Goal: Transaction & Acquisition: Obtain resource

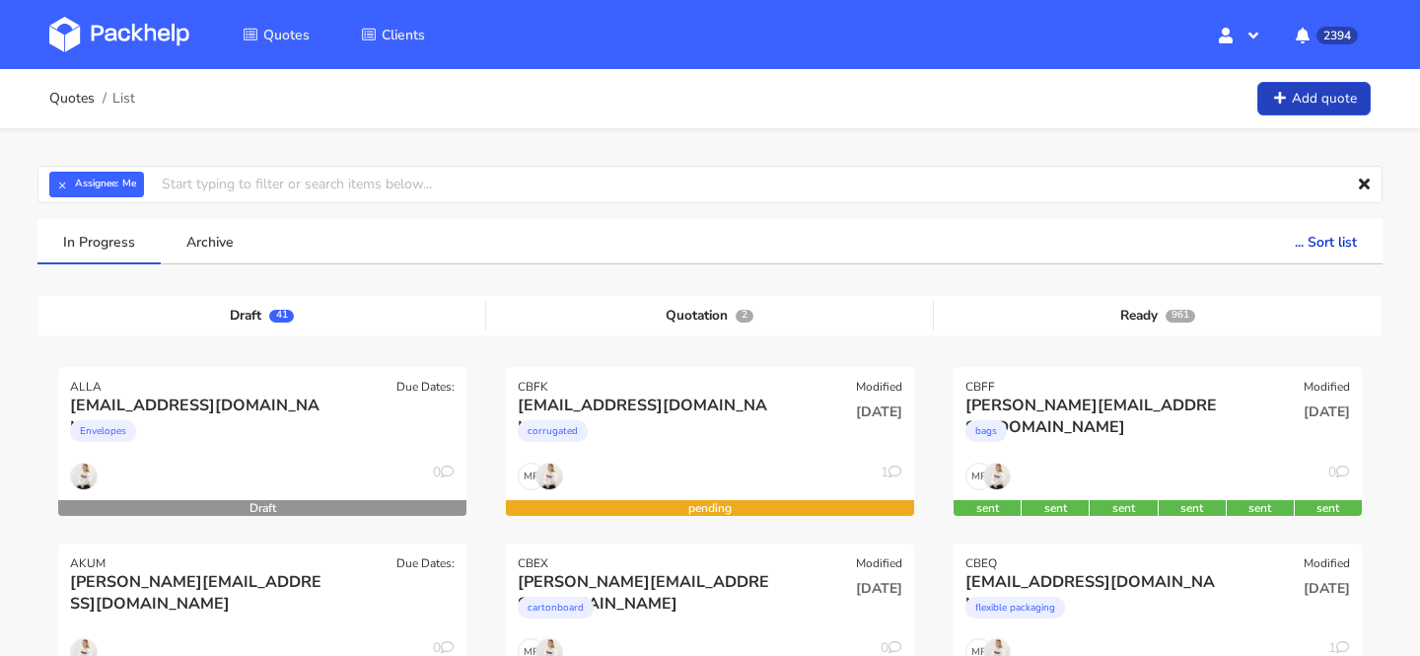
click at [1340, 87] on link "Add quote" at bounding box center [1314, 99] width 113 height 35
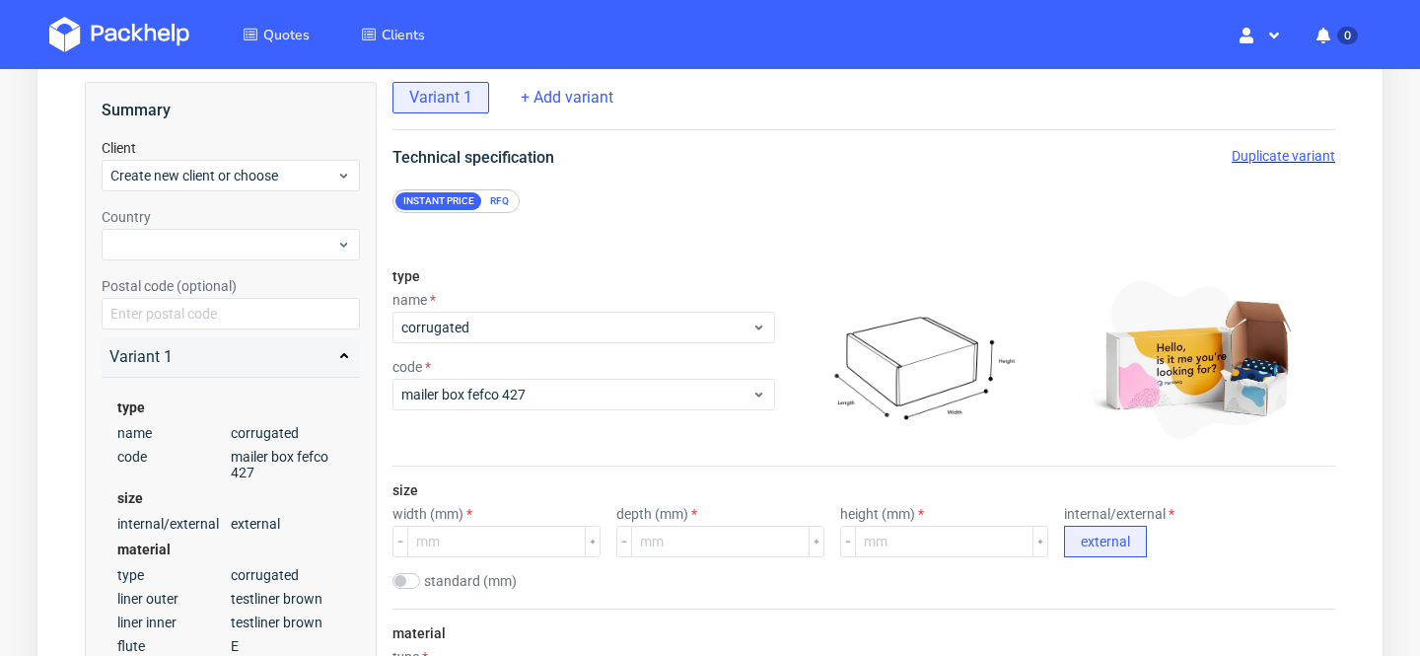
scroll to position [127, 0]
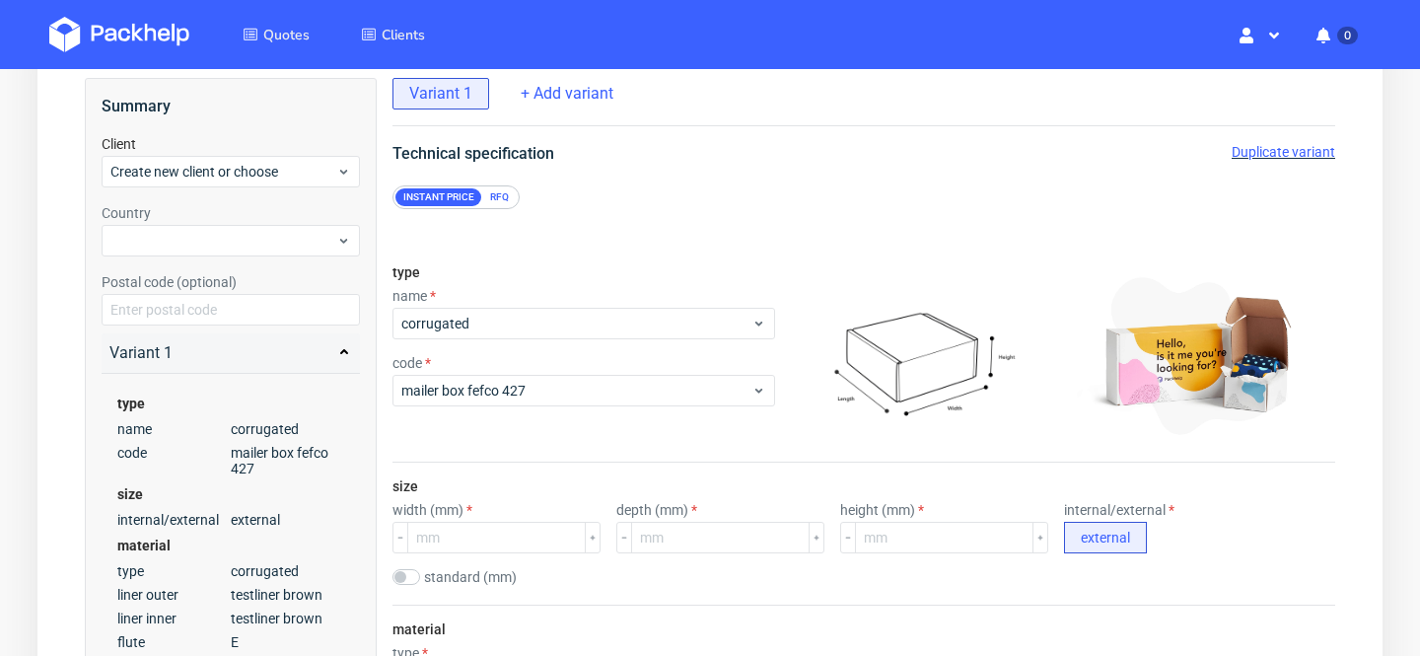
click at [497, 193] on div "RFQ" at bounding box center [499, 197] width 35 height 18
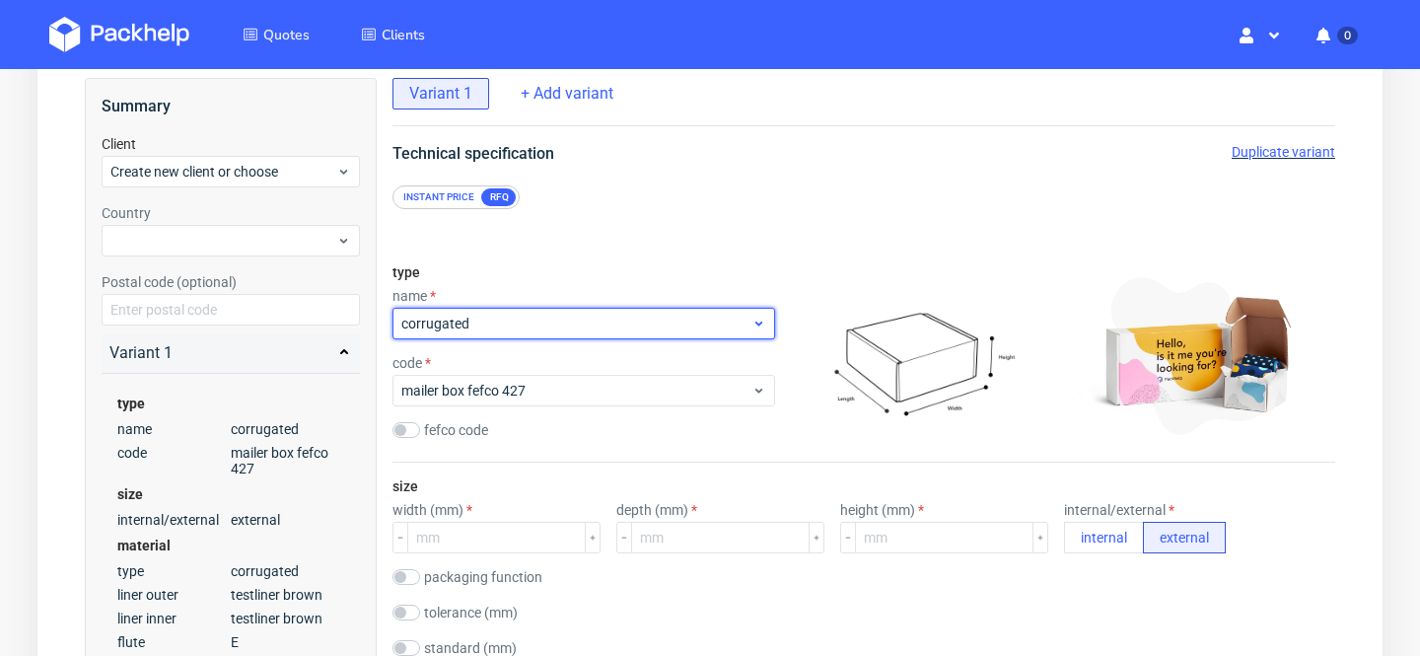
click at [497, 319] on span "corrugated" at bounding box center [576, 324] width 350 height 20
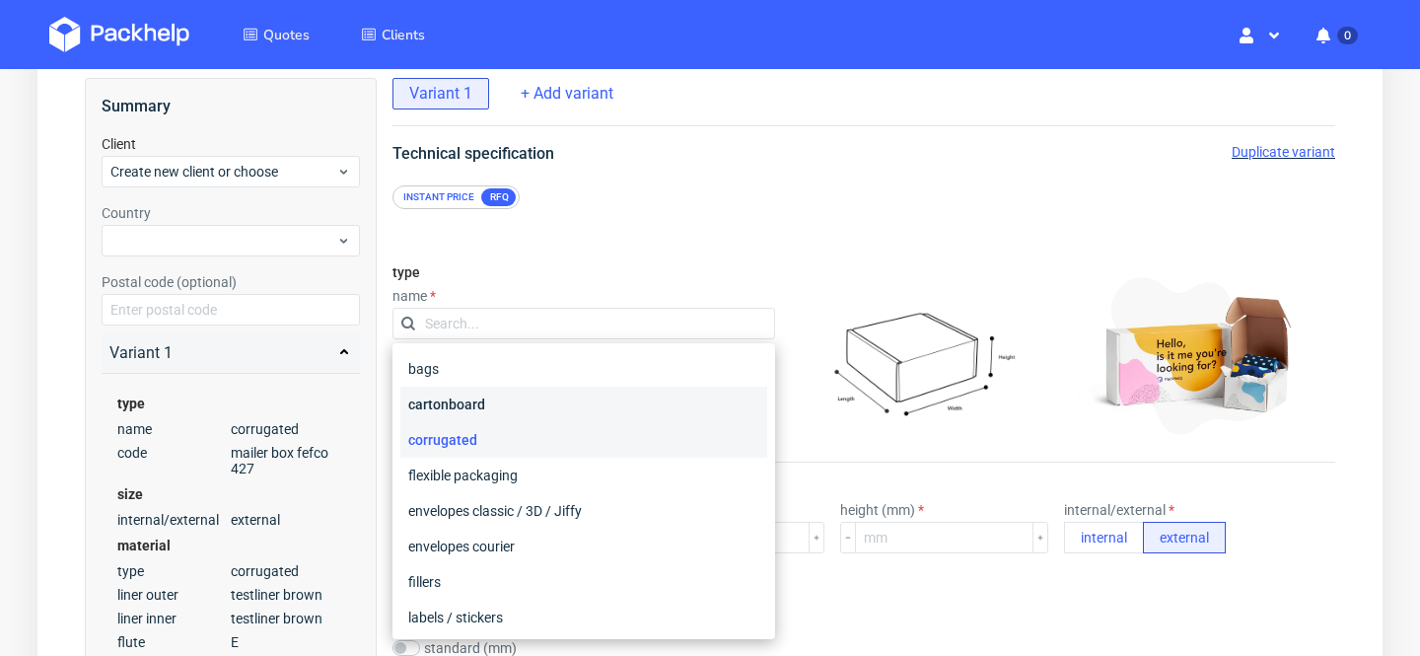
click at [516, 409] on div "cartonboard" at bounding box center [583, 405] width 367 height 36
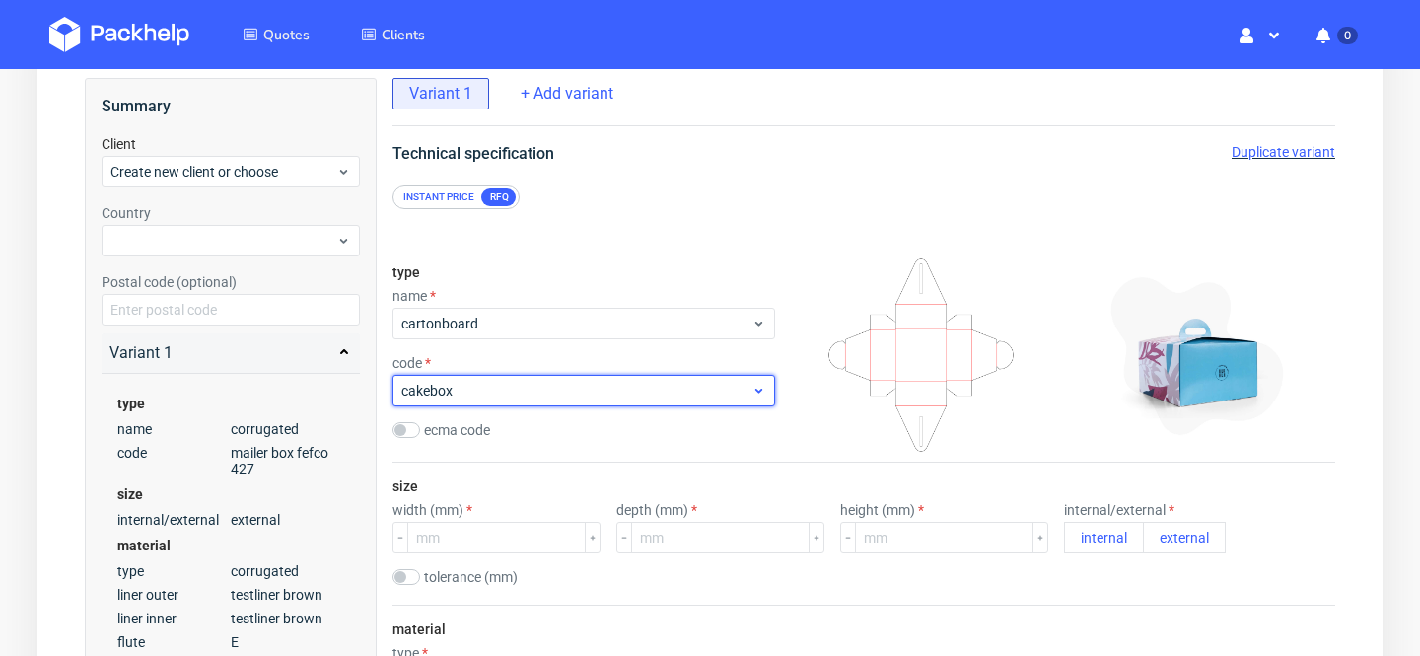
click at [514, 395] on span "cakebox" at bounding box center [576, 391] width 350 height 20
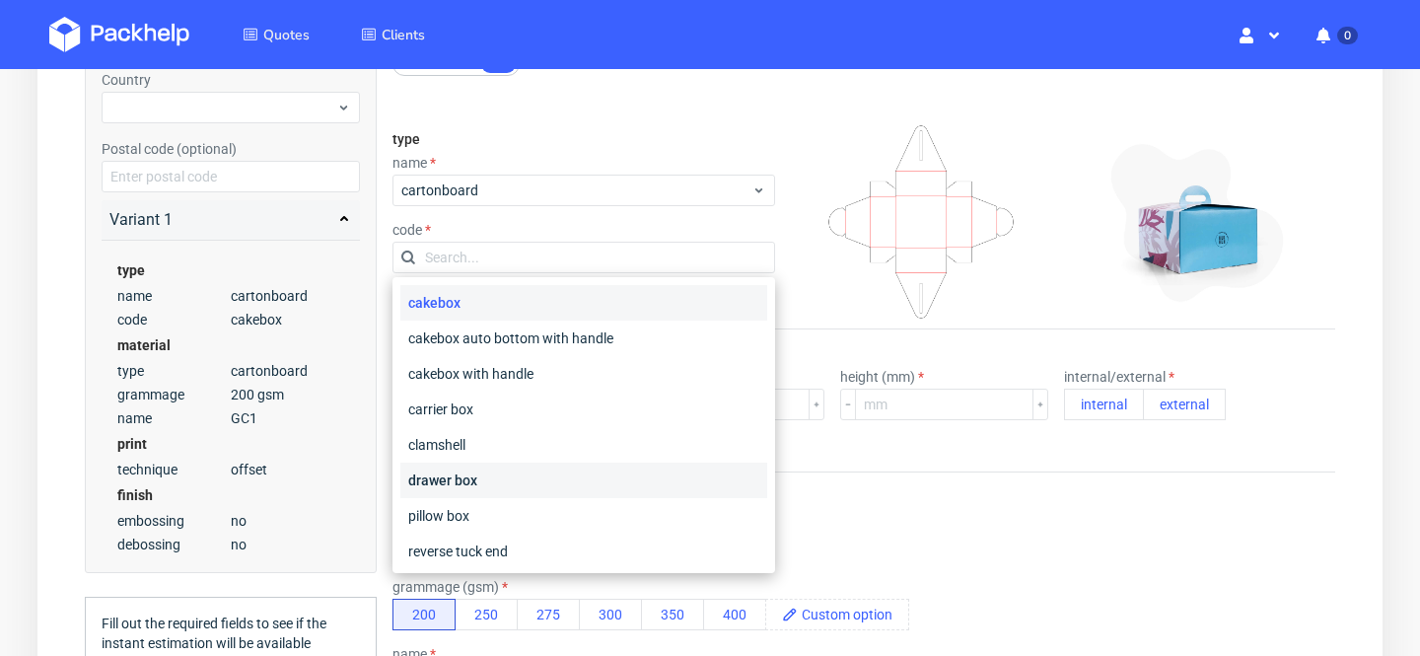
scroll to position [466, 0]
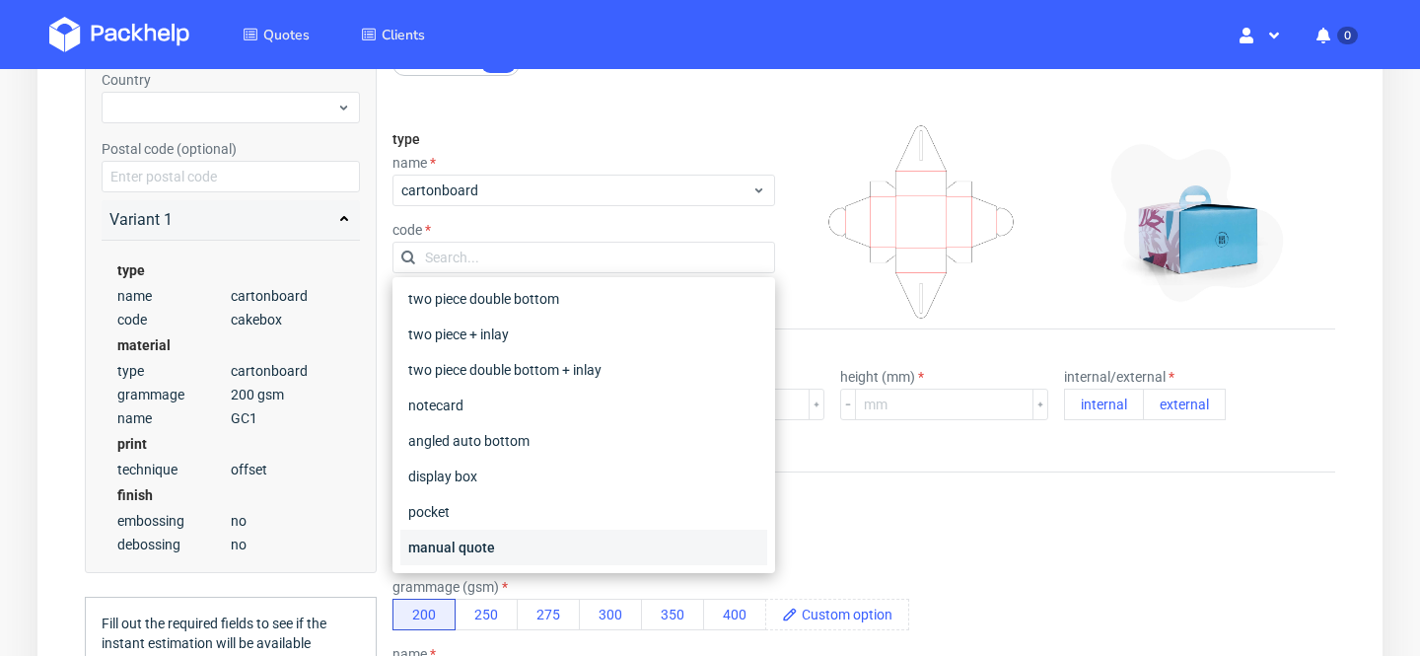
click at [509, 548] on div "manual quote" at bounding box center [583, 548] width 367 height 36
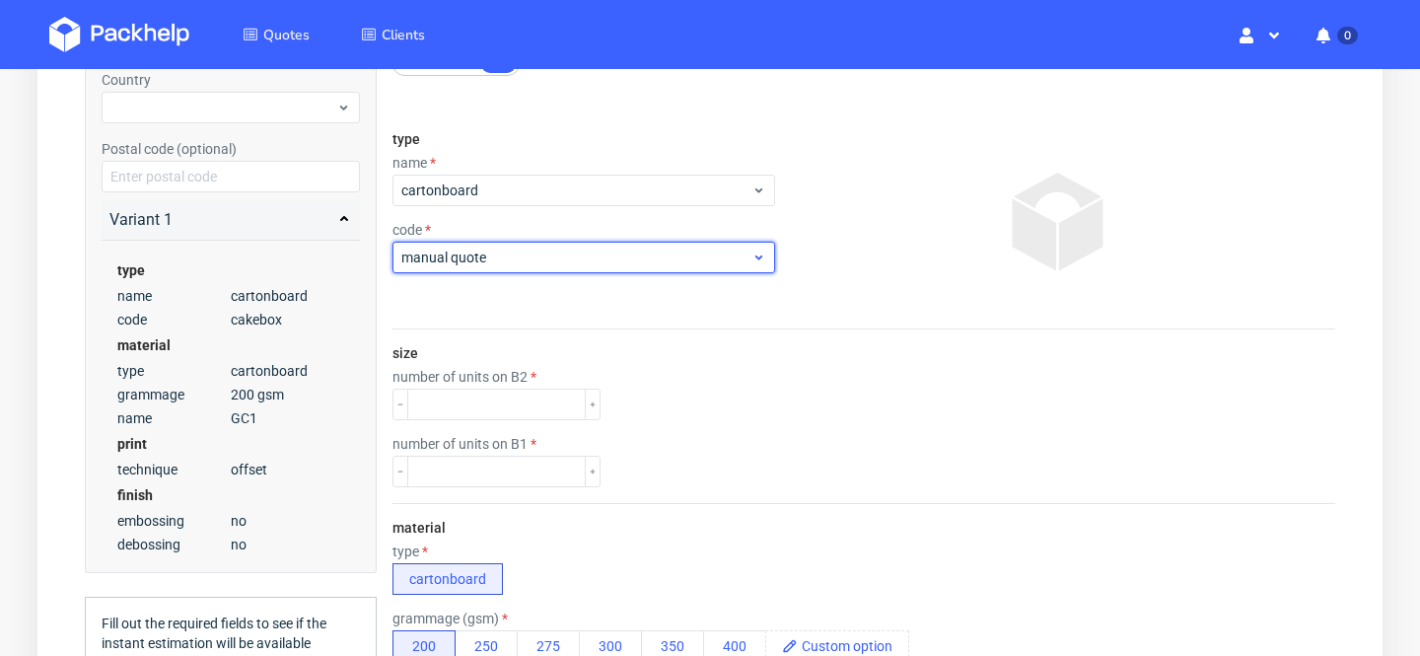
click at [498, 266] on span "manual quote" at bounding box center [576, 258] width 350 height 20
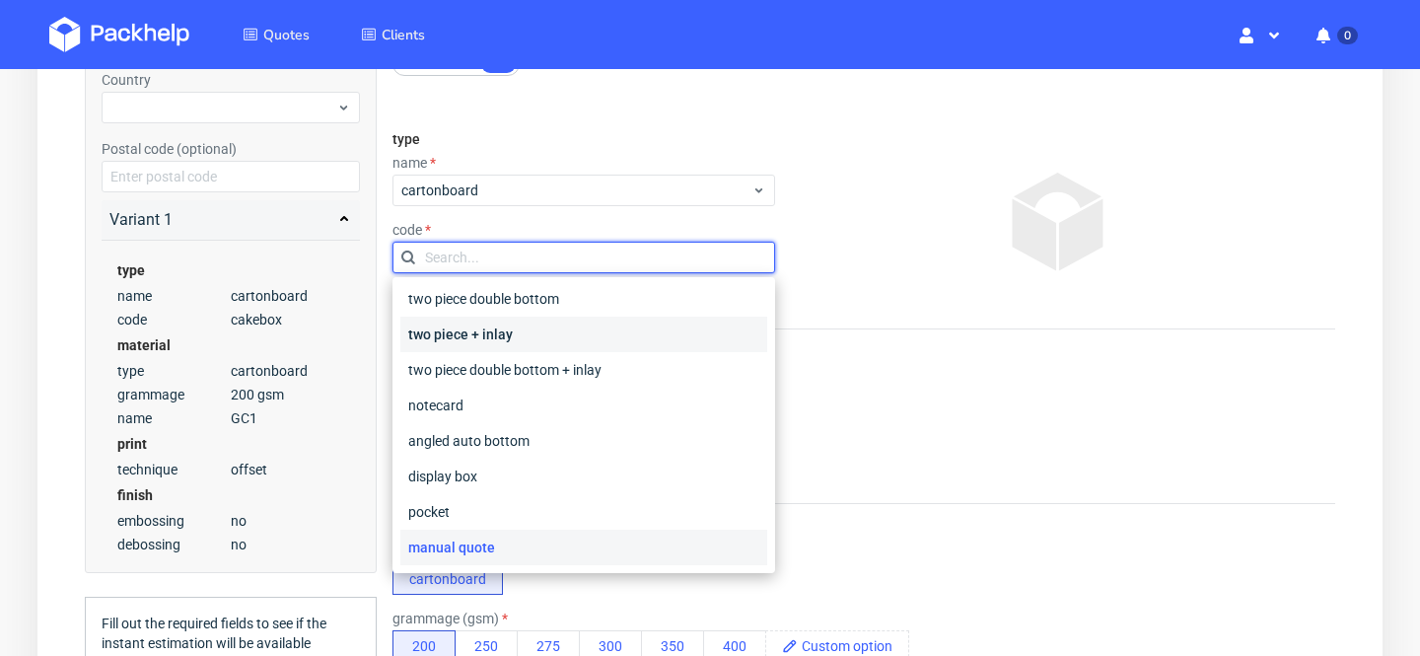
scroll to position [0, 0]
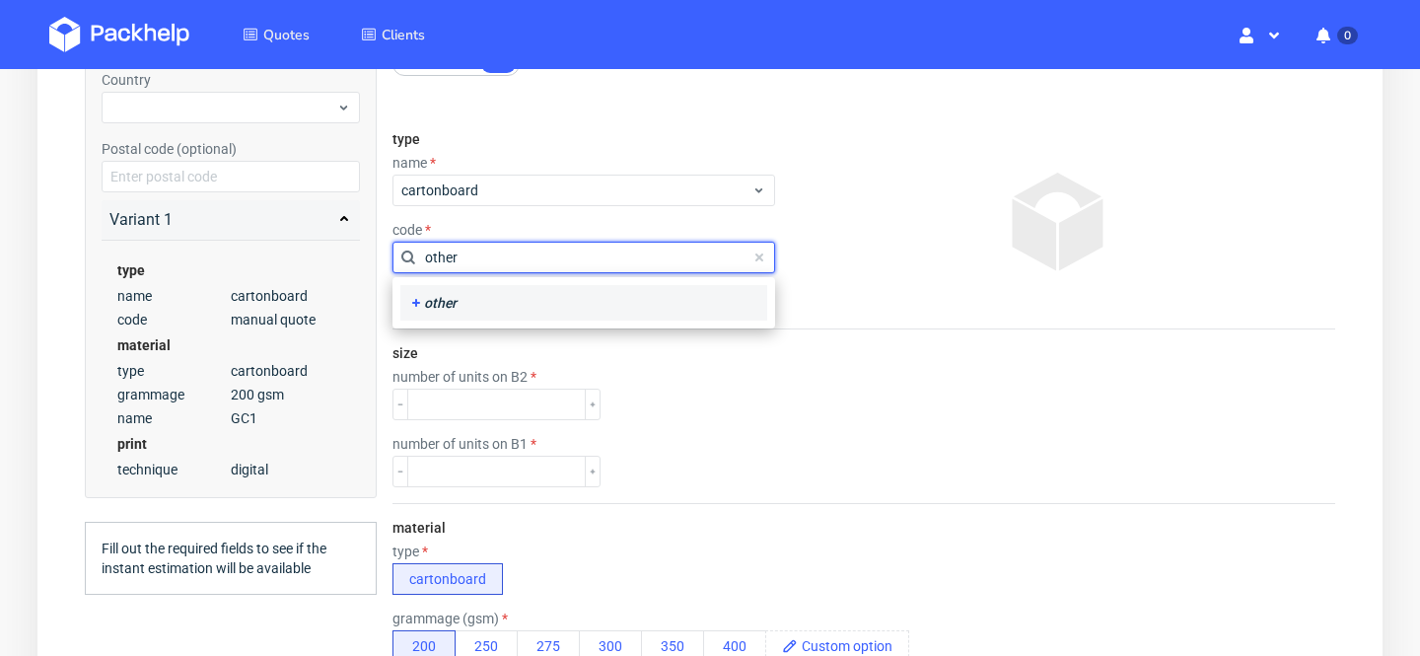
type input "other"
click at [541, 293] on div "other" at bounding box center [583, 303] width 351 height 20
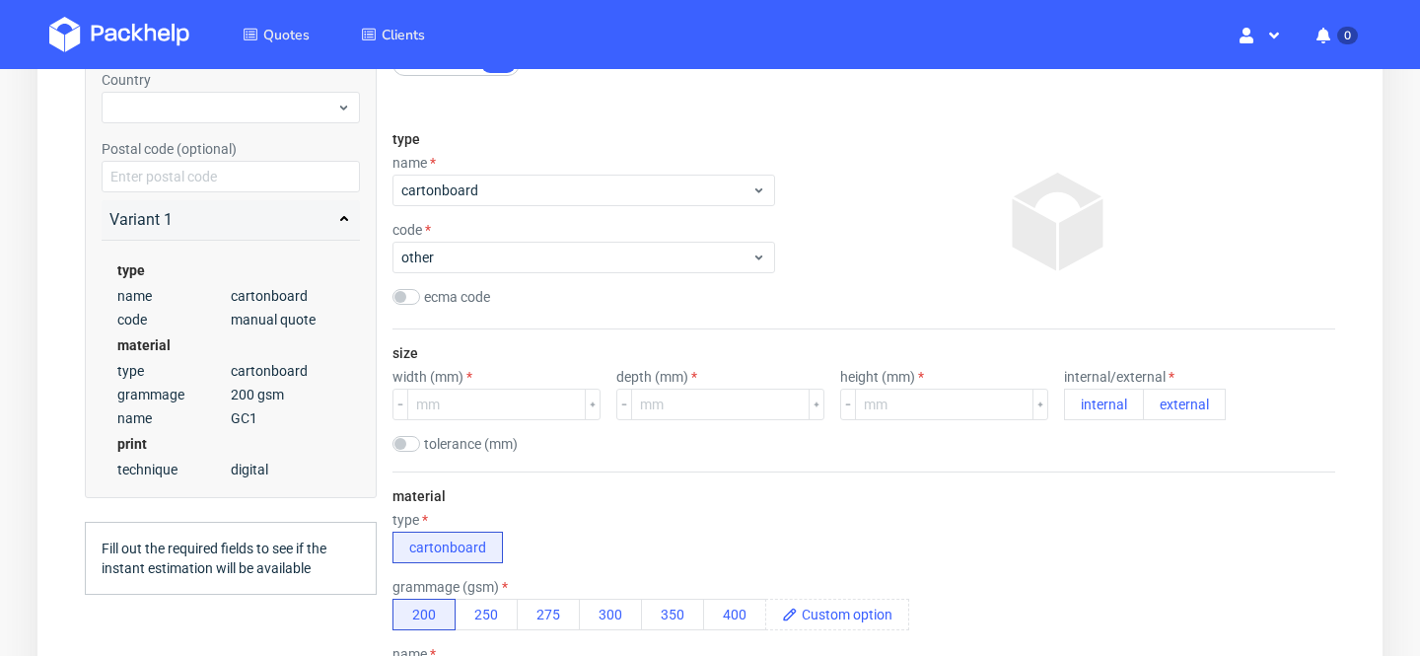
click at [539, 357] on div "size width (mm) depth (mm) height (mm) internal/external internal external tole…" at bounding box center [864, 400] width 943 height 142
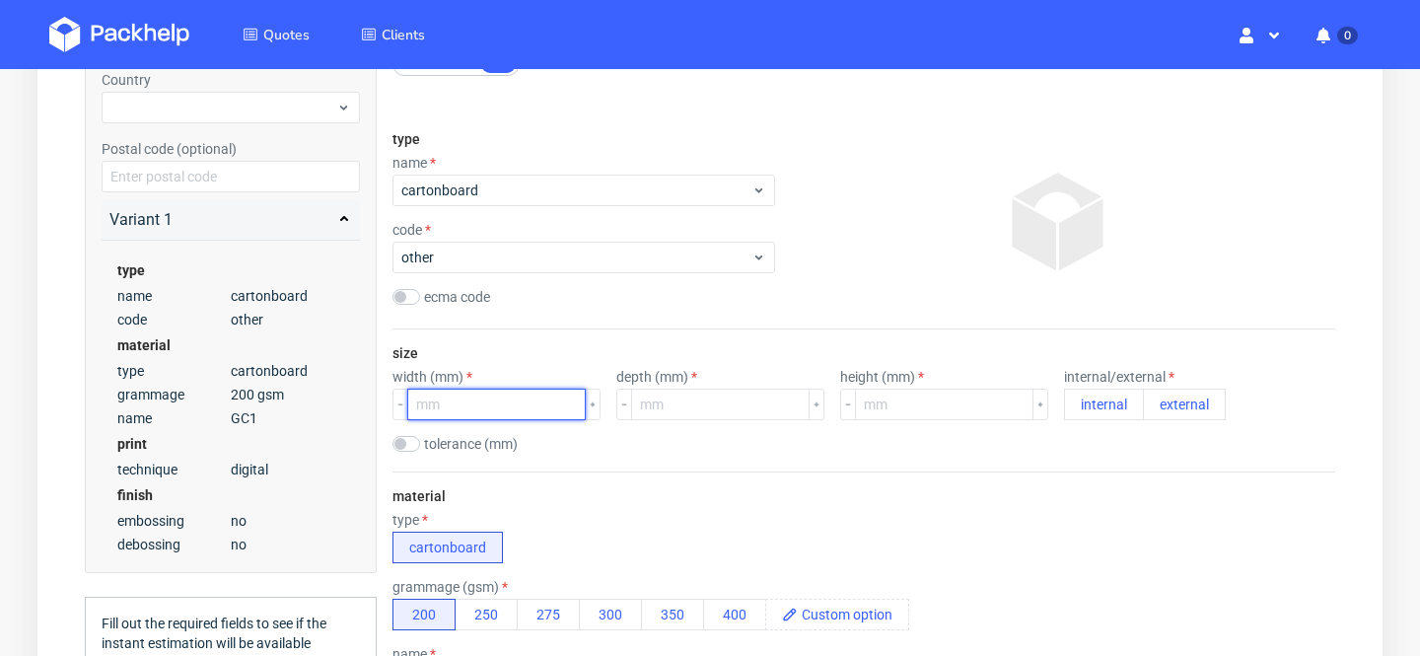
click at [503, 404] on input "number" at bounding box center [496, 405] width 179 height 32
type input "50"
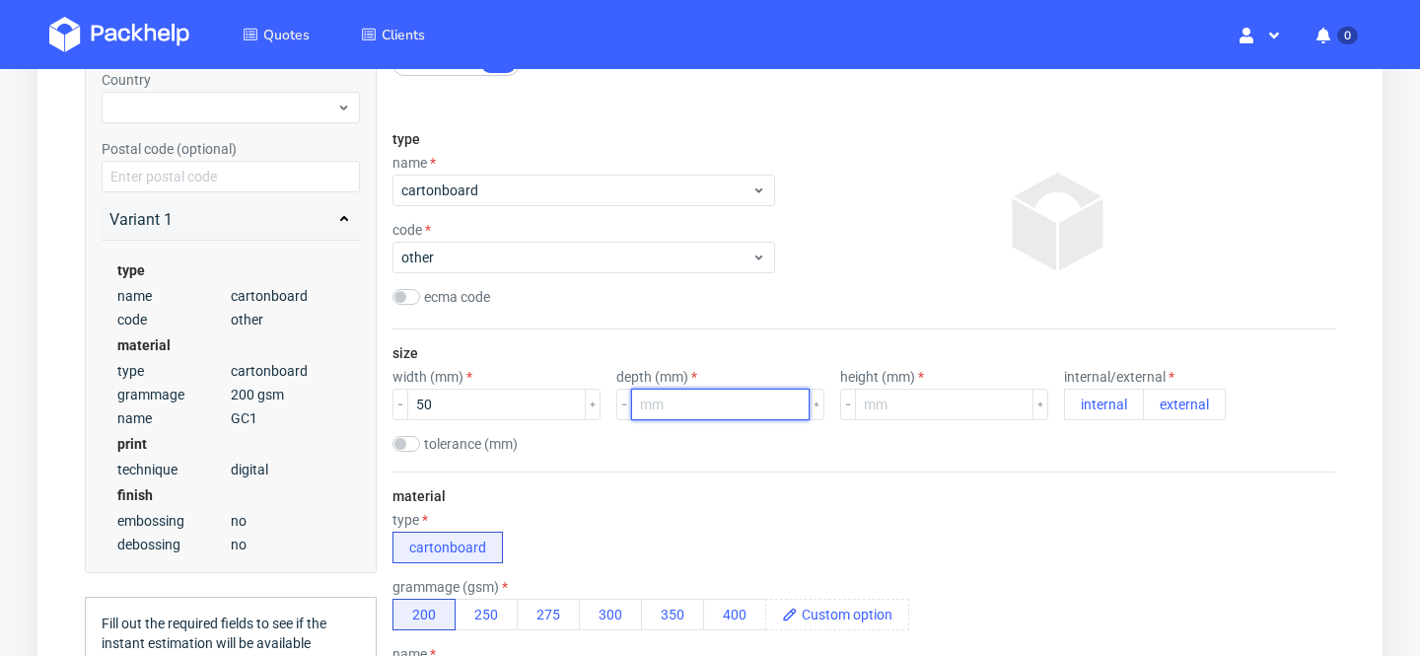
click at [676, 410] on input "number" at bounding box center [720, 405] width 179 height 32
click at [865, 406] on input "number" at bounding box center [944, 405] width 179 height 32
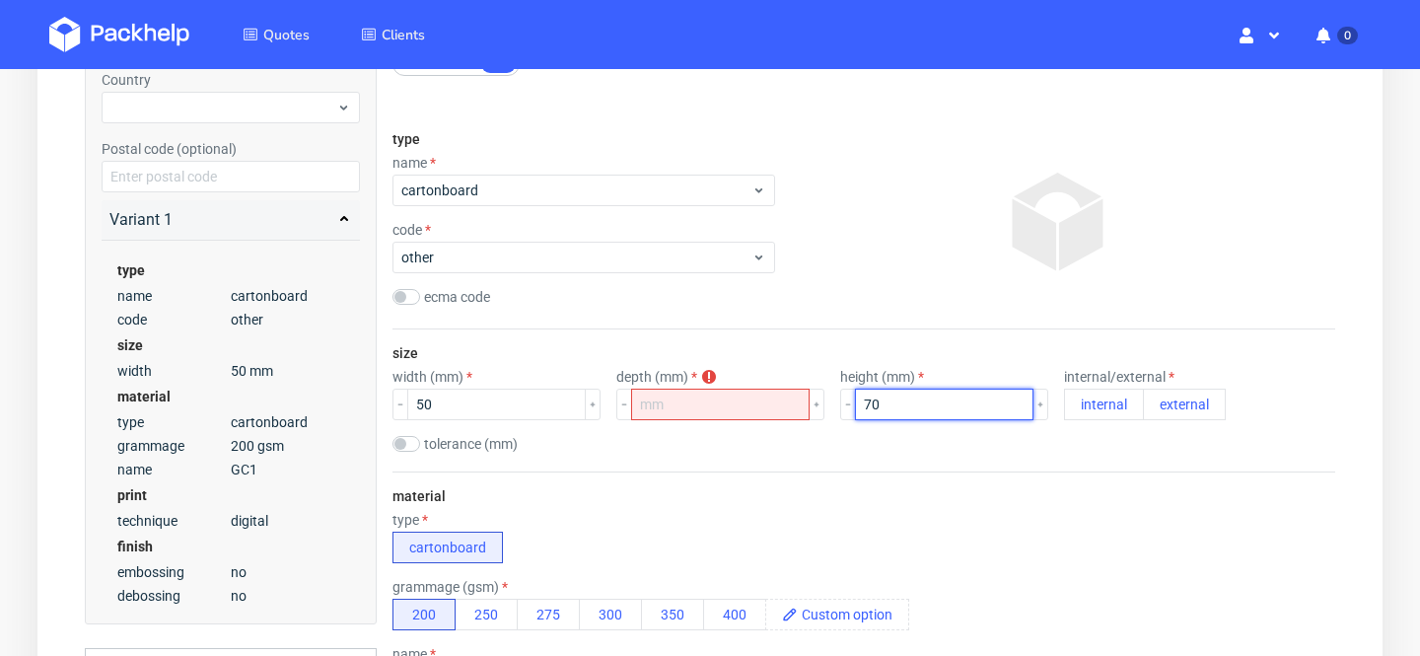
type input "70"
click at [682, 400] on input "number" at bounding box center [720, 405] width 179 height 32
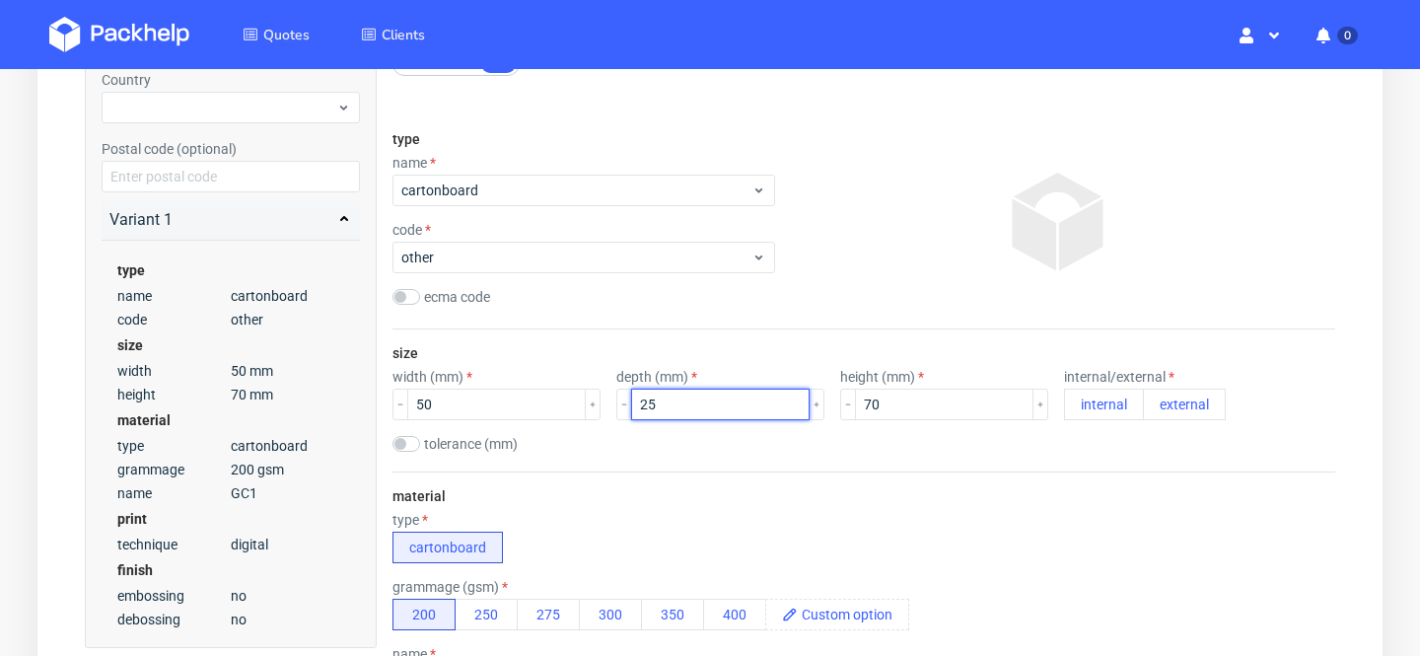
type input "2"
type input "15"
click at [899, 567] on div "material type cartonboard grammage (gsm) 200 250 275 300 350 400 name GC1 Kraft…" at bounding box center [864, 593] width 943 height 242
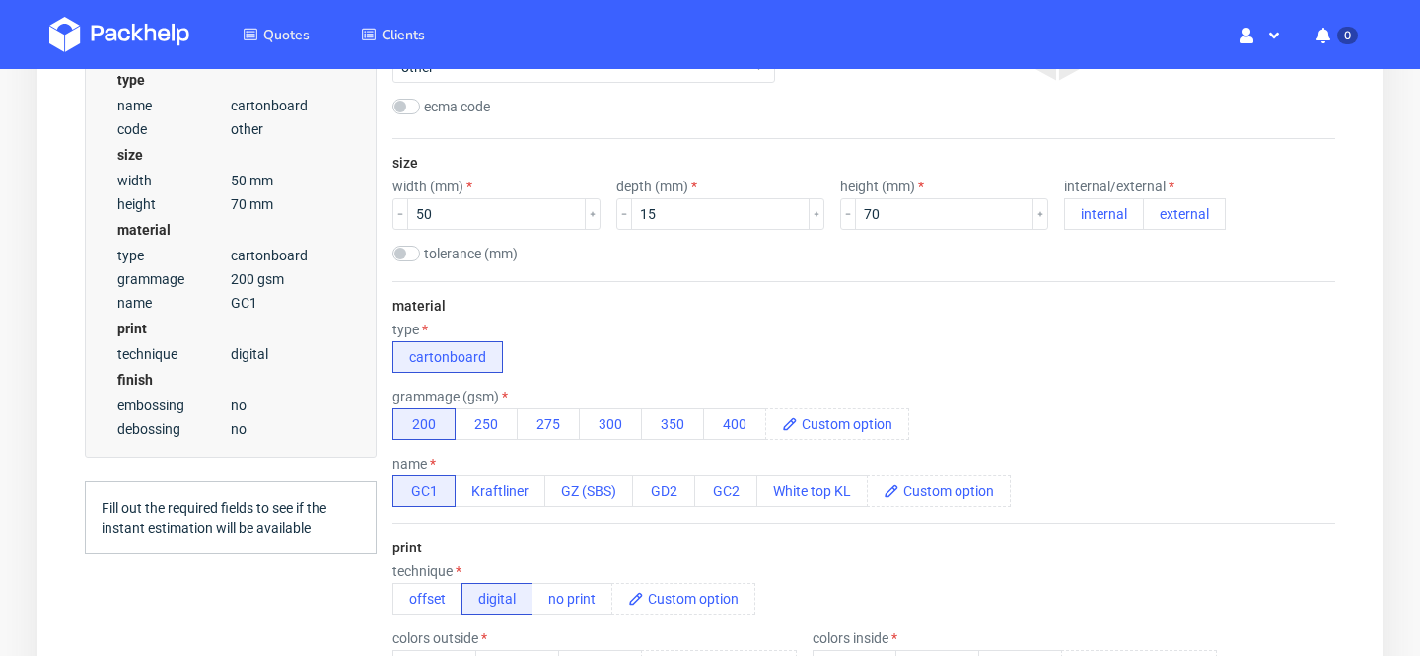
scroll to position [563, 0]
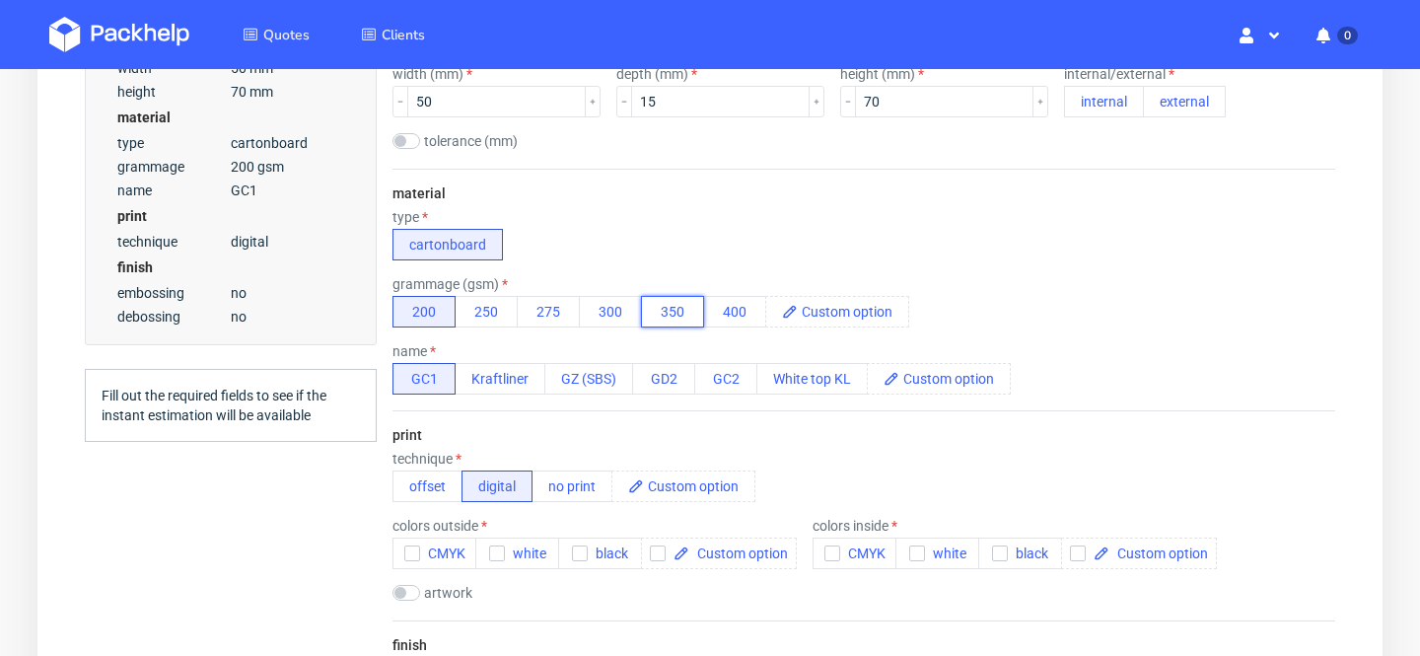
click at [689, 318] on button "350" at bounding box center [672, 312] width 63 height 32
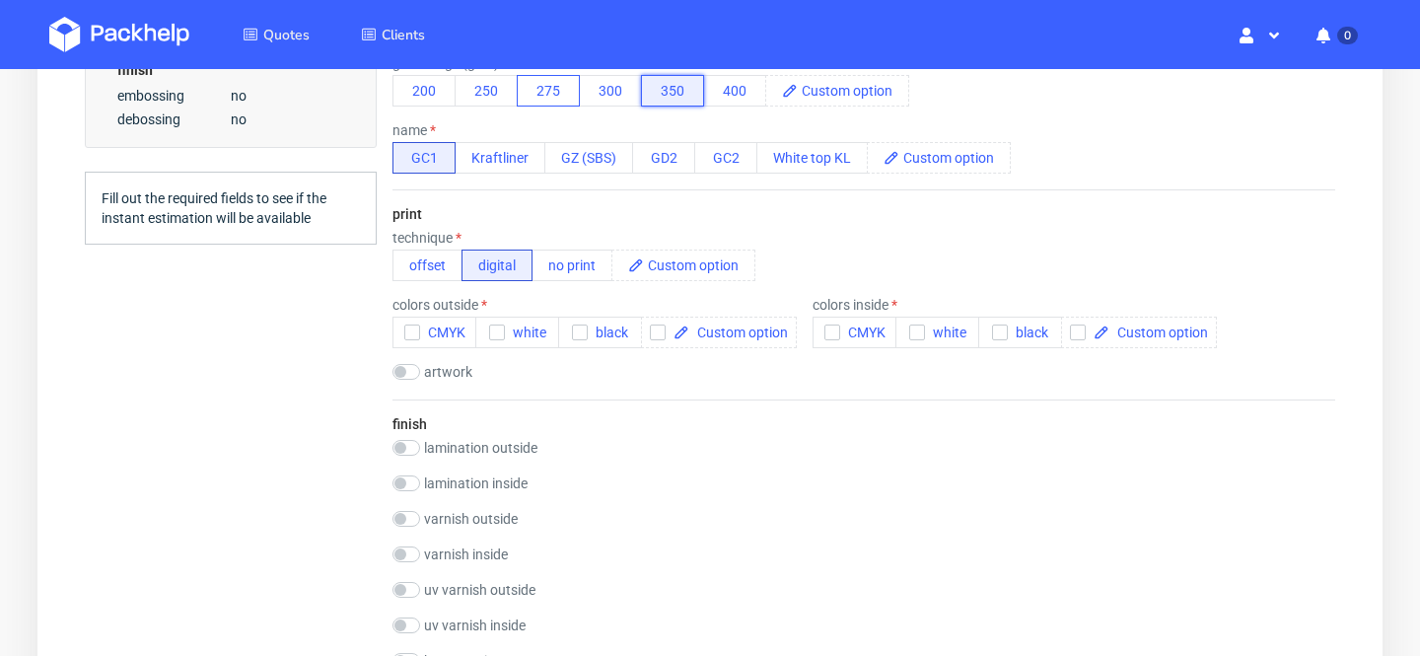
scroll to position [802, 0]
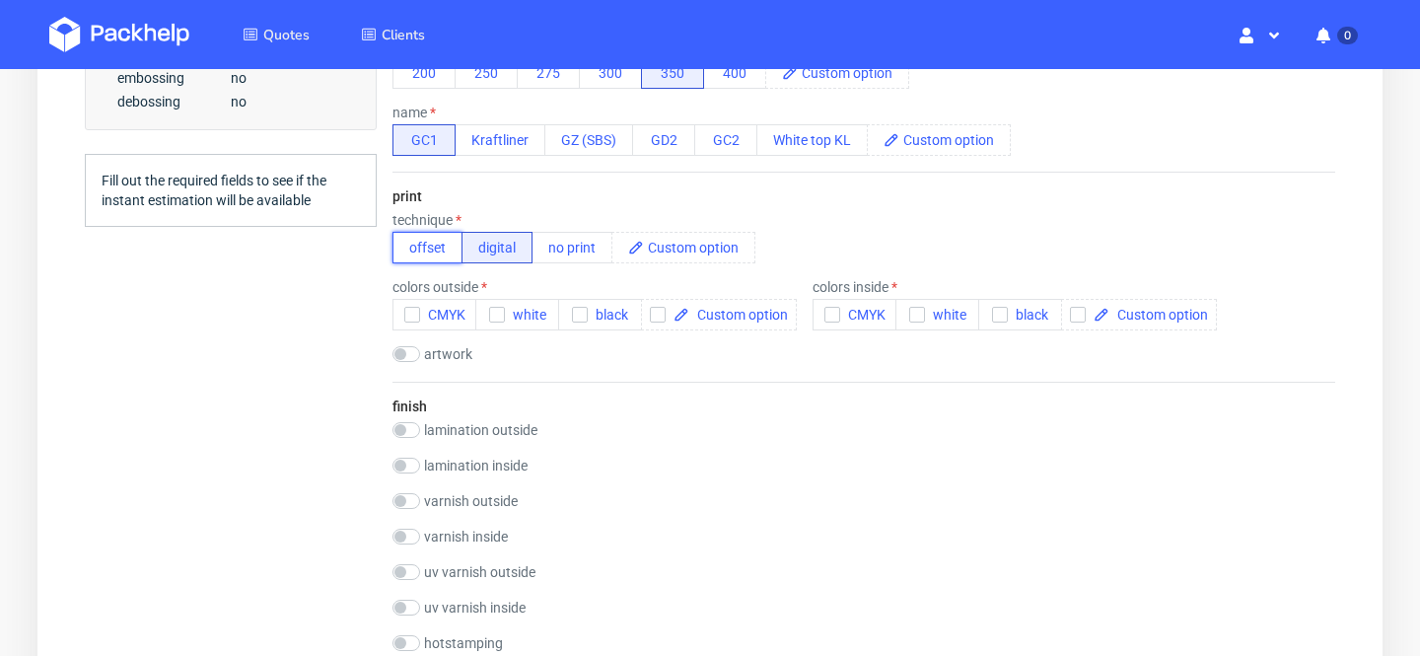
click at [440, 255] on button "offset" at bounding box center [428, 248] width 70 height 32
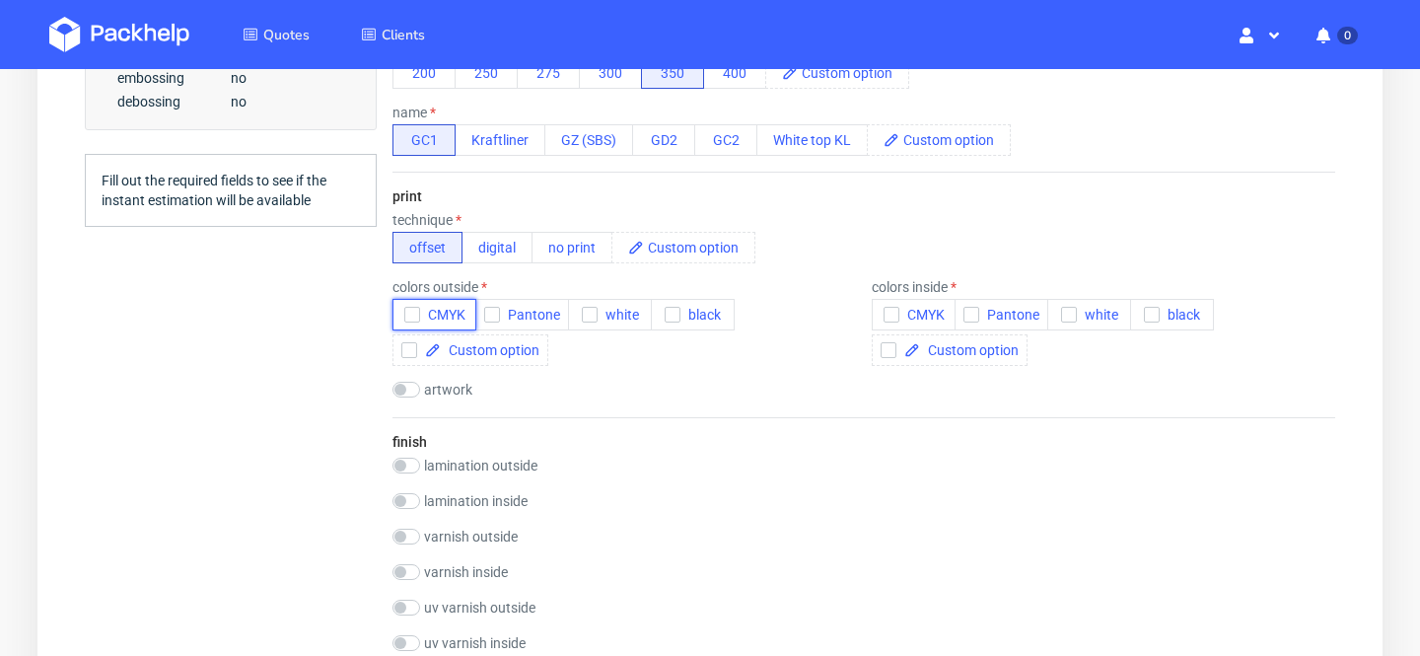
click at [452, 317] on span "CMYK" at bounding box center [442, 315] width 45 height 16
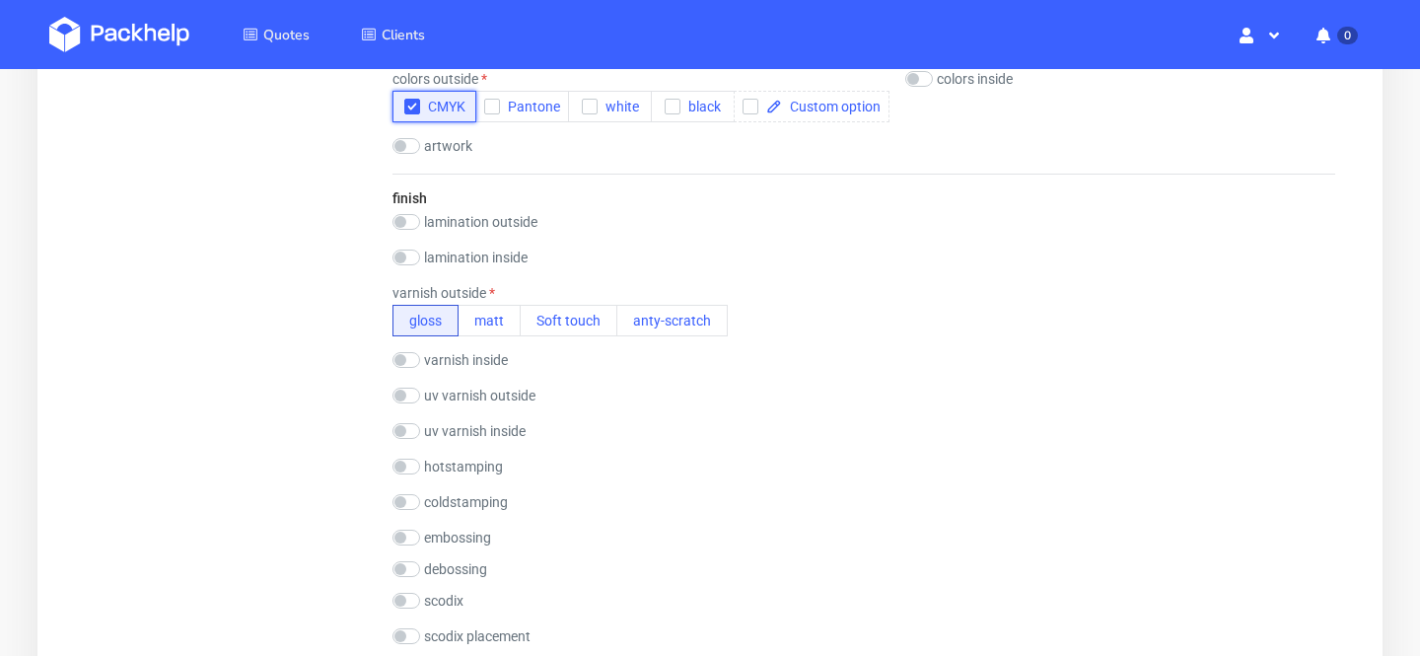
scroll to position [1024, 0]
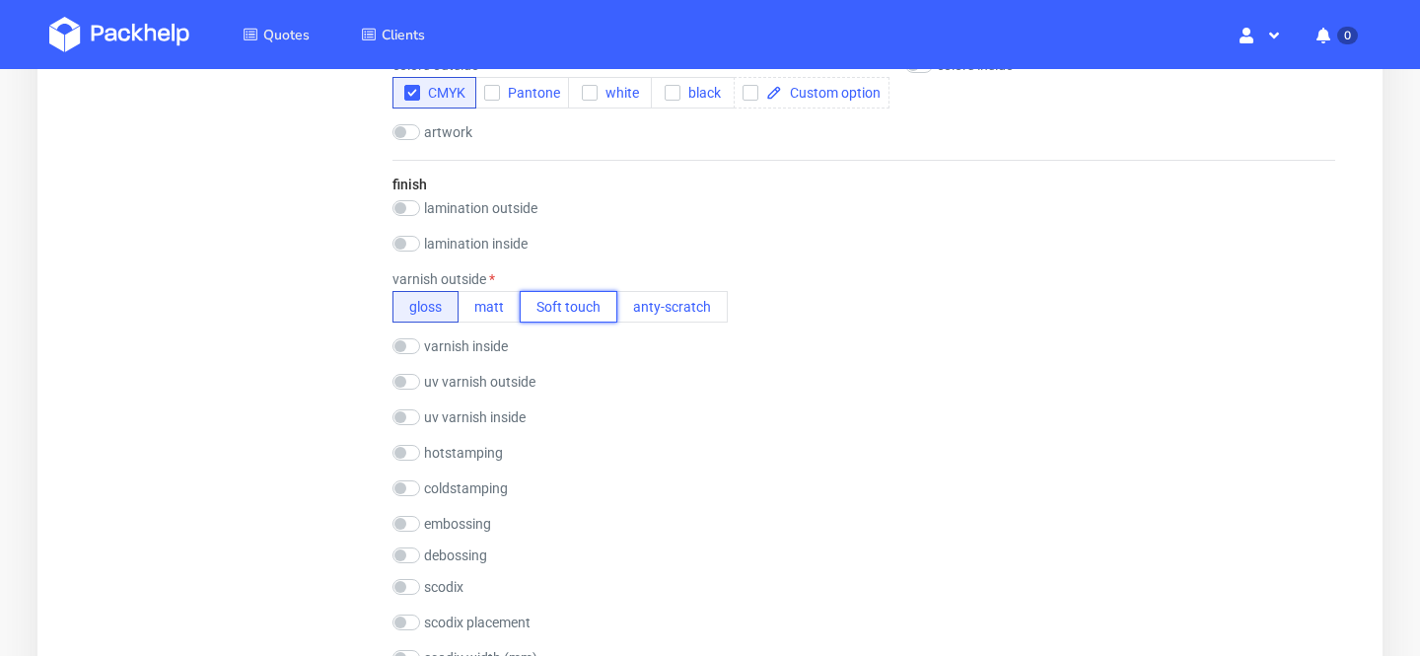
click at [586, 313] on button "Soft touch" at bounding box center [569, 307] width 98 height 32
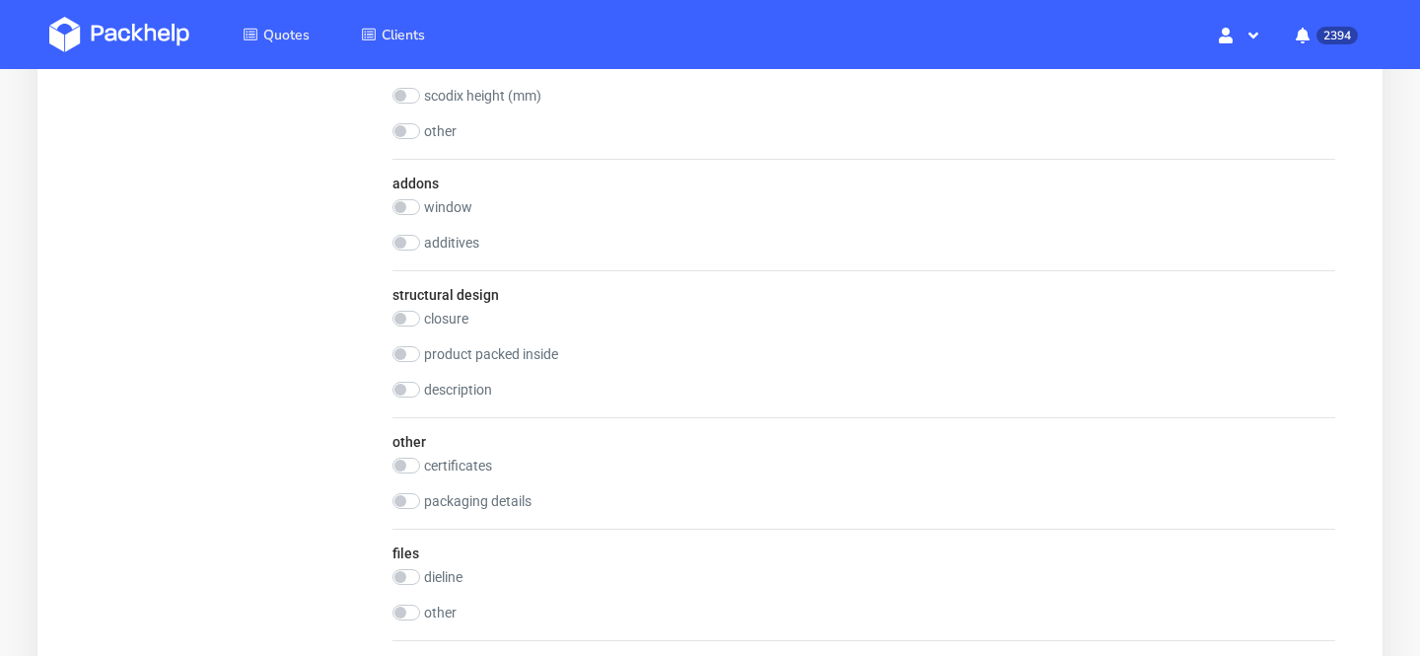
scroll to position [1628, 0]
click at [412, 205] on input "checkbox" at bounding box center [407, 201] width 28 height 16
checkbox input "true"
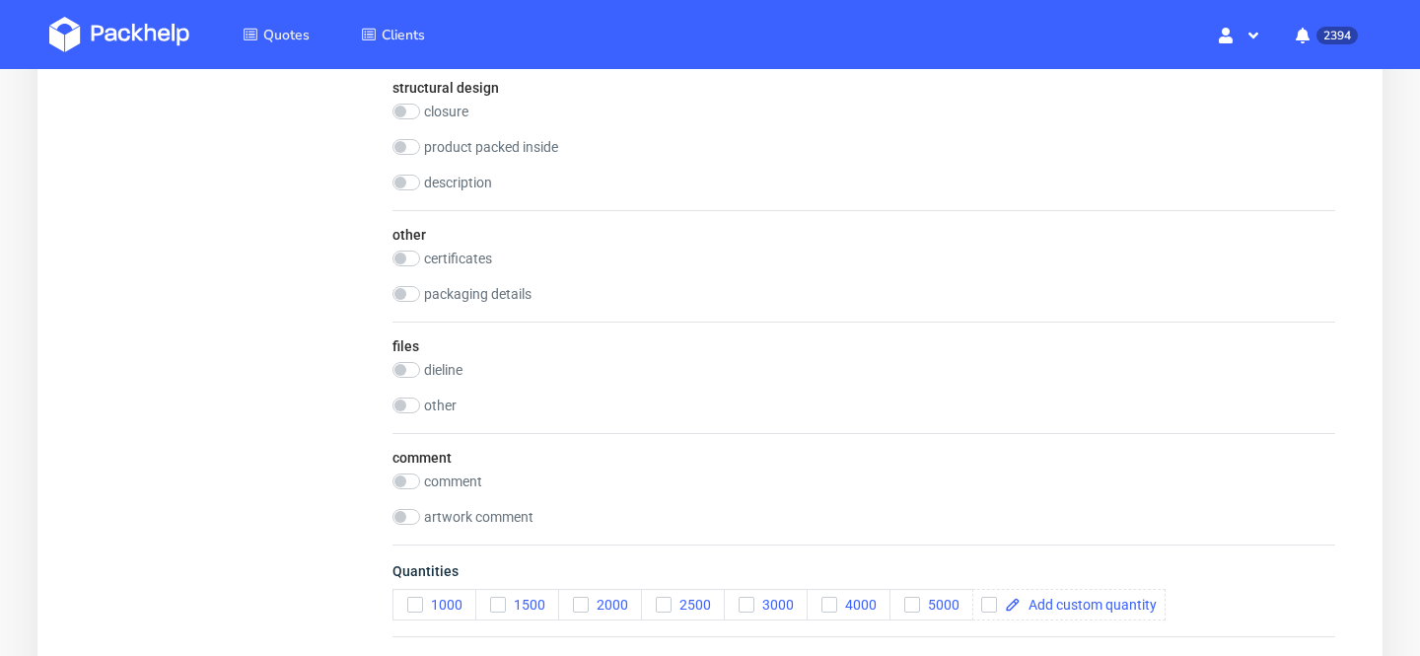
scroll to position [1949, 0]
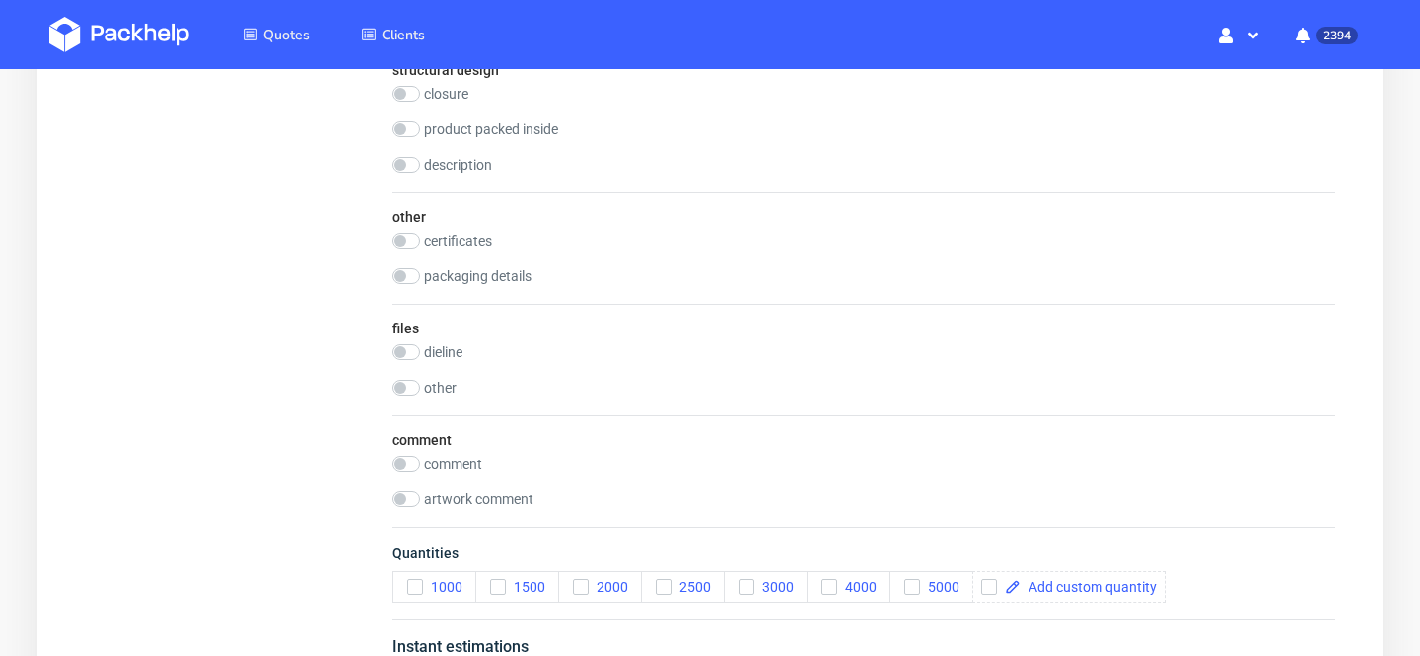
click at [409, 332] on label "files" at bounding box center [406, 329] width 27 height 16
click at [409, 351] on input "checkbox" at bounding box center [407, 352] width 28 height 16
checkbox input "true"
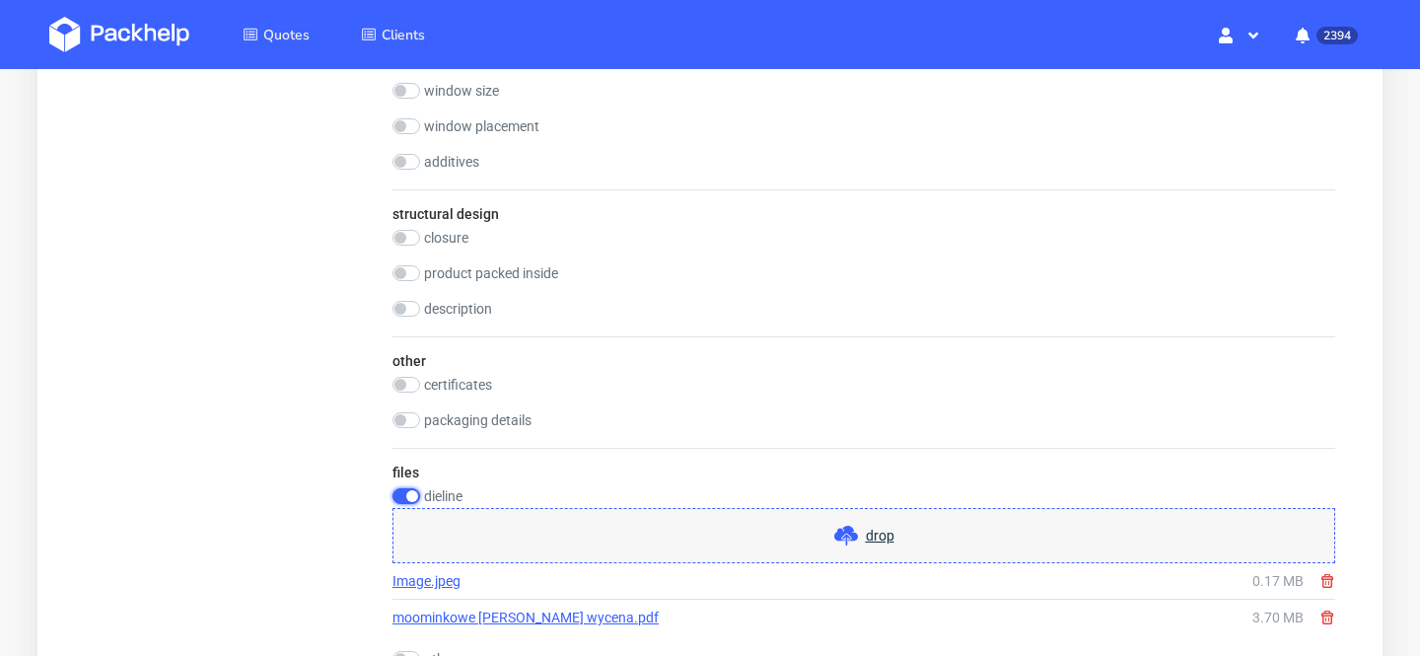
scroll to position [2418, 0]
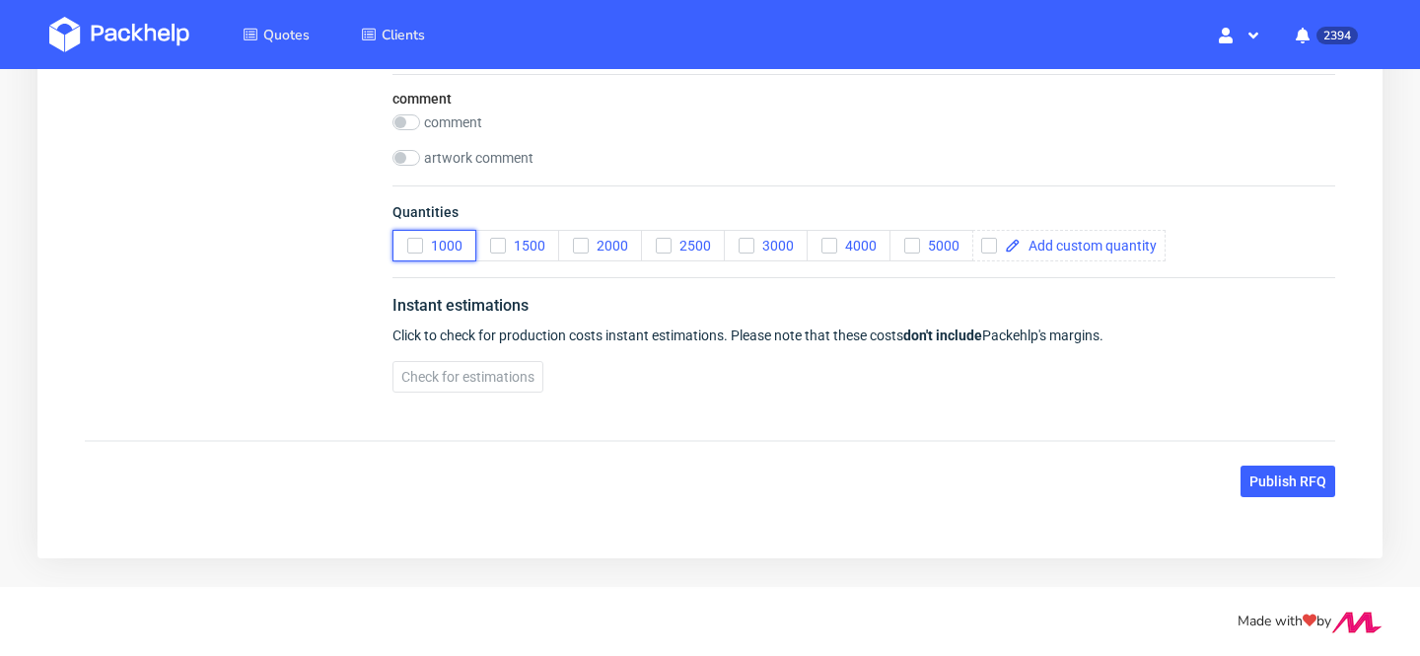
click at [453, 246] on span "1000" at bounding box center [442, 246] width 39 height 16
click at [797, 252] on button "3000" at bounding box center [766, 246] width 84 height 32
click at [950, 263] on div "Quantities 1000 1500 2000 2500 3000 4000 5000" at bounding box center [864, 231] width 943 height 92
click at [939, 240] on span "5000" at bounding box center [939, 246] width 39 height 16
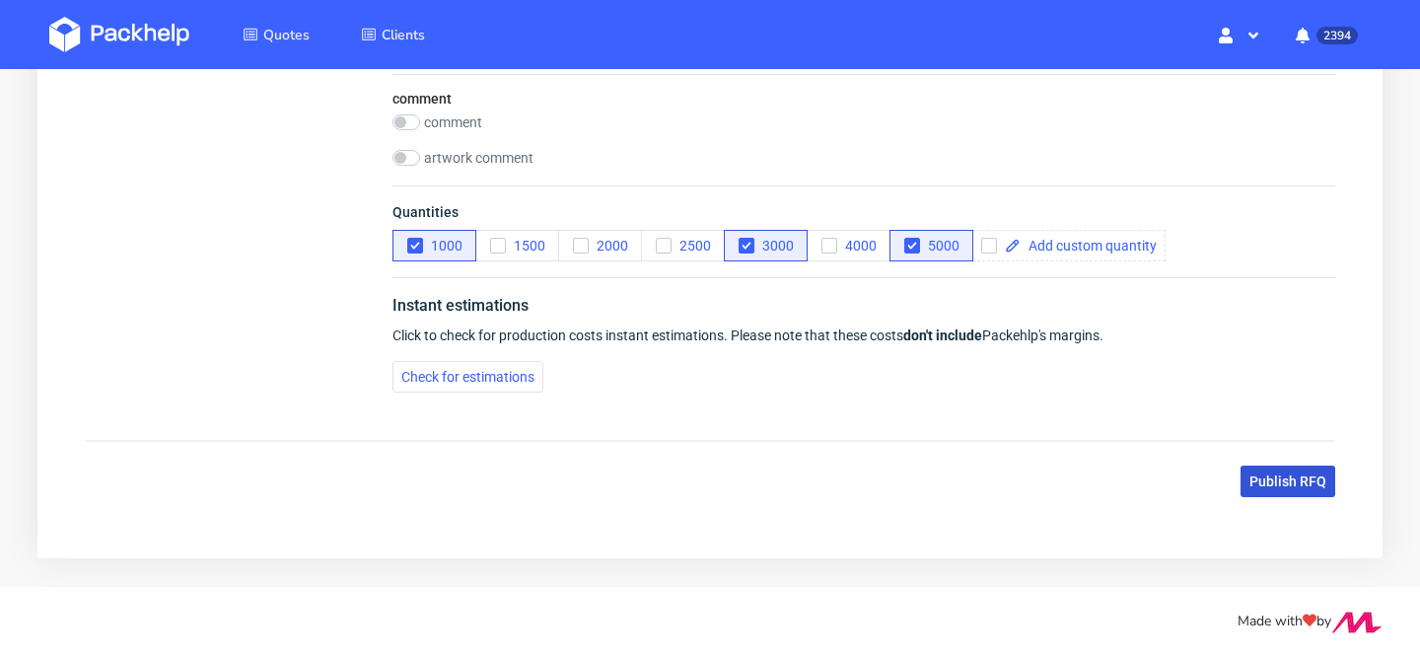
click at [1292, 466] on button "Publish RFQ" at bounding box center [1288, 482] width 95 height 32
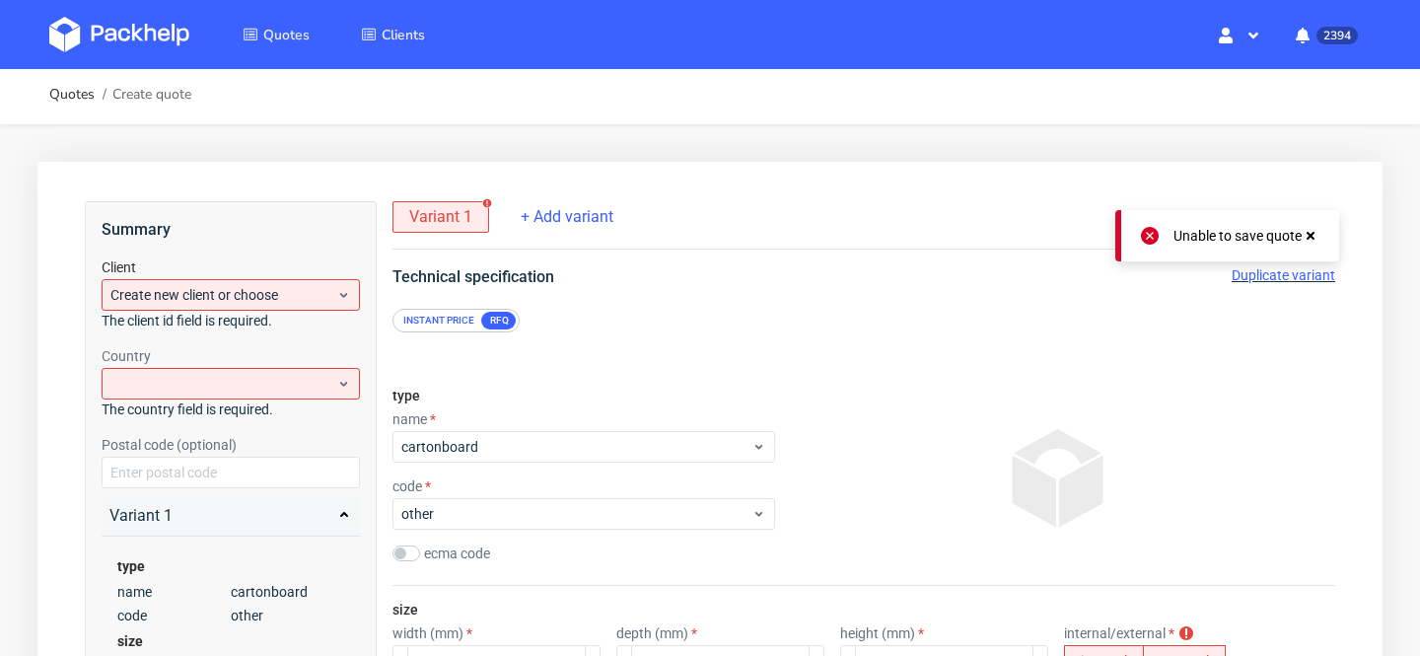
scroll to position [0, 0]
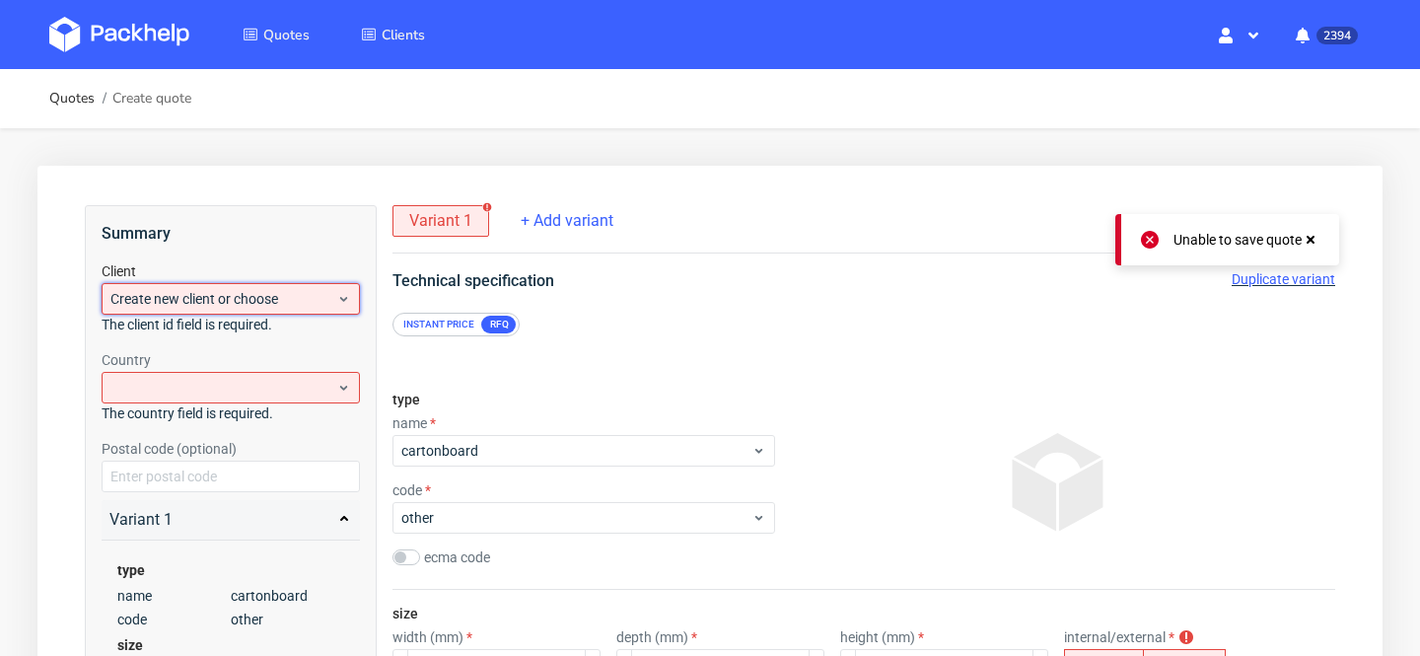
click at [229, 304] on span "Create new client or choose" at bounding box center [223, 299] width 226 height 20
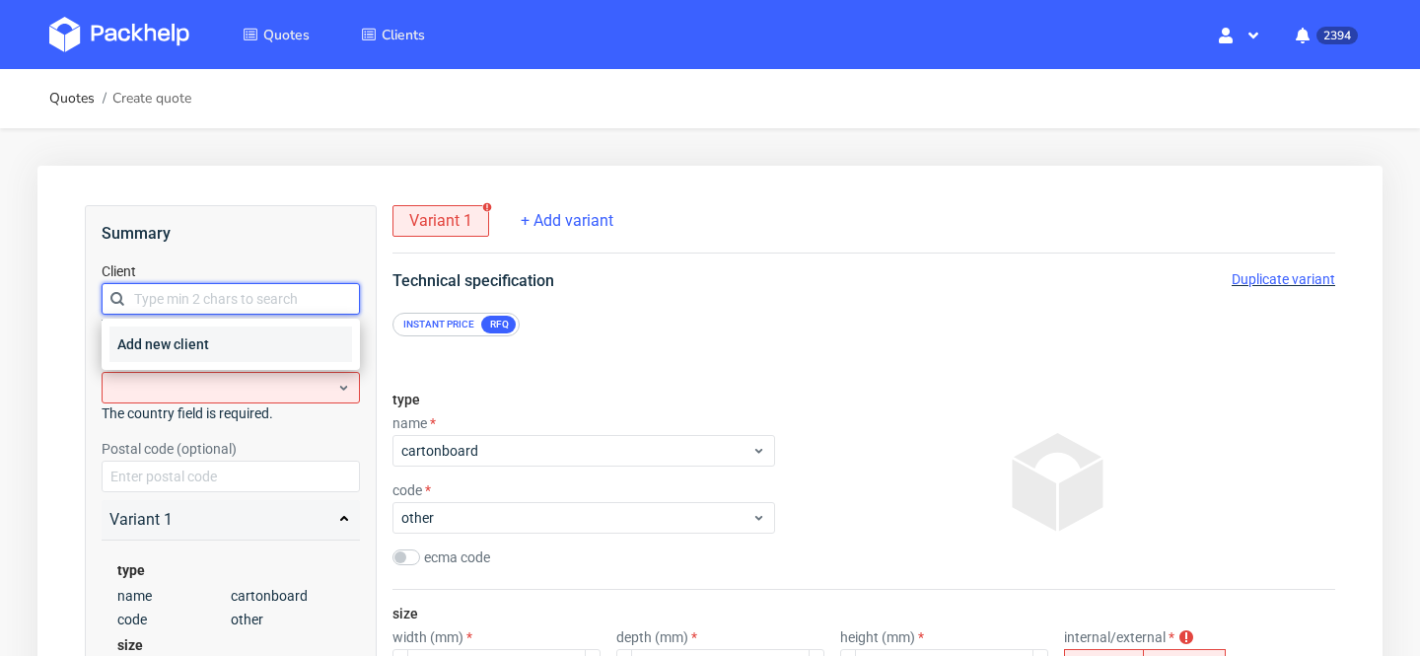
paste input "talaladesign@gmail.com"
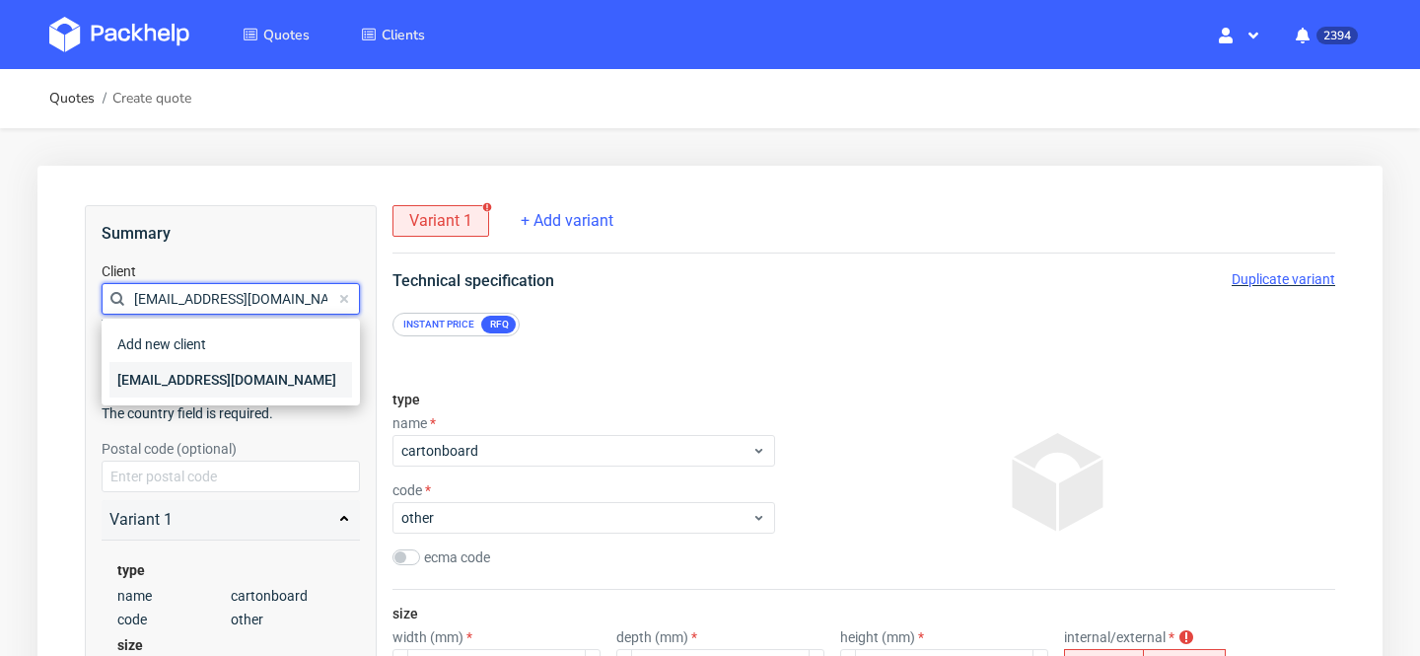
type input "talaladesign@gmail.com"
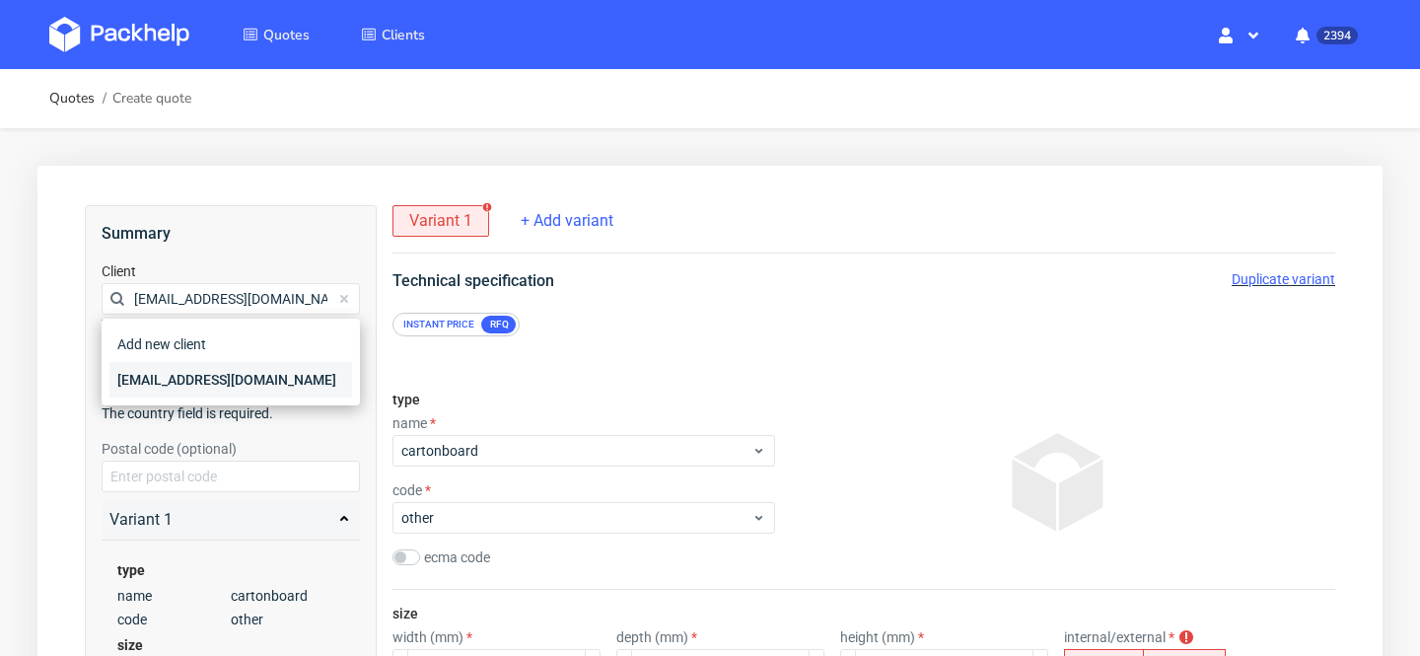
click at [255, 381] on div "talaladesign@gmail.com" at bounding box center [230, 380] width 243 height 36
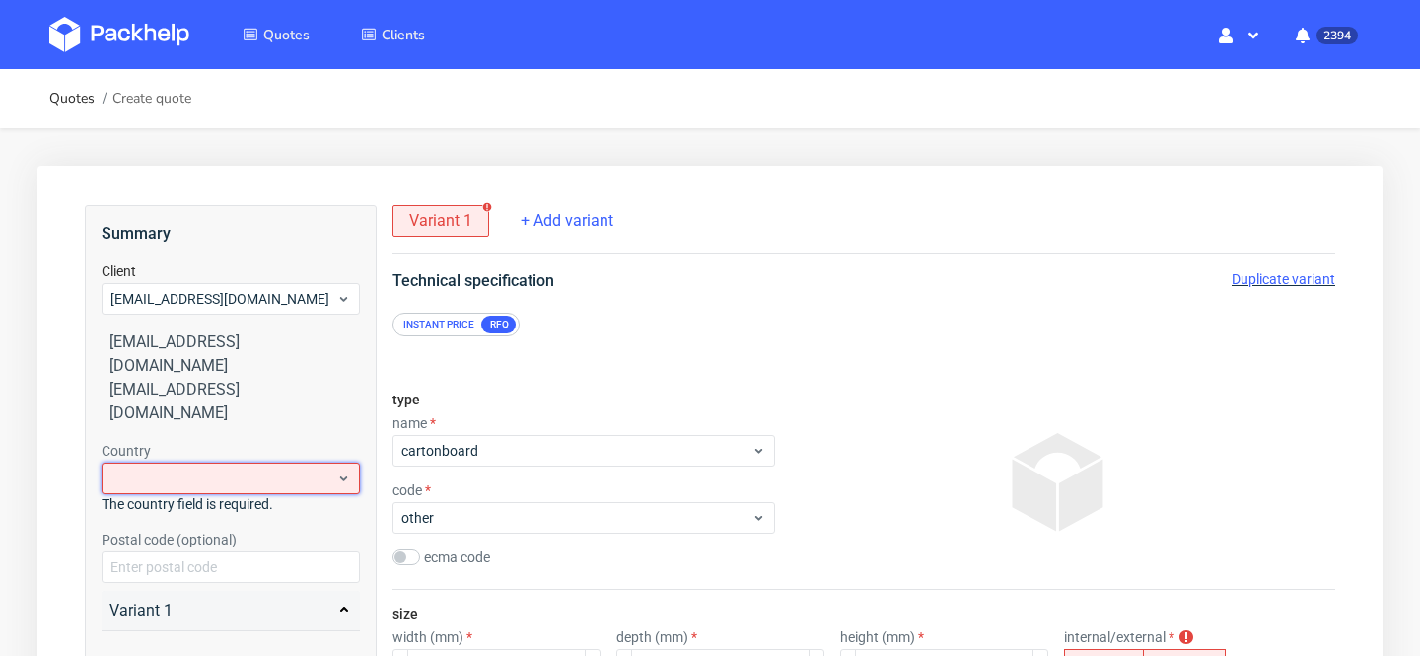
click at [247, 463] on div at bounding box center [231, 479] width 258 height 32
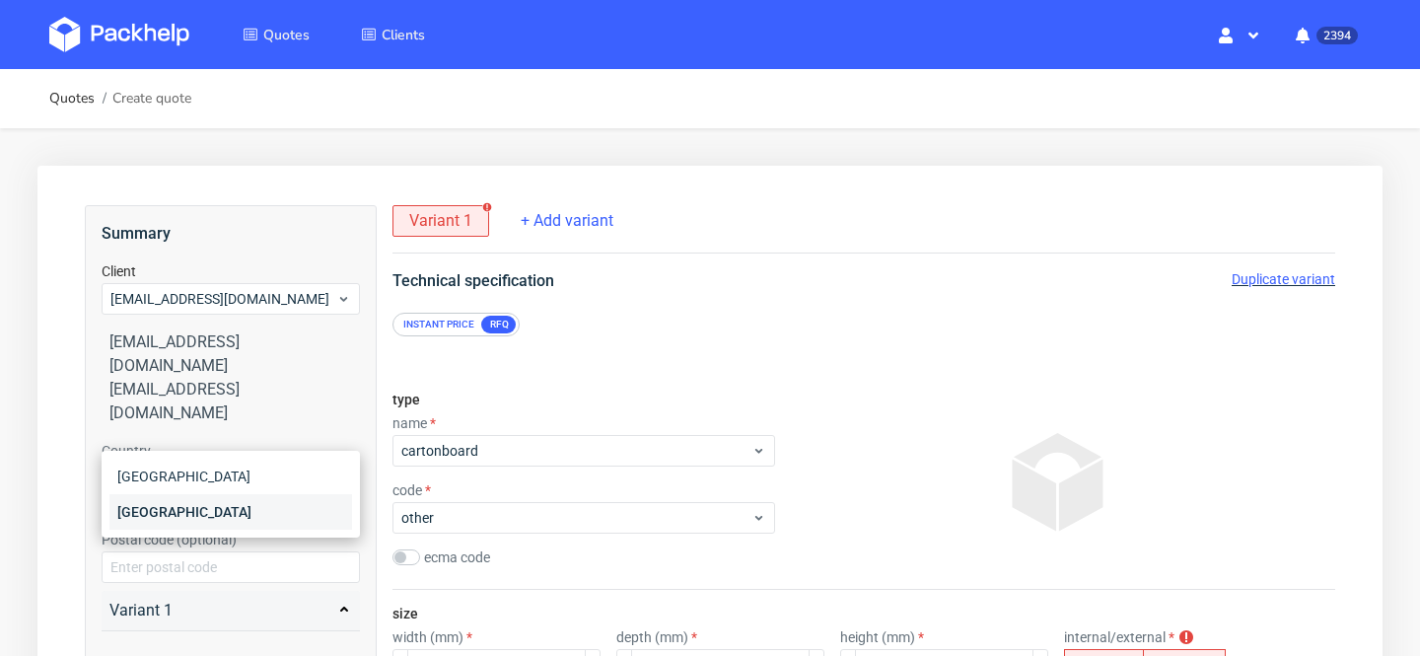
type input "pol"
click at [207, 497] on div "Poland" at bounding box center [230, 512] width 243 height 36
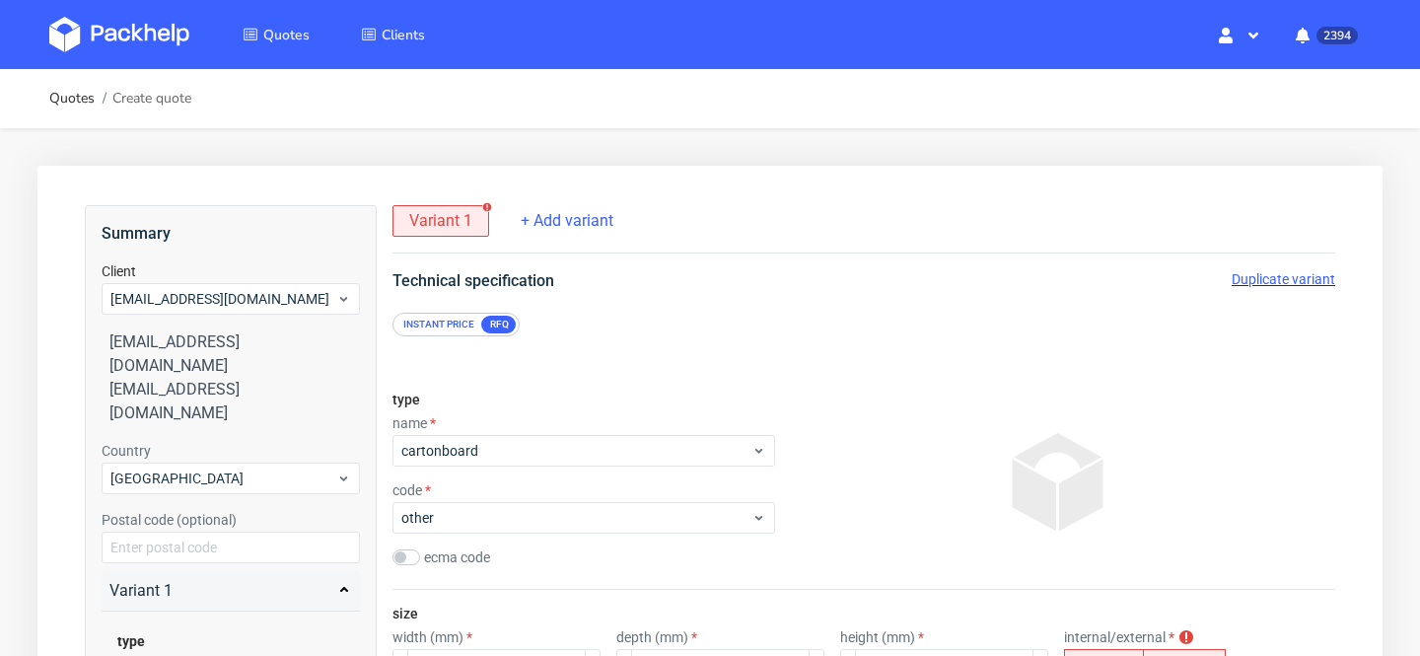
scroll to position [2418, 0]
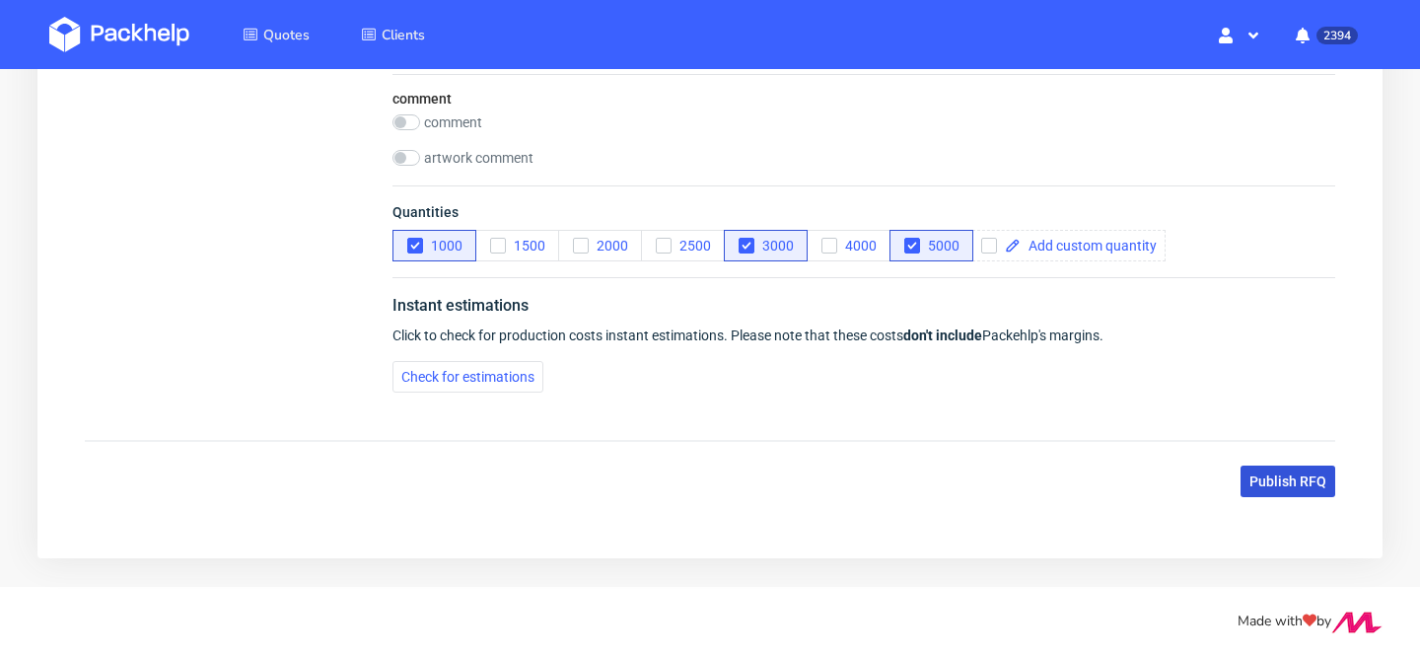
click at [1266, 482] on span "Publish RFQ" at bounding box center [1288, 481] width 77 height 14
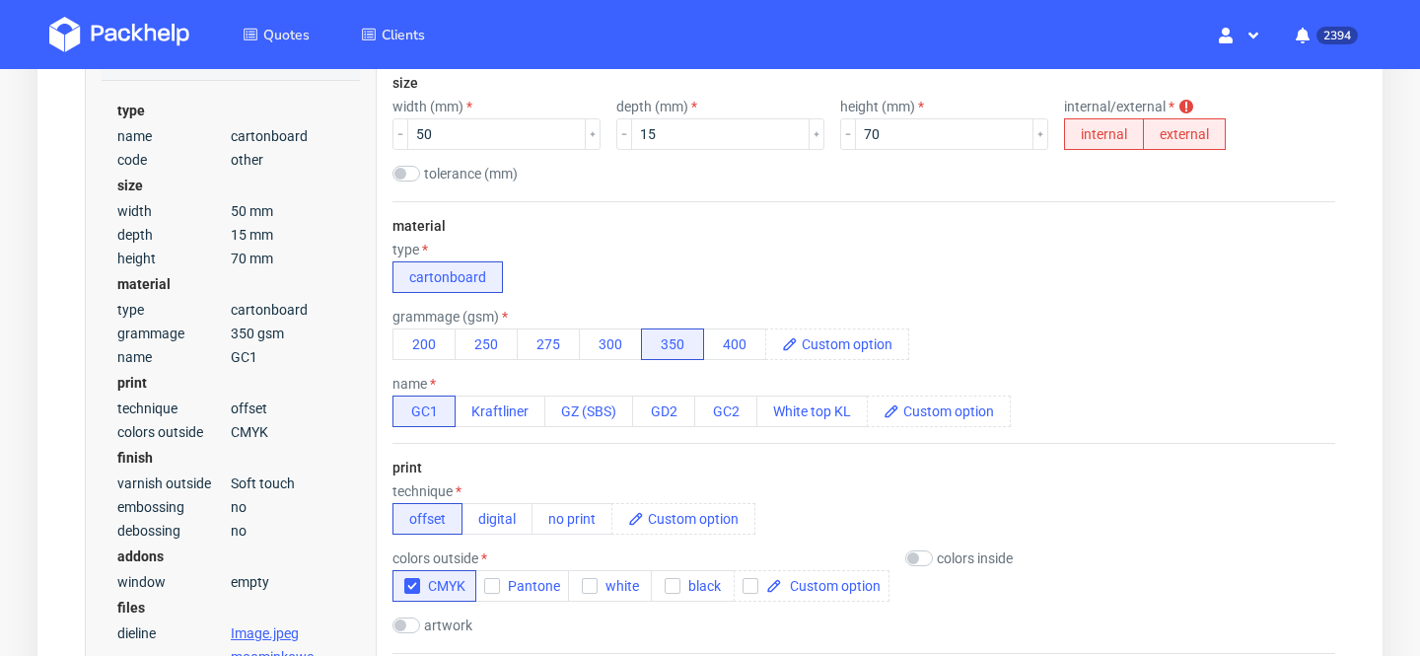
scroll to position [534, 0]
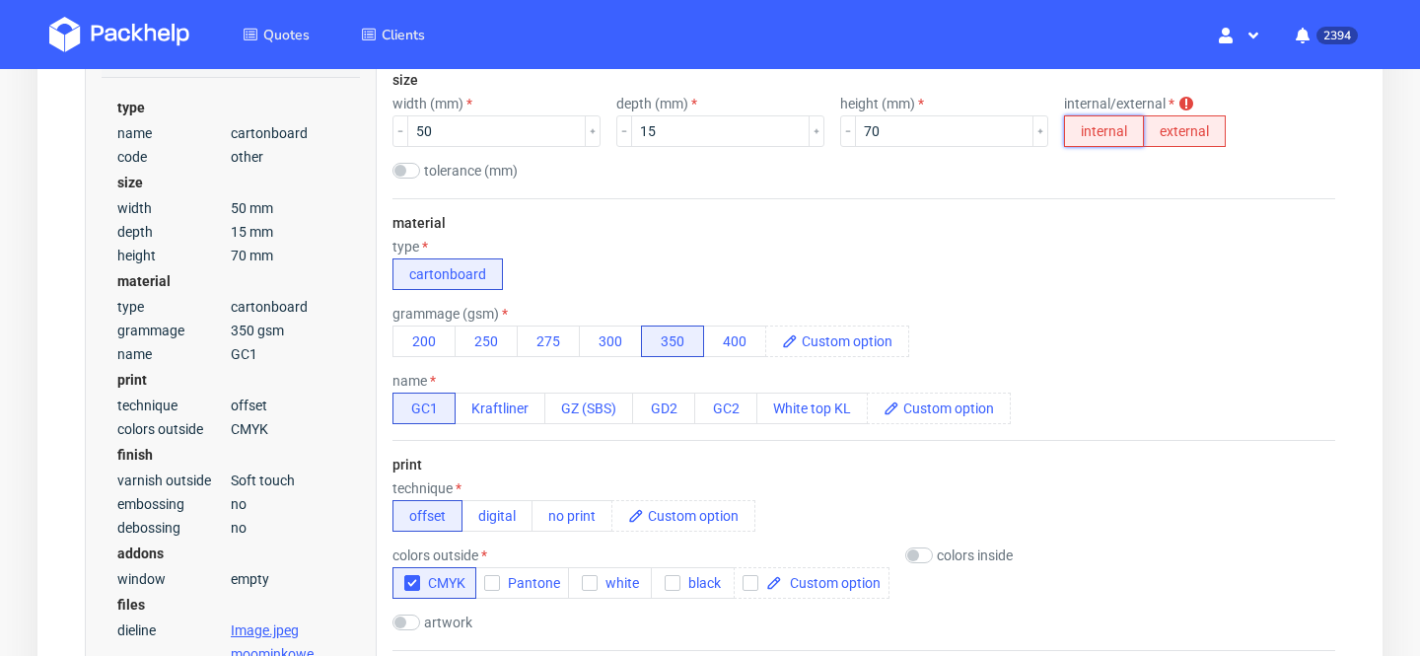
click at [1064, 129] on button "internal" at bounding box center [1104, 131] width 80 height 32
click at [1133, 147] on div "size width (mm) 50 depth (mm) 15 height (mm) 70 internal/external internal exte…" at bounding box center [864, 127] width 943 height 142
click at [1143, 124] on button "external" at bounding box center [1184, 131] width 83 height 32
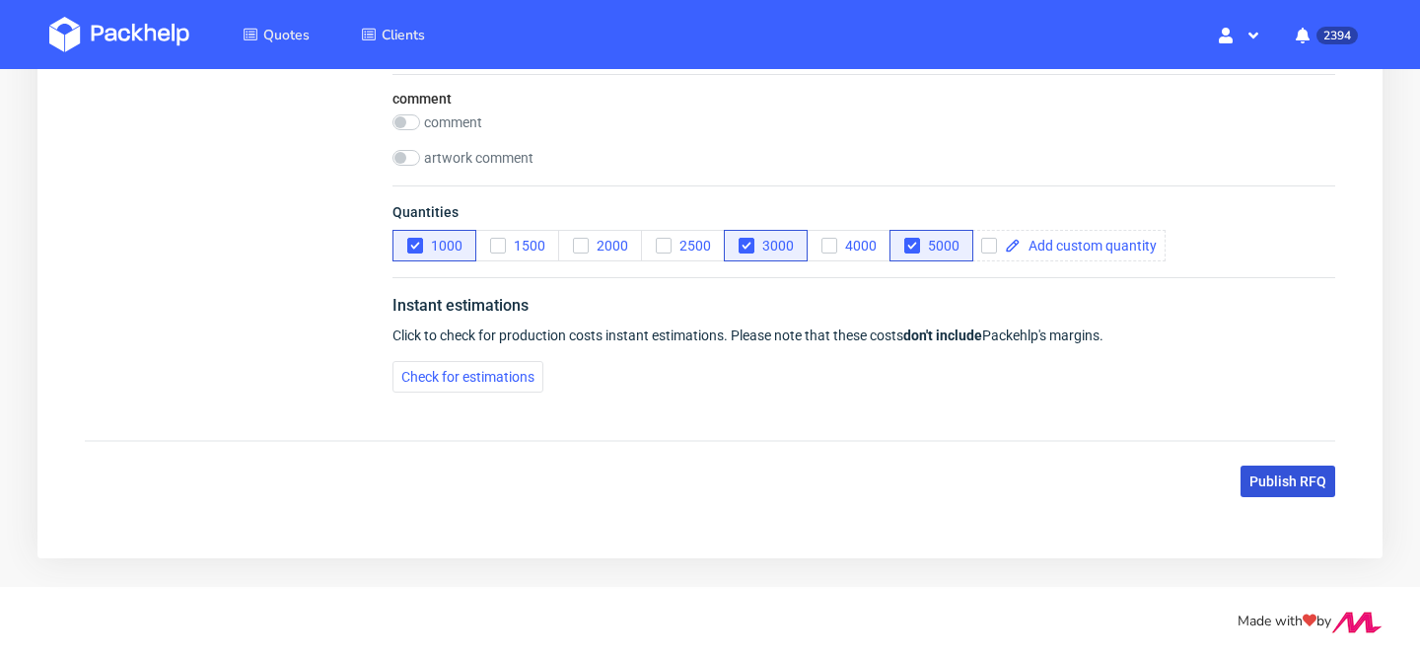
click at [1274, 484] on span "Publish RFQ" at bounding box center [1288, 481] width 77 height 14
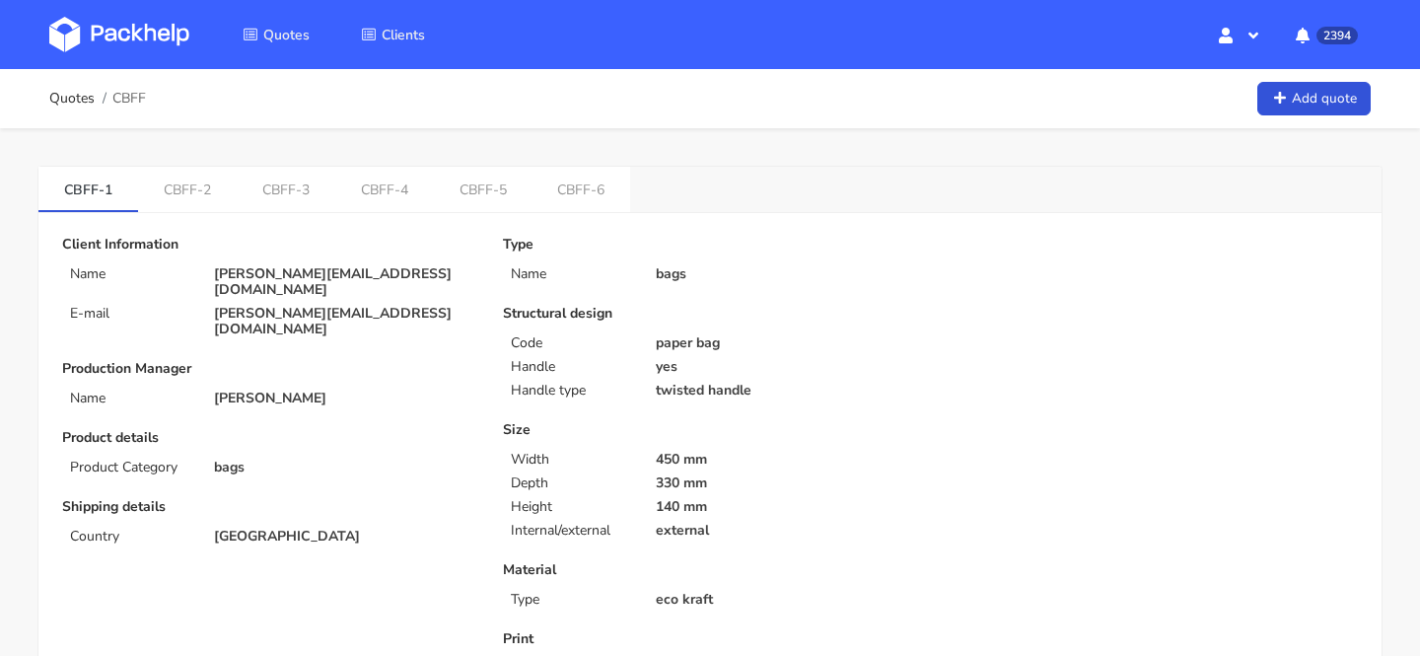
click at [417, 499] on p "Shipping details" at bounding box center [268, 507] width 413 height 16
click at [485, 306] on div "[PERSON_NAME][EMAIL_ADDRESS][DOMAIN_NAME]" at bounding box center [344, 322] width 289 height 32
click at [266, 284] on div "Client Information Name [PERSON_NAME][EMAIL_ADDRESS][DOMAIN_NAME] E-mail [PERSO…" at bounding box center [268, 287] width 413 height 101
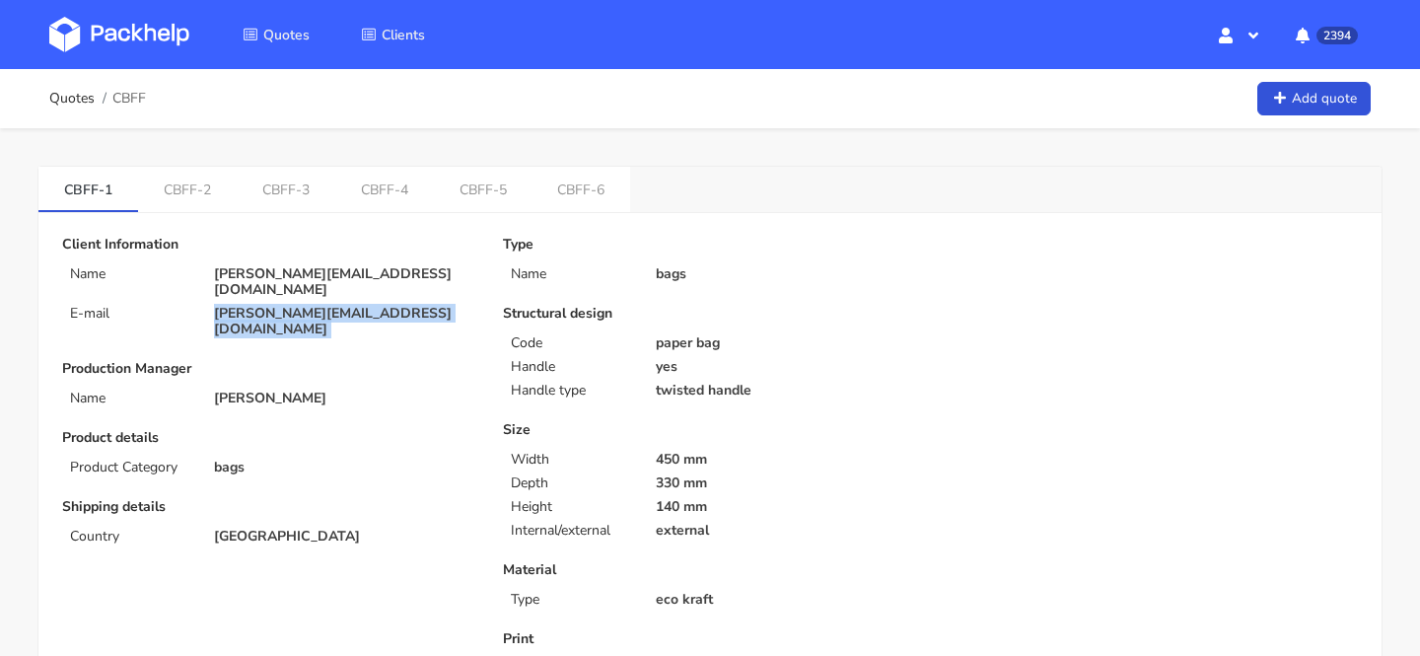
copy div "[PERSON_NAME][EMAIL_ADDRESS][DOMAIN_NAME]"
click at [130, 103] on span "CBFF" at bounding box center [129, 99] width 34 height 16
copy span "CBFF"
click at [188, 191] on link "CBFF-2" at bounding box center [187, 188] width 99 height 43
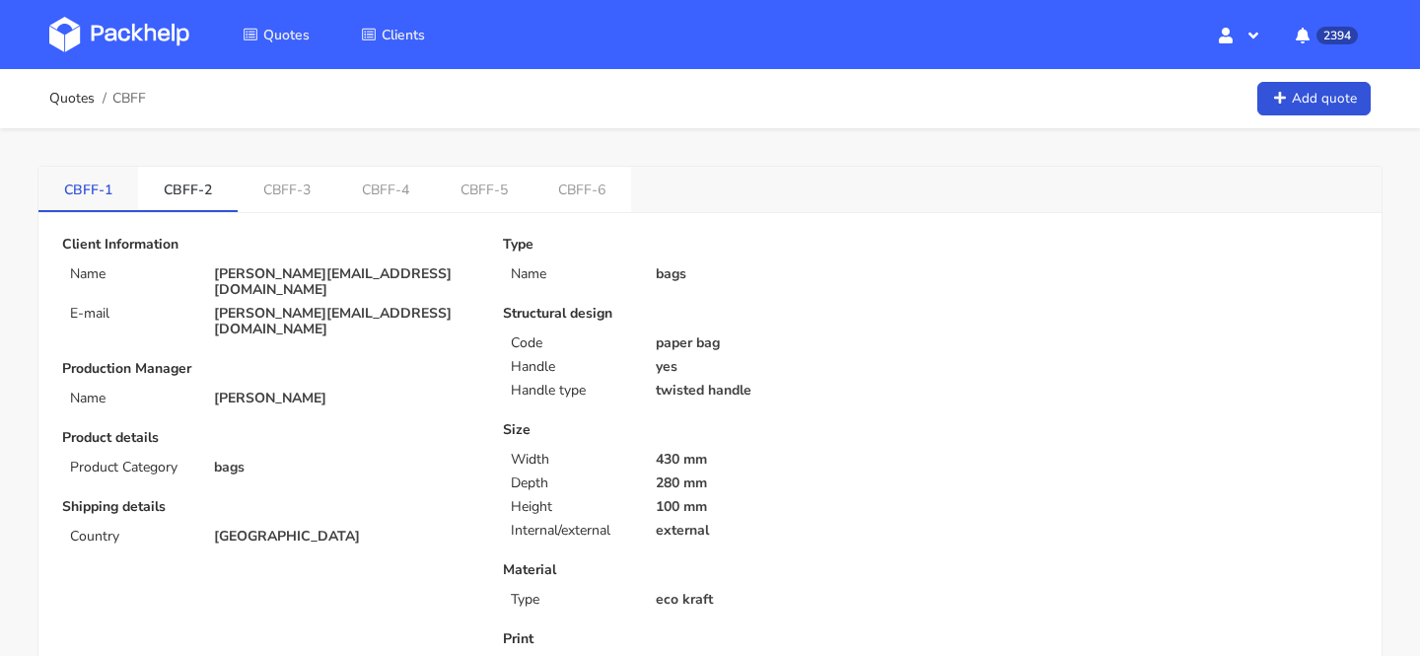
click at [92, 180] on link "CBFF-1" at bounding box center [88, 188] width 100 height 43
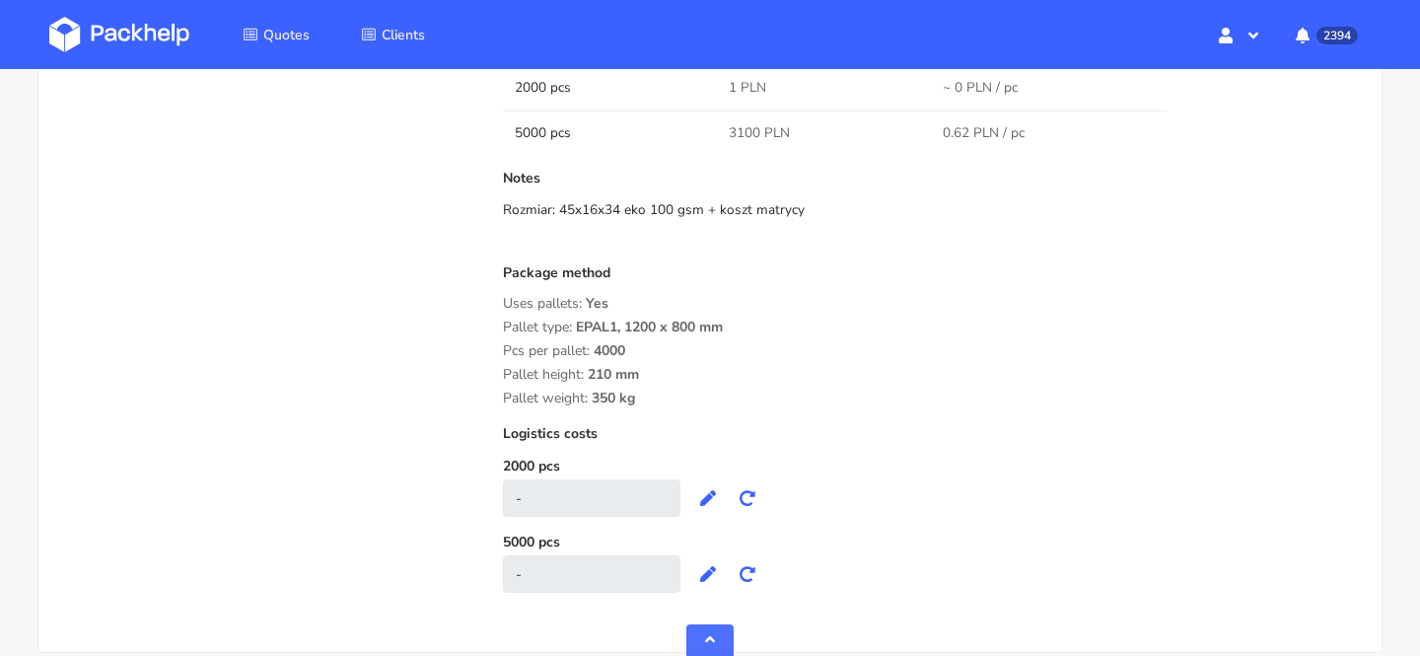
scroll to position [1673, 0]
drag, startPoint x: 616, startPoint y: 212, endPoint x: 560, endPoint y: 217, distance: 55.5
click at [560, 217] on div "Rozmiar: 45x16x34 eko 100 gsm + koszt matrycy" at bounding box center [930, 211] width 855 height 20
copy div "45x16x34"
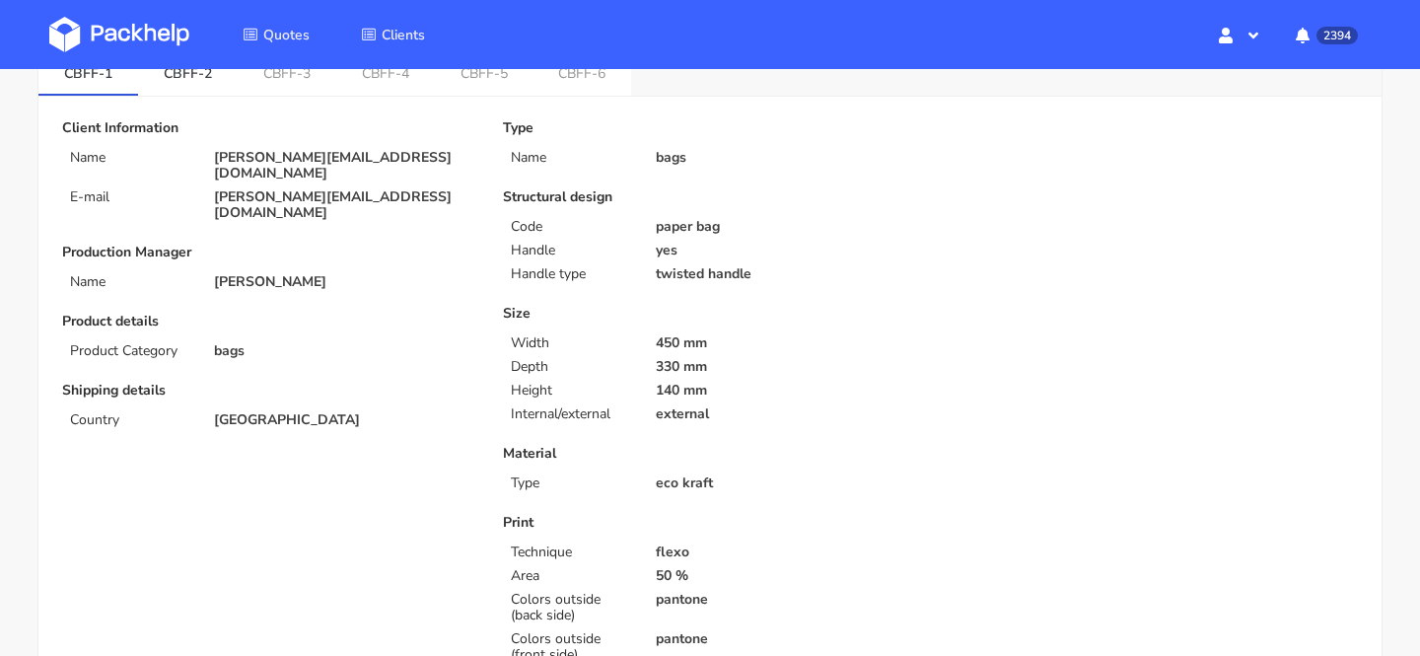
scroll to position [0, 0]
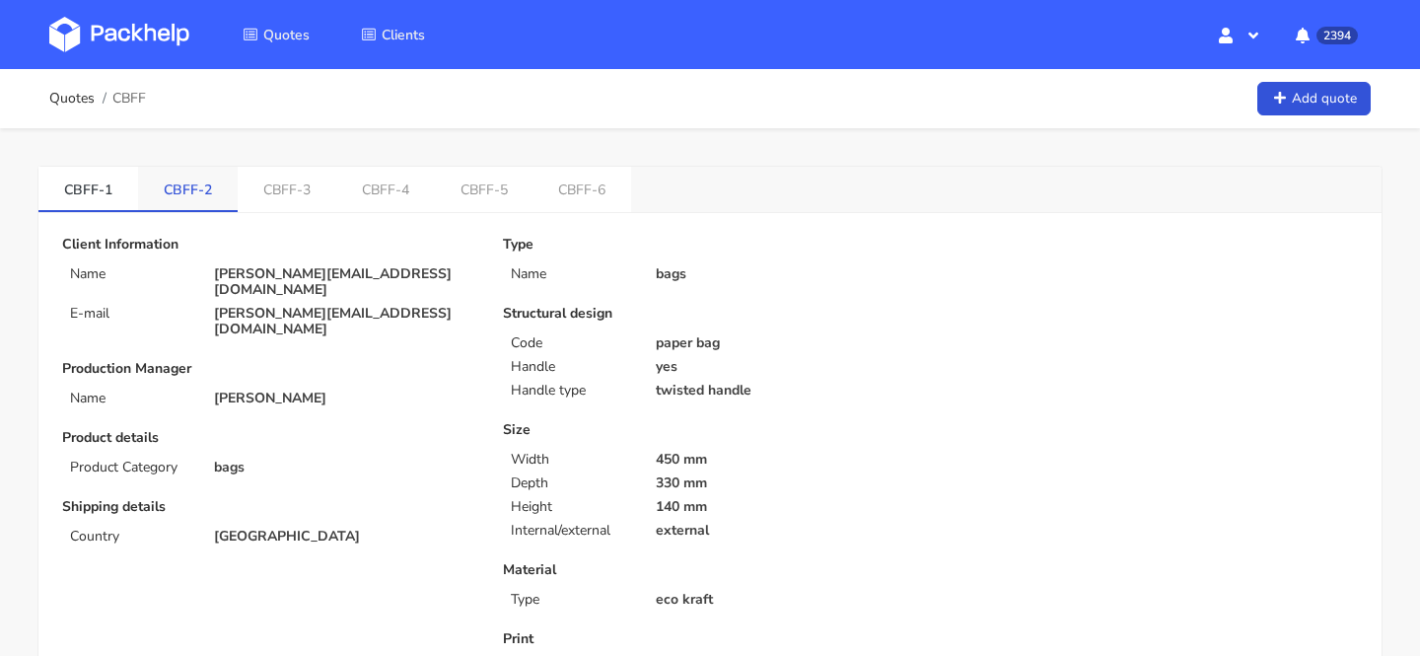
click at [220, 178] on link "CBFF-2" at bounding box center [188, 188] width 100 height 43
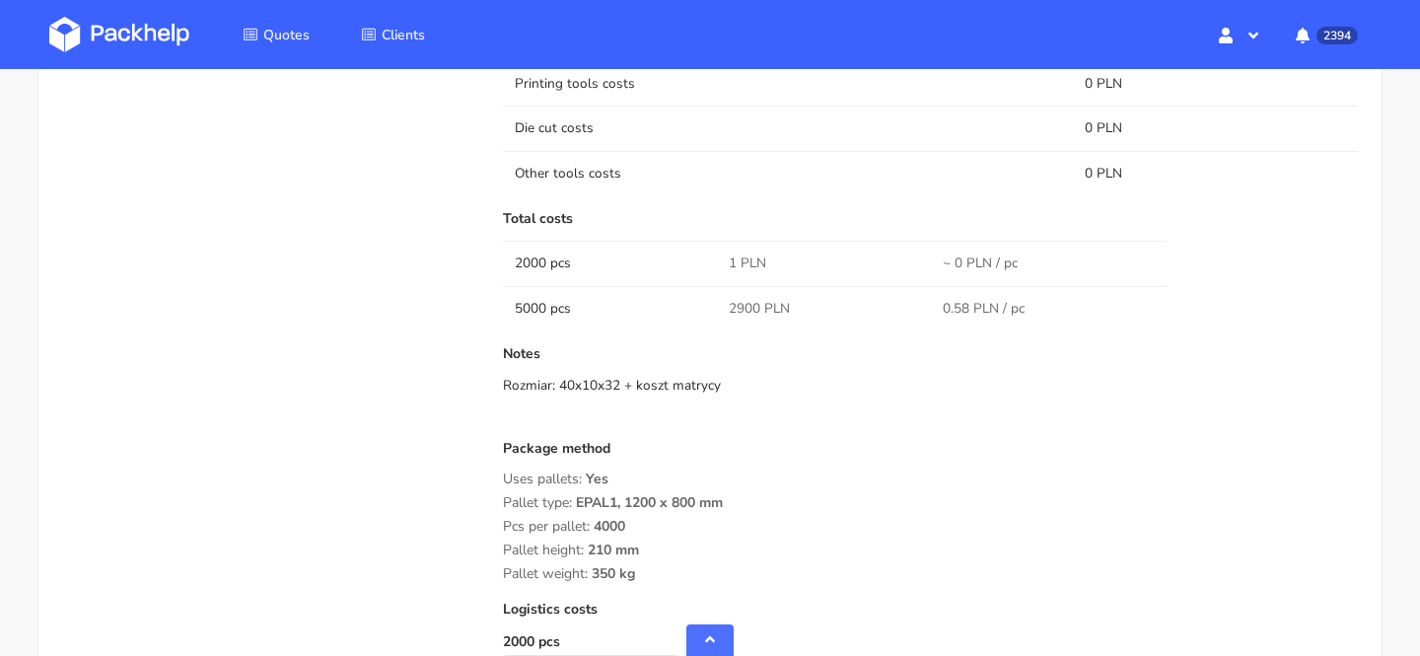
scroll to position [1573, 0]
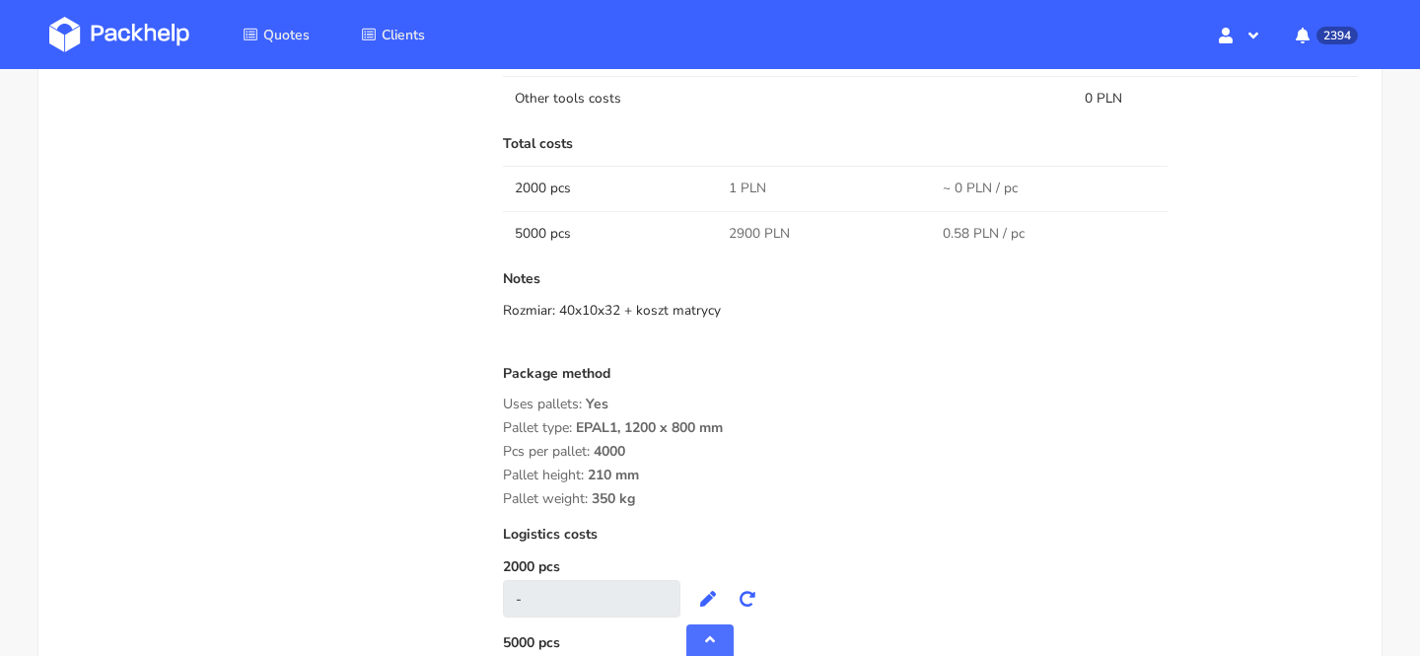
click at [690, 371] on div "Package method" at bounding box center [930, 381] width 855 height 31
drag, startPoint x: 617, startPoint y: 310, endPoint x: 561, endPoint y: 312, distance: 55.3
click at [561, 312] on div "Rozmiar: 40x10x32 + koszt matrycy" at bounding box center [930, 311] width 855 height 20
copy div "40x10x32"
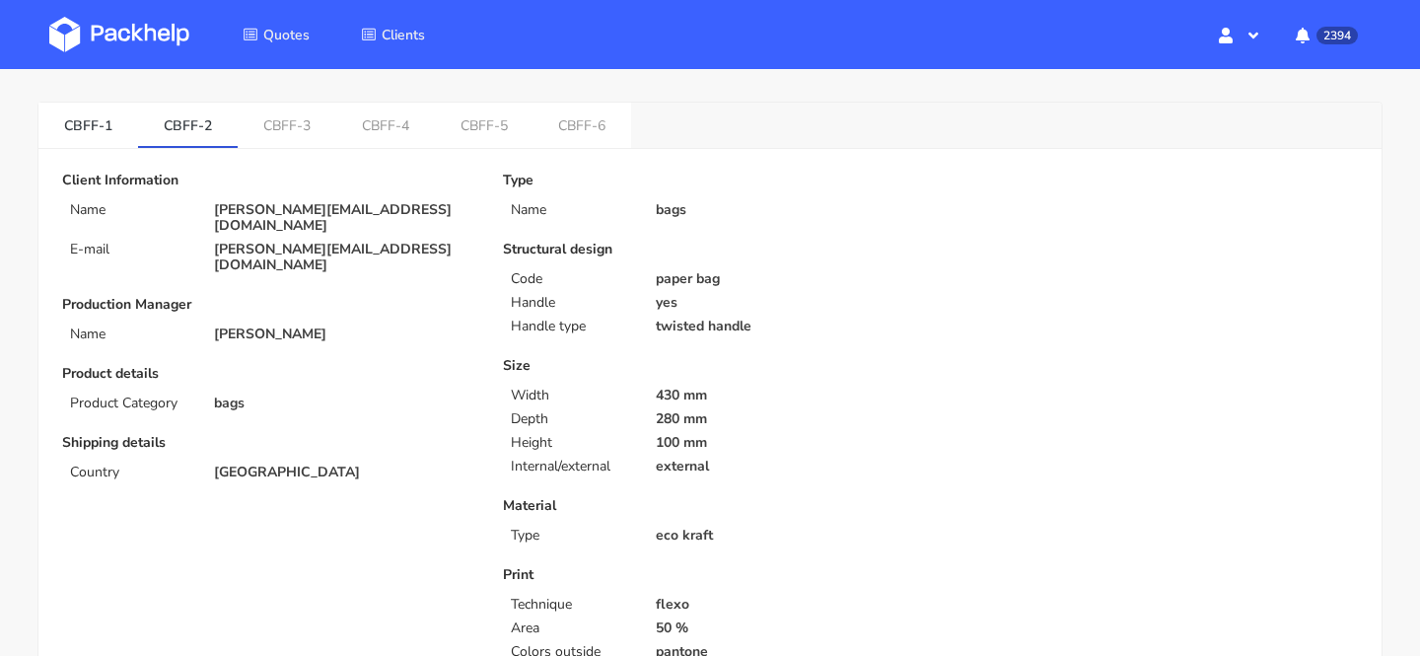
scroll to position [0, 0]
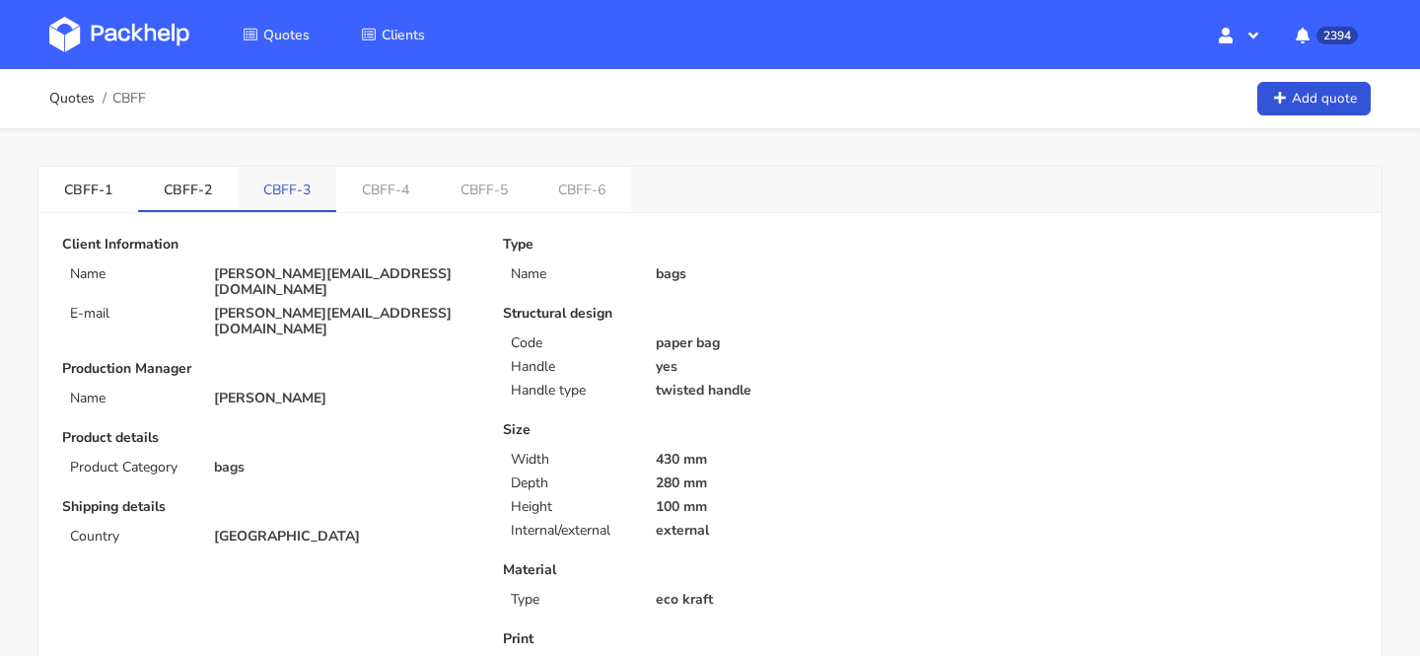
click at [272, 190] on link "CBFF-3" at bounding box center [287, 188] width 99 height 43
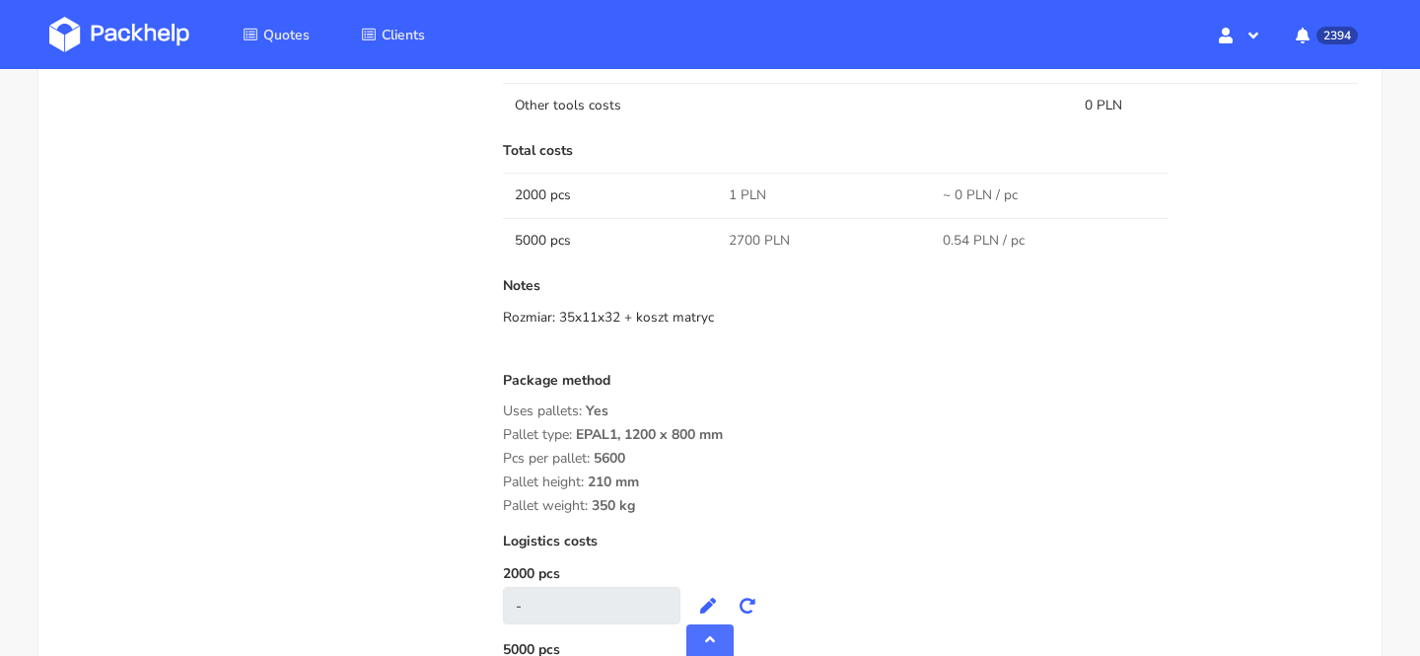
scroll to position [1567, 0]
drag, startPoint x: 616, startPoint y: 315, endPoint x: 558, endPoint y: 318, distance: 57.3
click at [558, 318] on div "Rozmiar: 35x11x32 + koszt matryc" at bounding box center [930, 317] width 855 height 20
copy div "35x11x32"
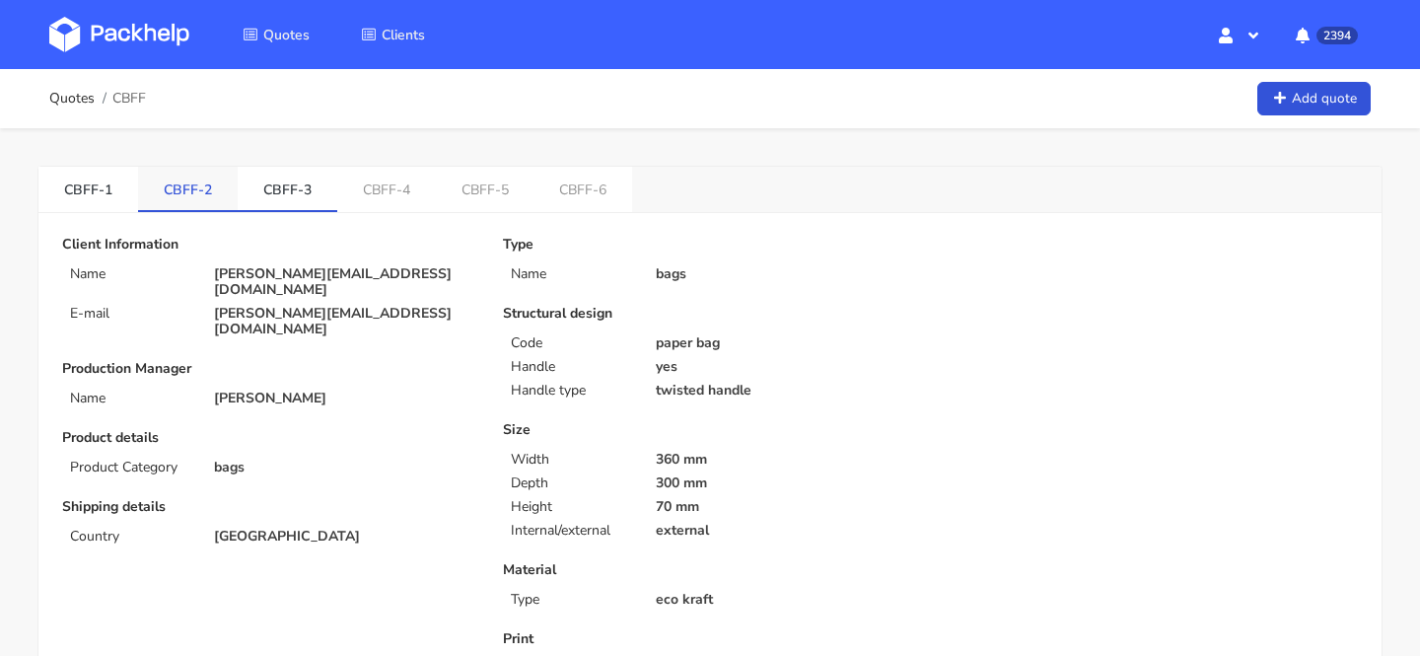
click at [181, 185] on link "CBFF-2" at bounding box center [188, 188] width 100 height 43
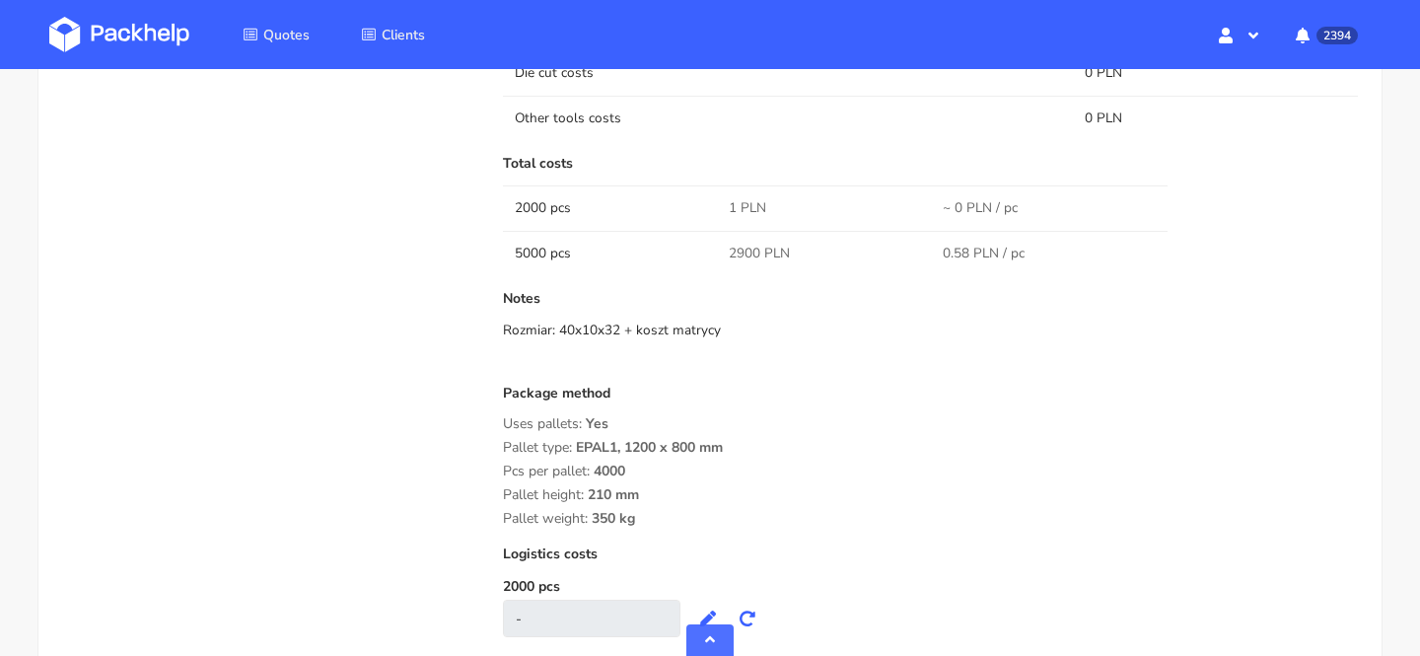
scroll to position [1579, 0]
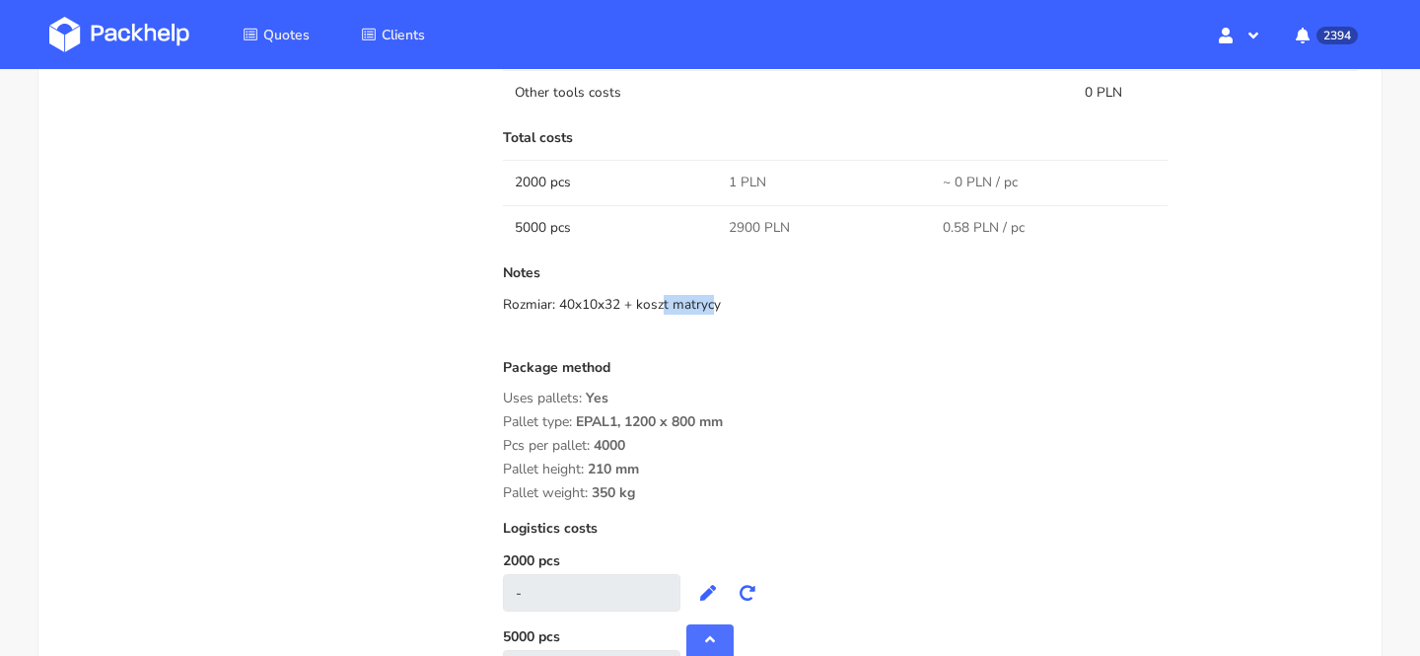
drag, startPoint x: 615, startPoint y: 307, endPoint x: 558, endPoint y: 308, distance: 56.2
click at [558, 308] on div "Rozmiar: 40x10x32 + koszt matrycy" at bounding box center [930, 305] width 855 height 20
copy div "40x10x32"
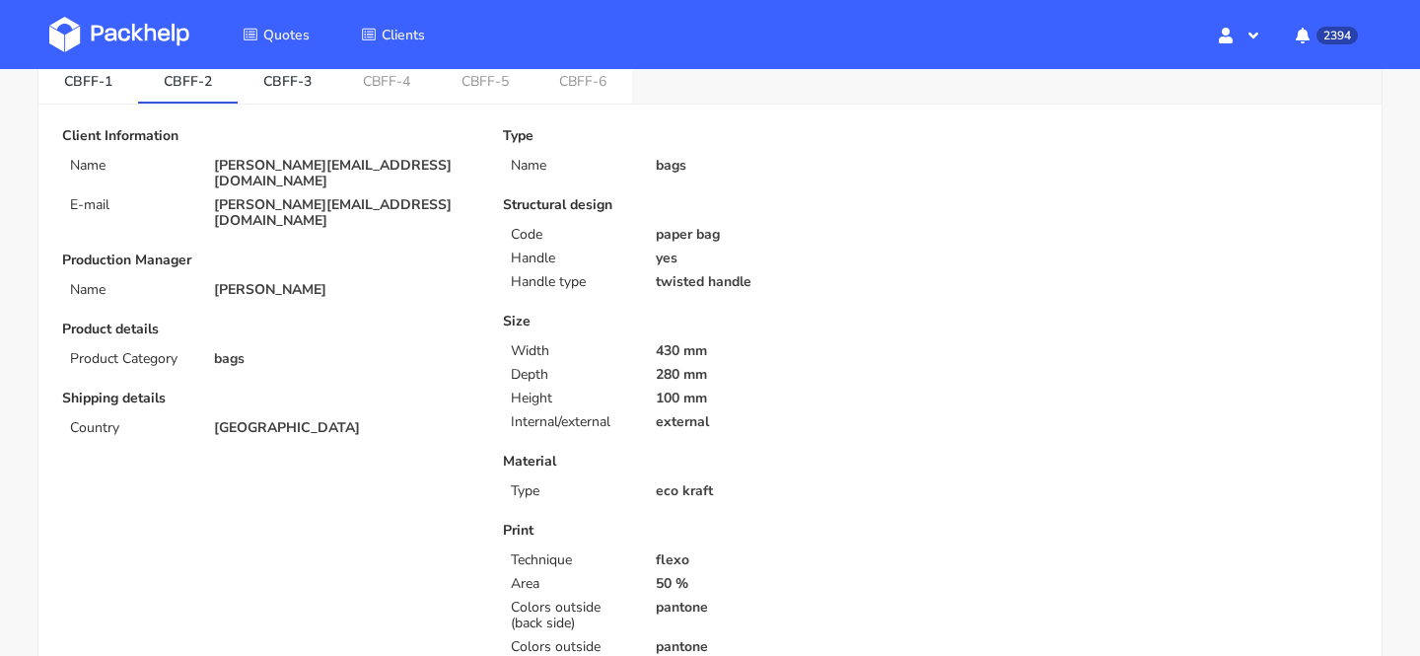
scroll to position [0, 0]
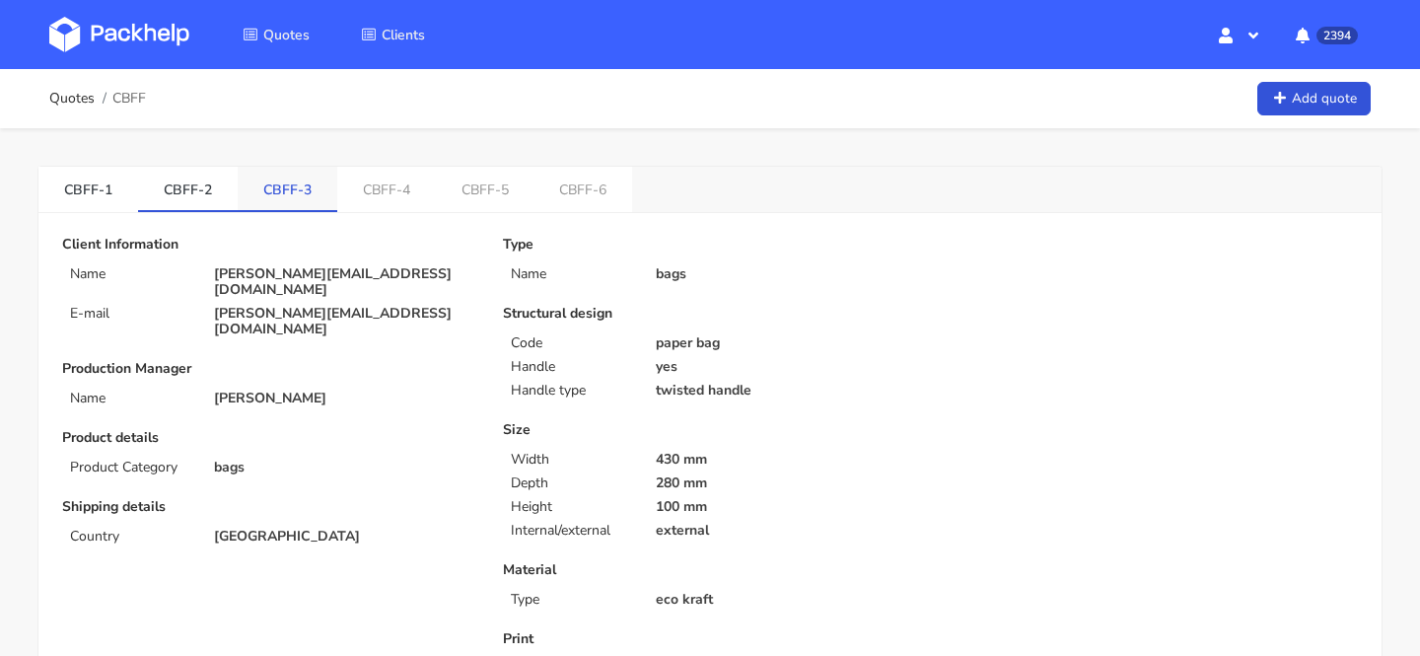
click at [286, 196] on link "CBFF-3" at bounding box center [288, 188] width 100 height 43
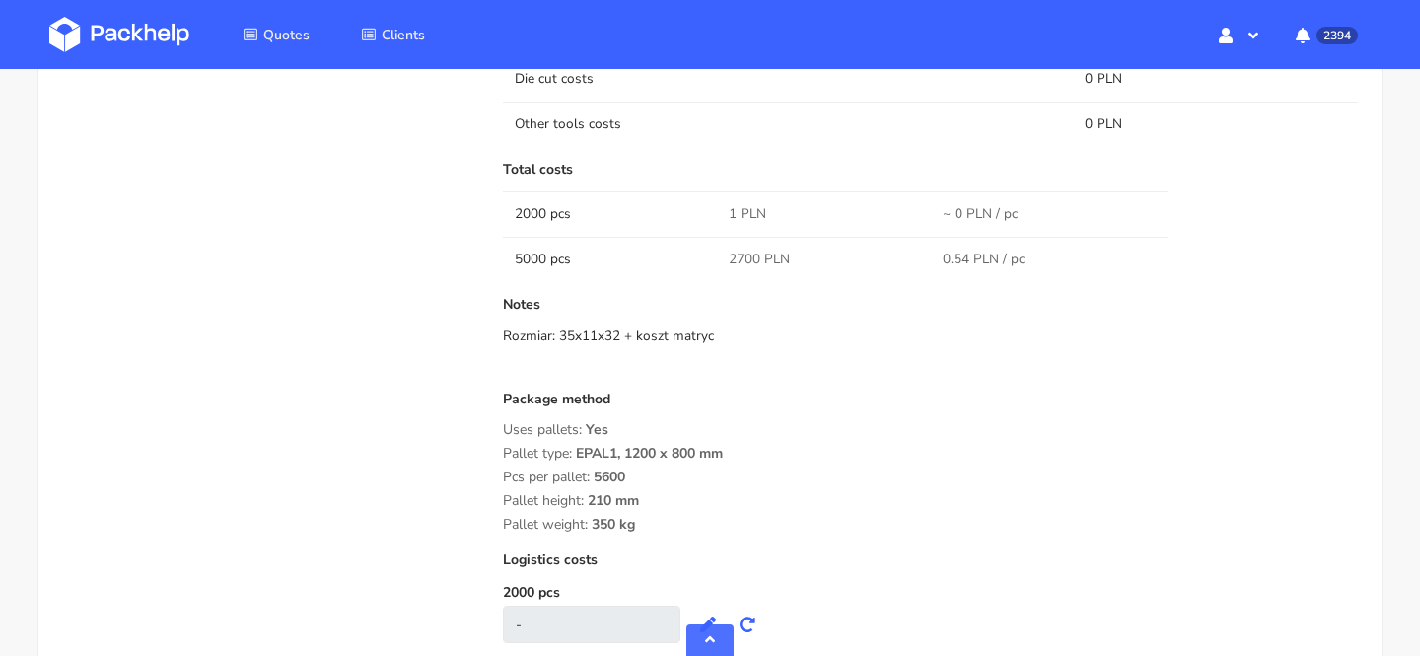
scroll to position [1541, 0]
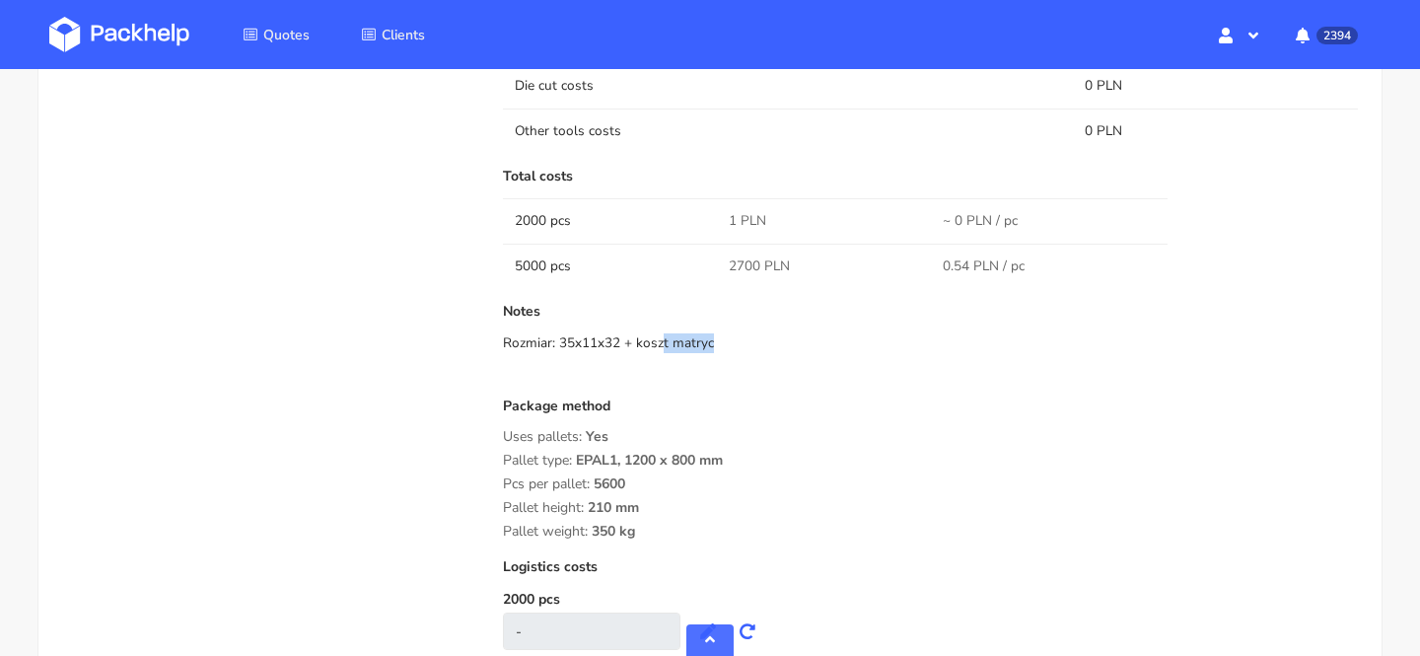
drag, startPoint x: 615, startPoint y: 343, endPoint x: 559, endPoint y: 347, distance: 55.4
click at [559, 347] on div "Rozmiar: 35x11x32 + koszt matryc" at bounding box center [930, 343] width 855 height 20
copy div "35x11x32"
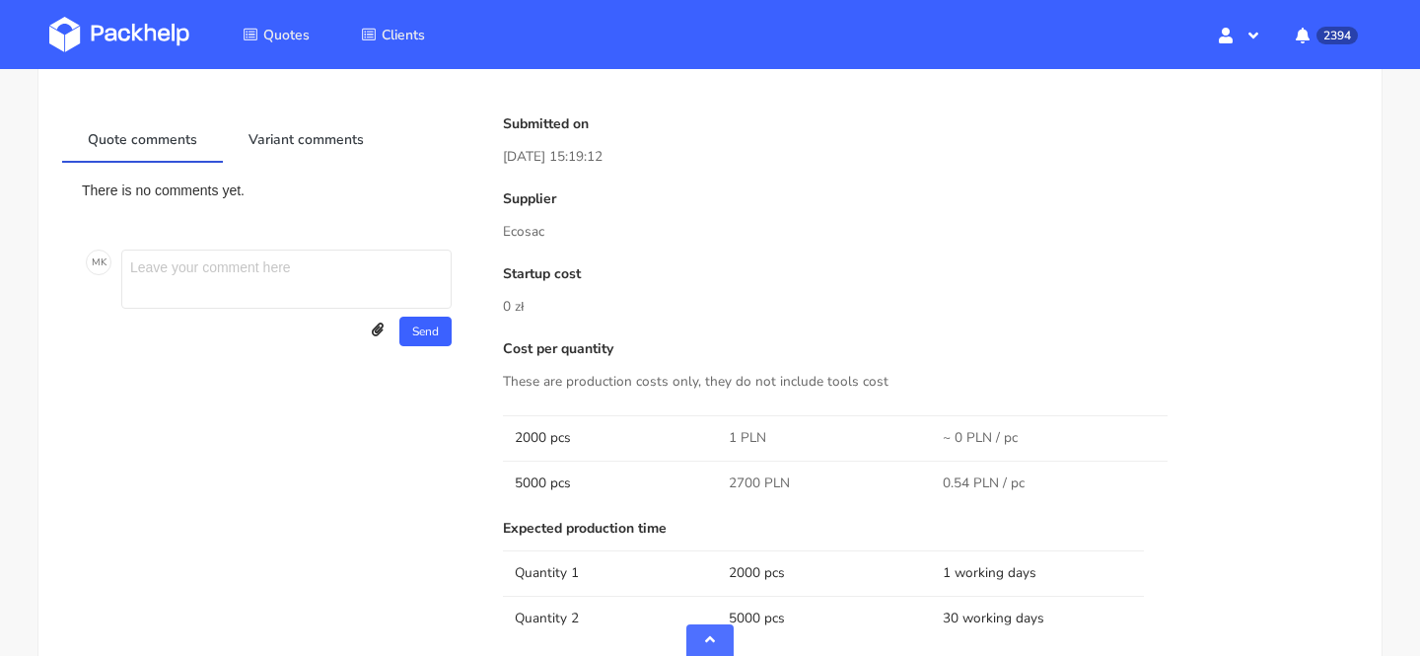
scroll to position [0, 0]
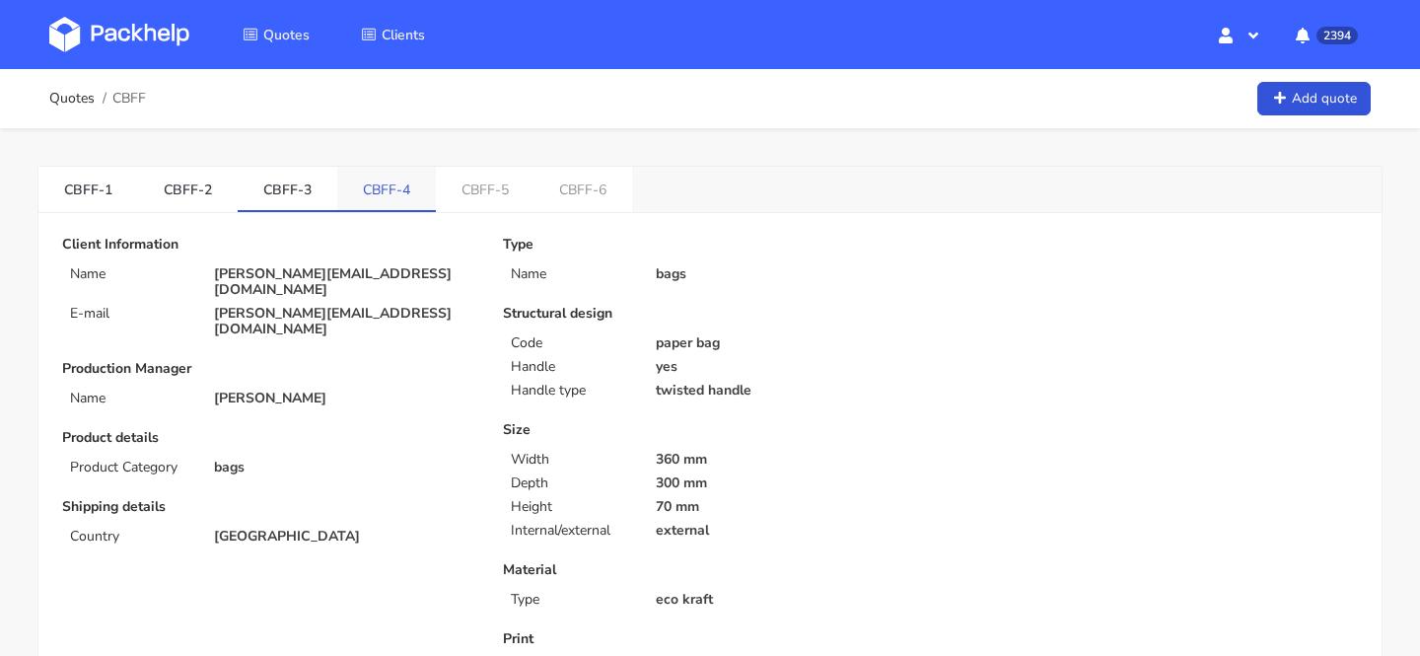
click at [409, 194] on link "CBFF-4" at bounding box center [386, 188] width 99 height 43
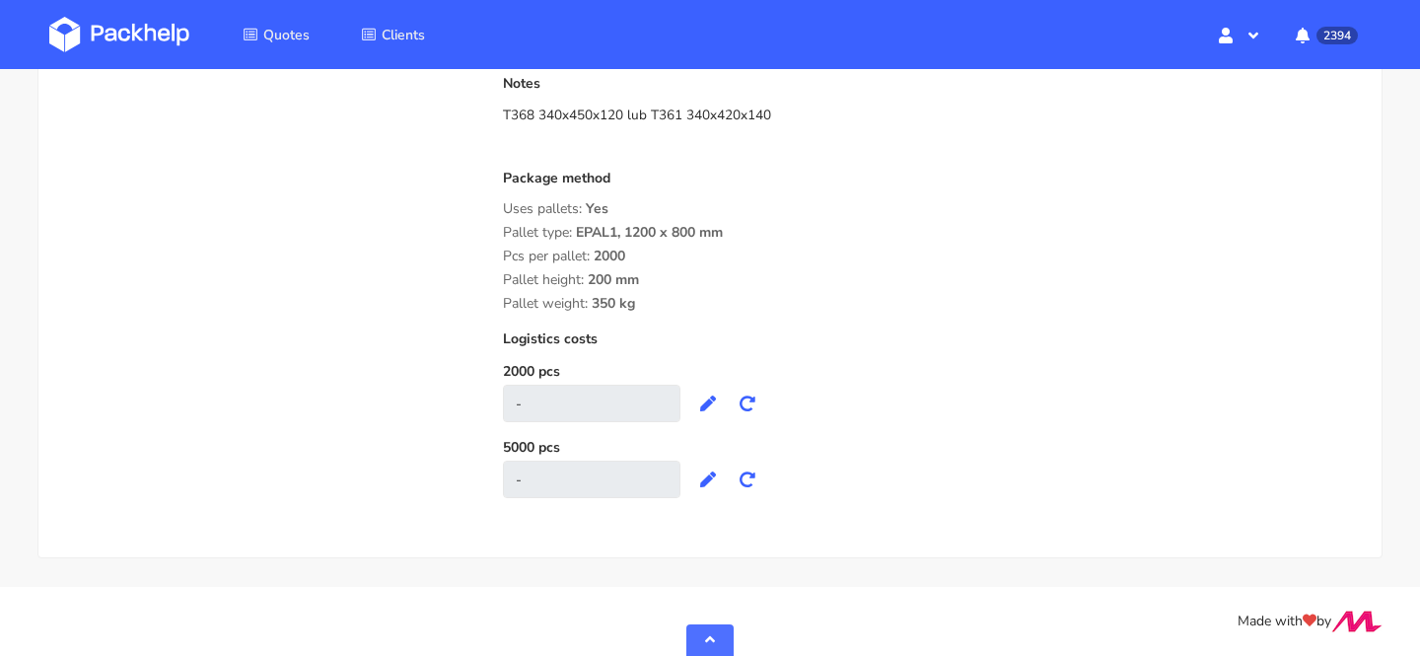
click at [800, 199] on div "Package method" at bounding box center [930, 186] width 855 height 31
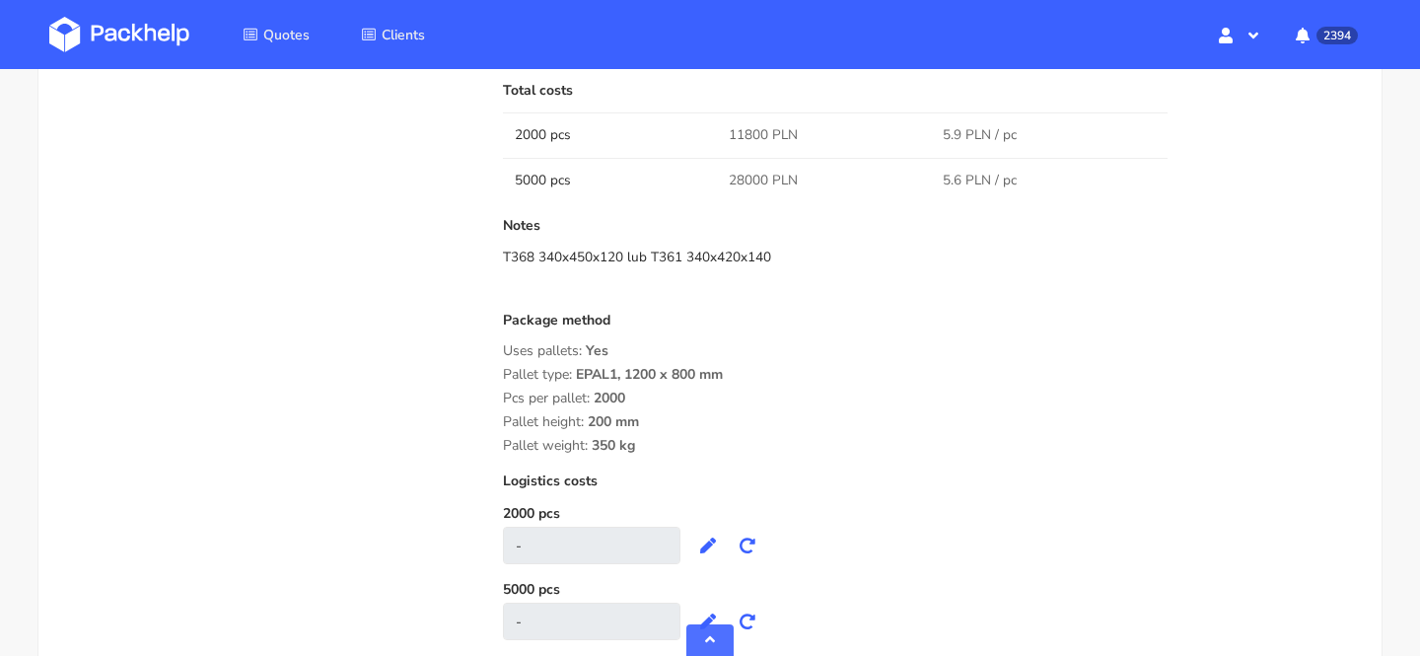
scroll to position [1623, 0]
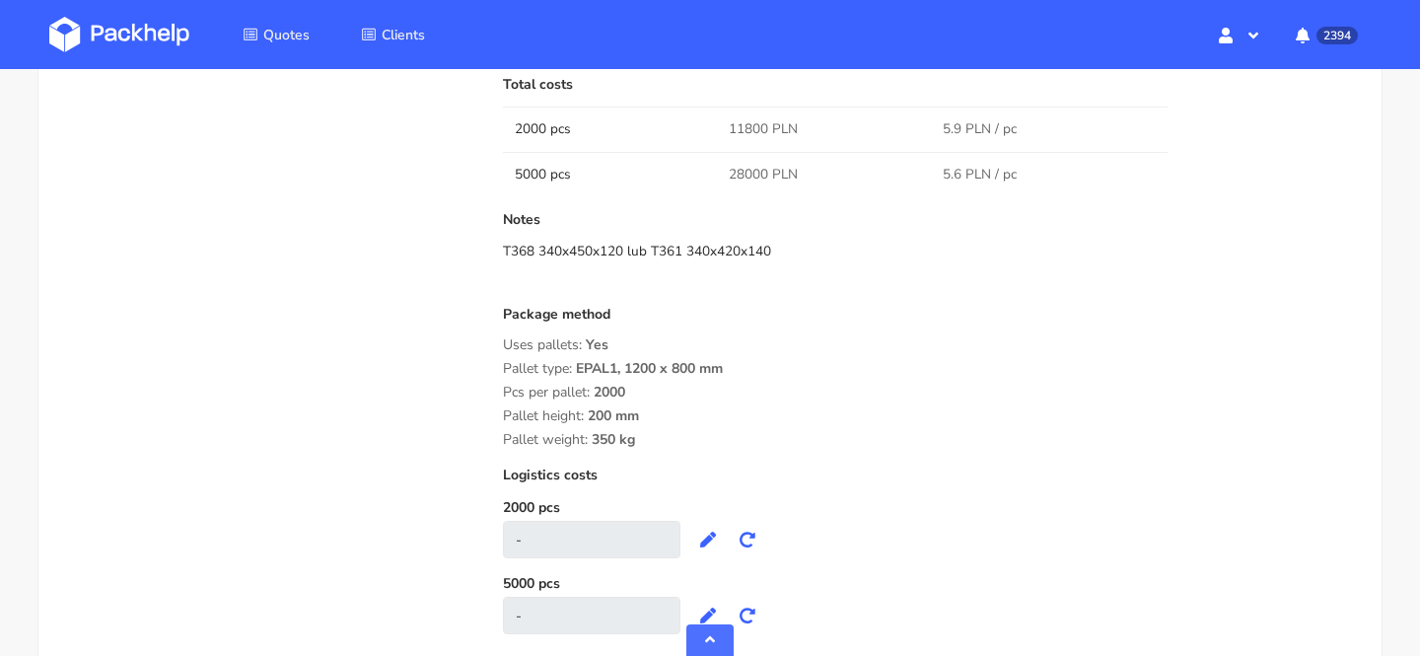
click at [615, 252] on div "T368 340x450x120 lub T361 340x420x140" at bounding box center [930, 252] width 855 height 20
drag, startPoint x: 617, startPoint y: 252, endPoint x: 539, endPoint y: 253, distance: 77.9
click at [538, 253] on div "T368 340x450x120 lub T361 340x420x140" at bounding box center [930, 252] width 855 height 20
copy div "340x450x120"
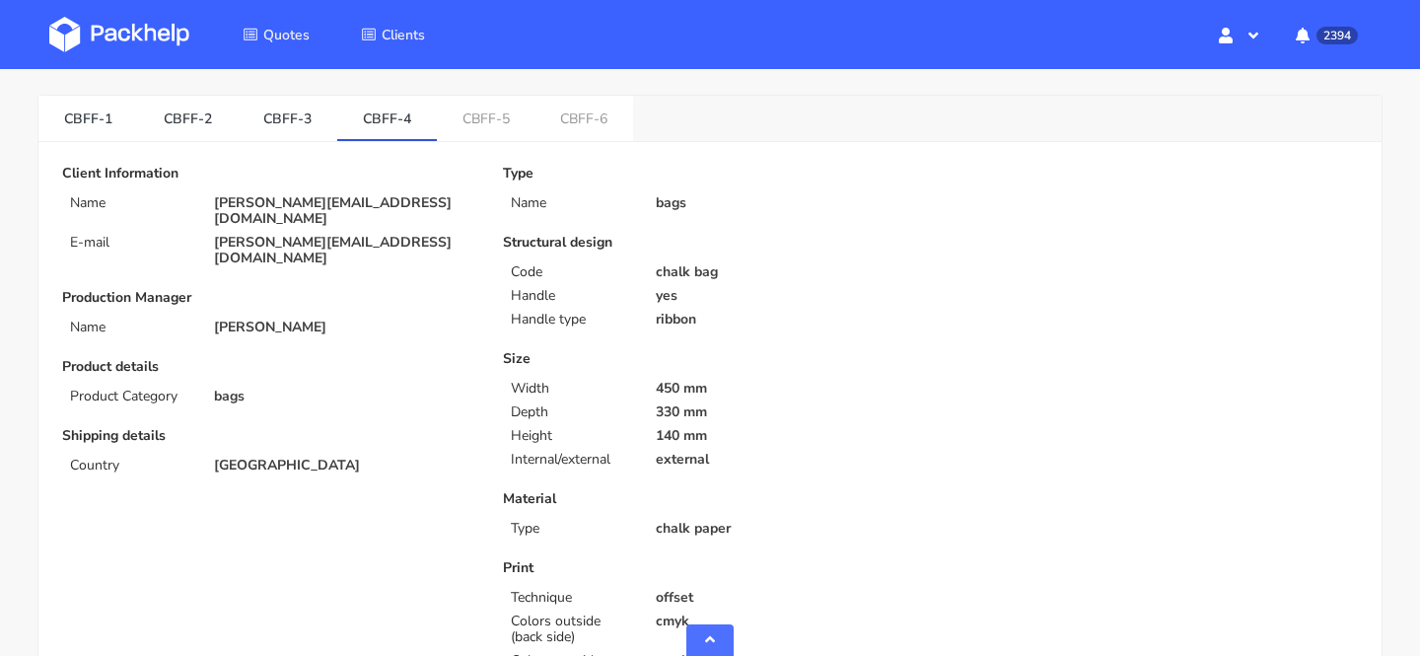
scroll to position [0, 0]
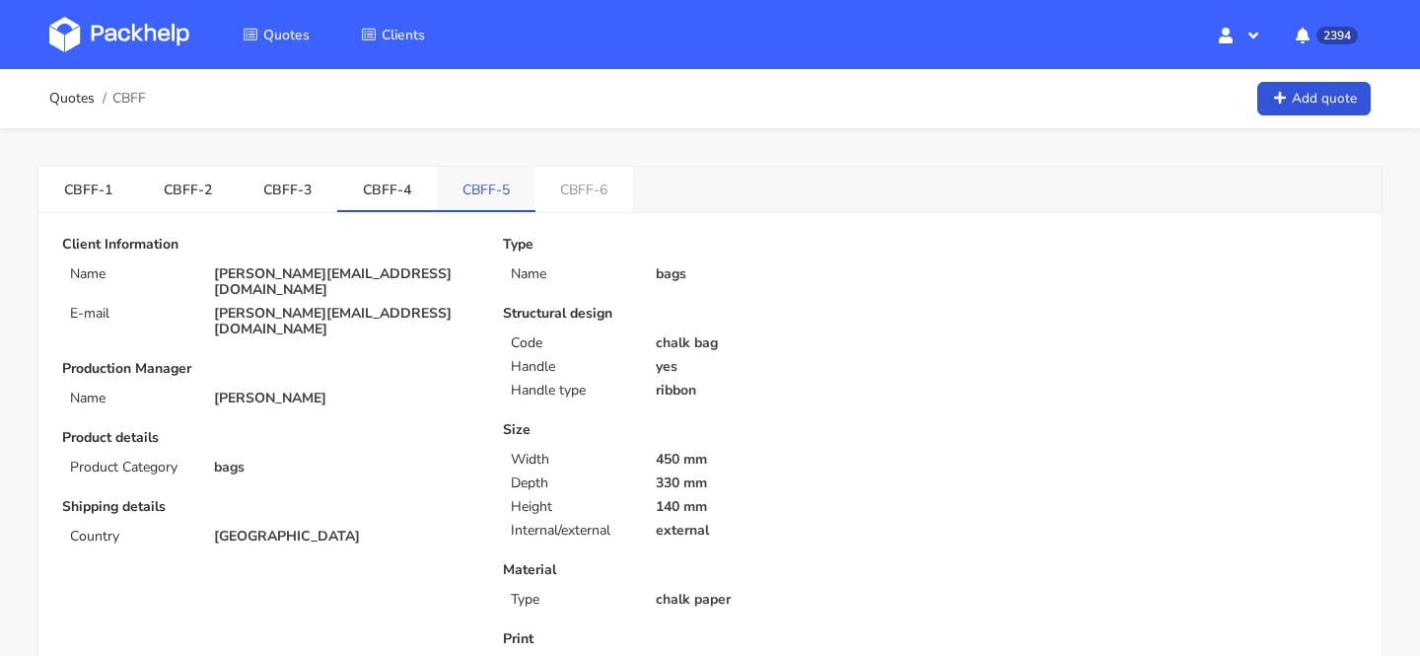
click at [481, 210] on li "CBFF-5" at bounding box center [486, 189] width 99 height 45
click at [481, 182] on link "CBFF-5" at bounding box center [486, 188] width 99 height 43
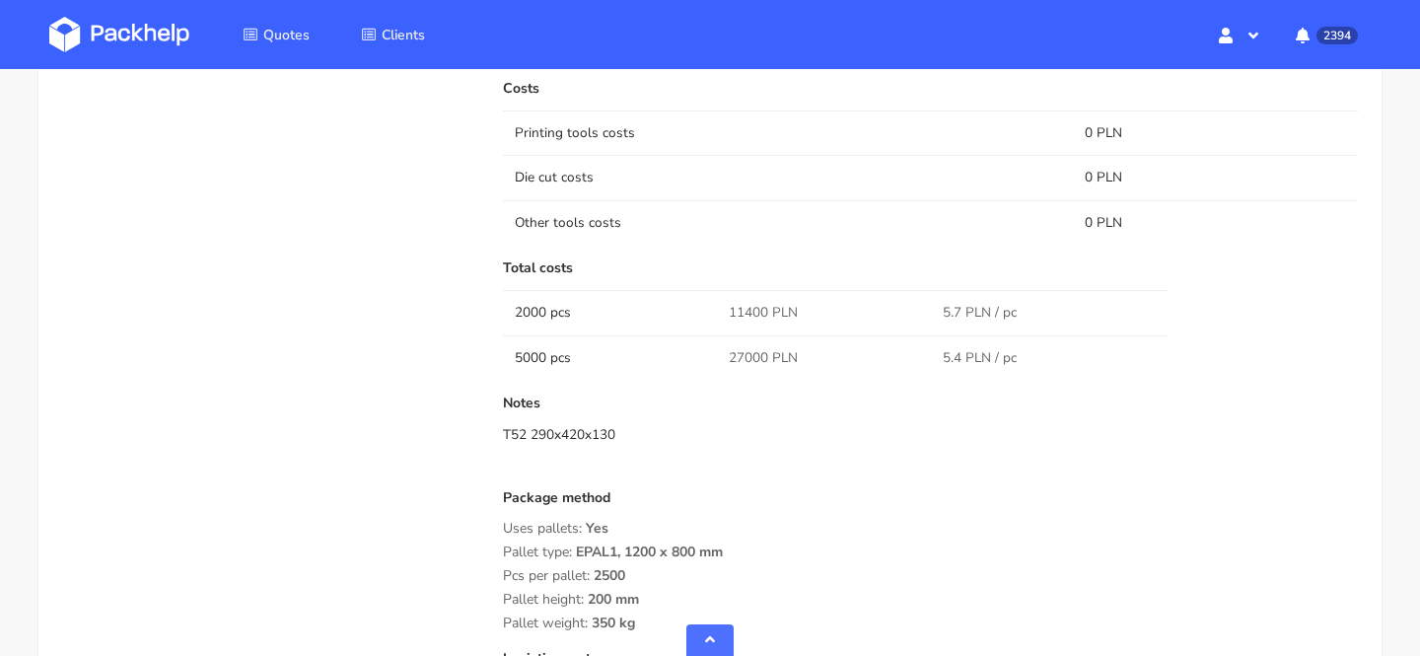
scroll to position [1440, 0]
click at [618, 432] on div "T52 290x420x130" at bounding box center [930, 434] width 855 height 20
drag, startPoint x: 628, startPoint y: 427, endPoint x: 532, endPoint y: 427, distance: 96.7
click at [532, 427] on div "T52 290x420x130" at bounding box center [930, 434] width 855 height 20
copy div "290x420x130"
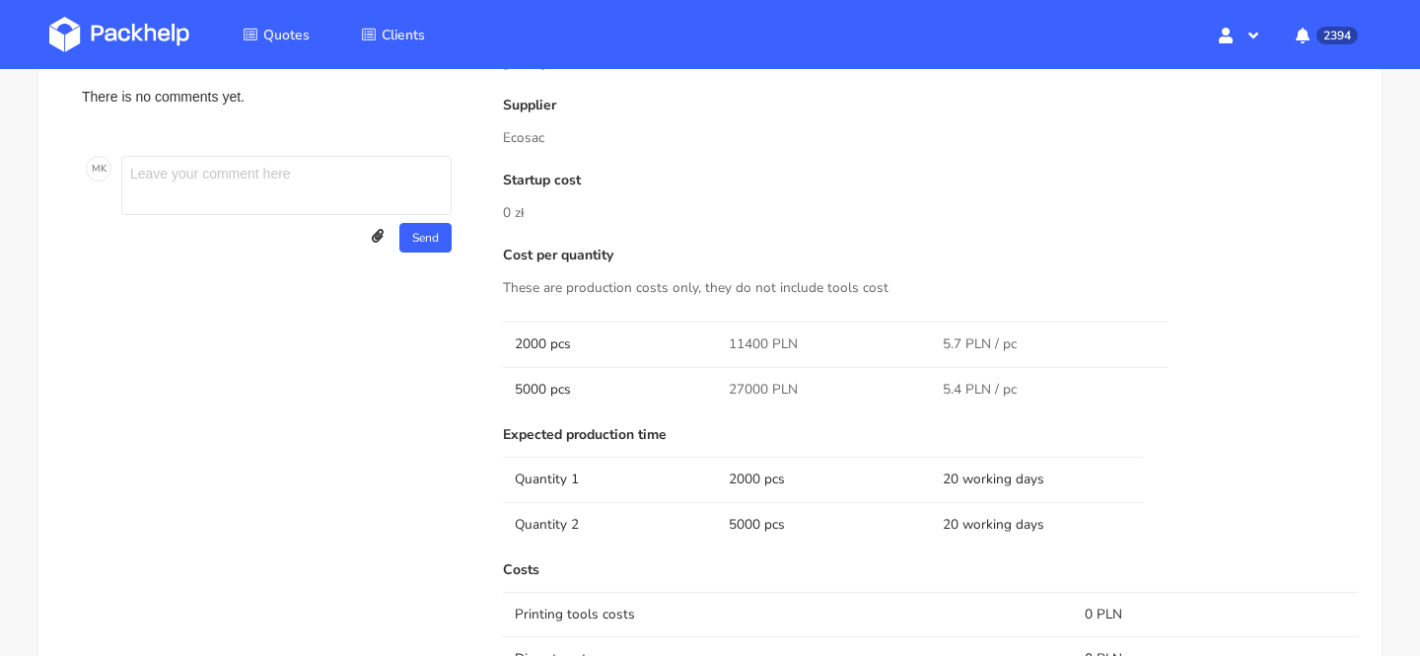
scroll to position [0, 0]
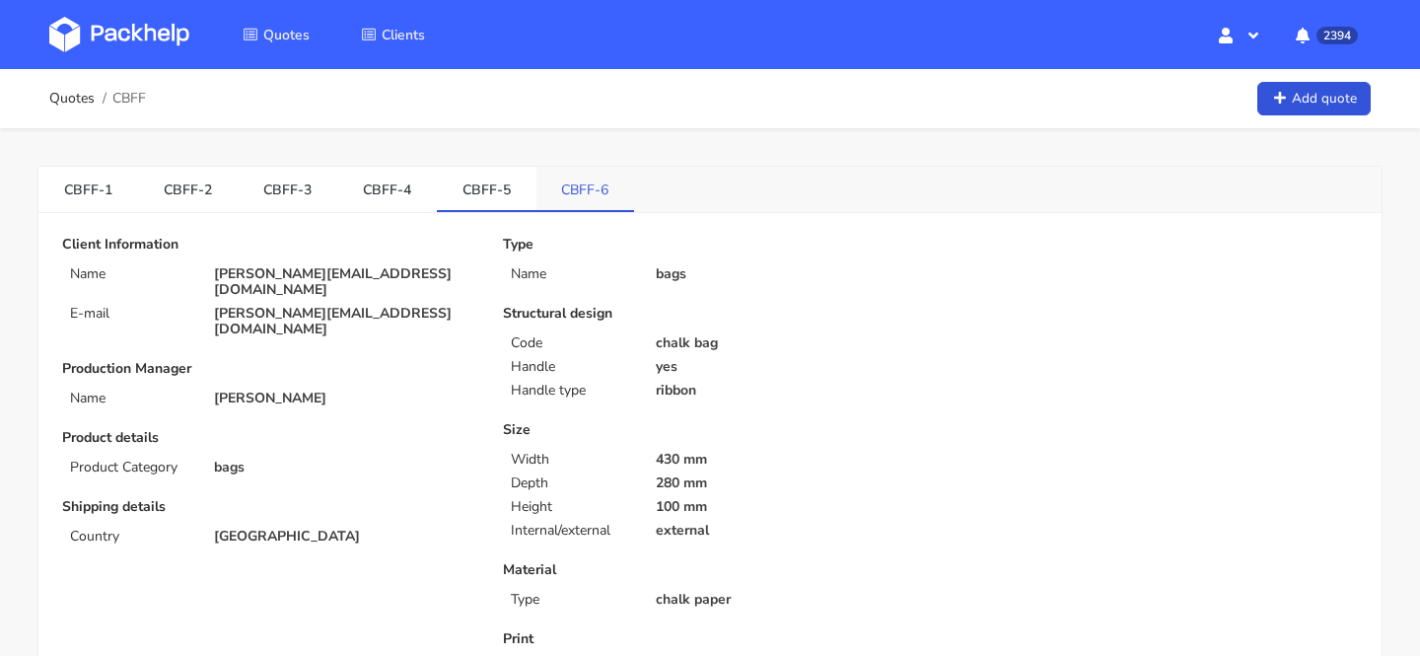
click at [553, 192] on link "CBFF-6" at bounding box center [586, 188] width 99 height 43
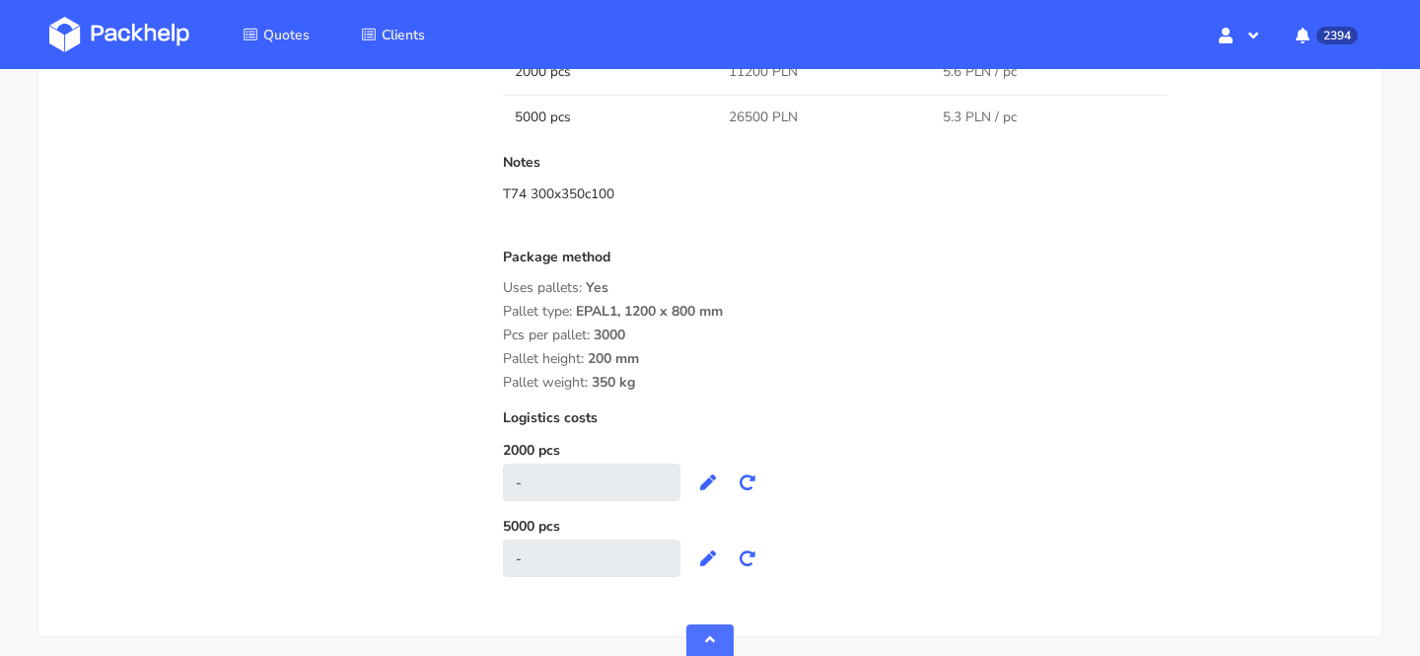
scroll to position [1652, 0]
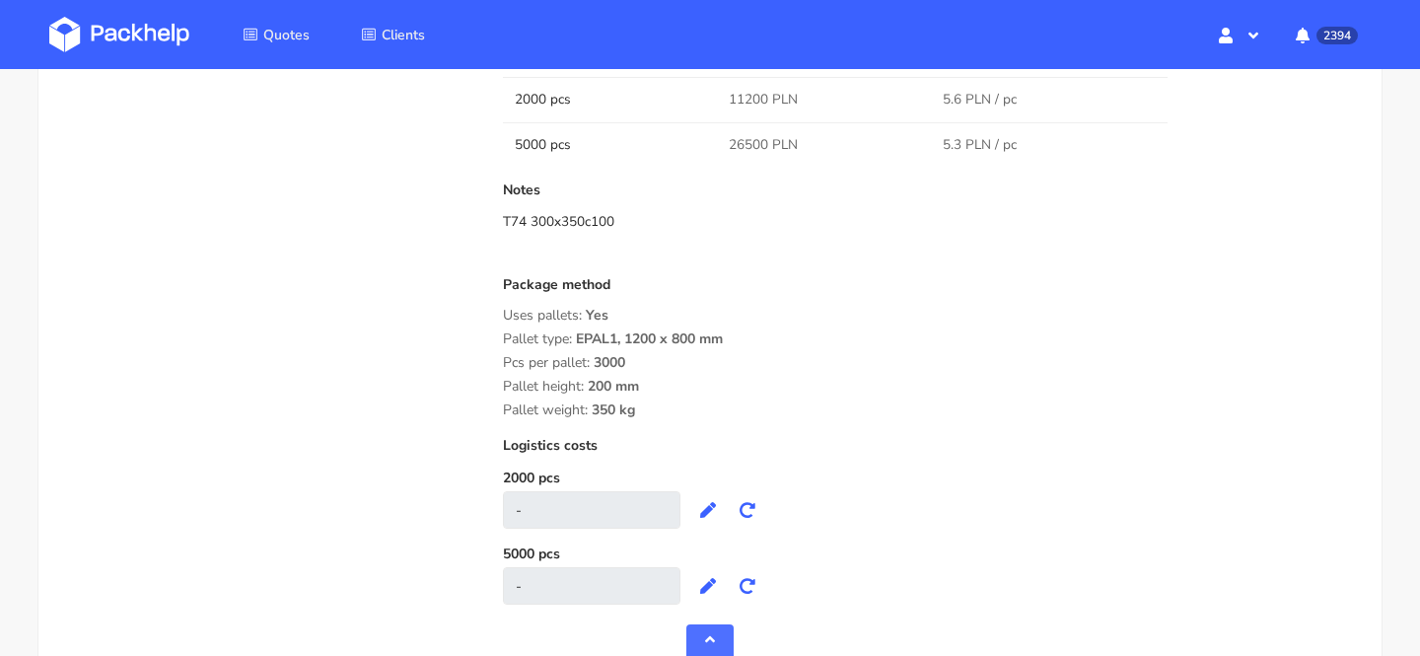
click at [771, 360] on div "Pcs per pallet: 3000" at bounding box center [930, 363] width 855 height 16
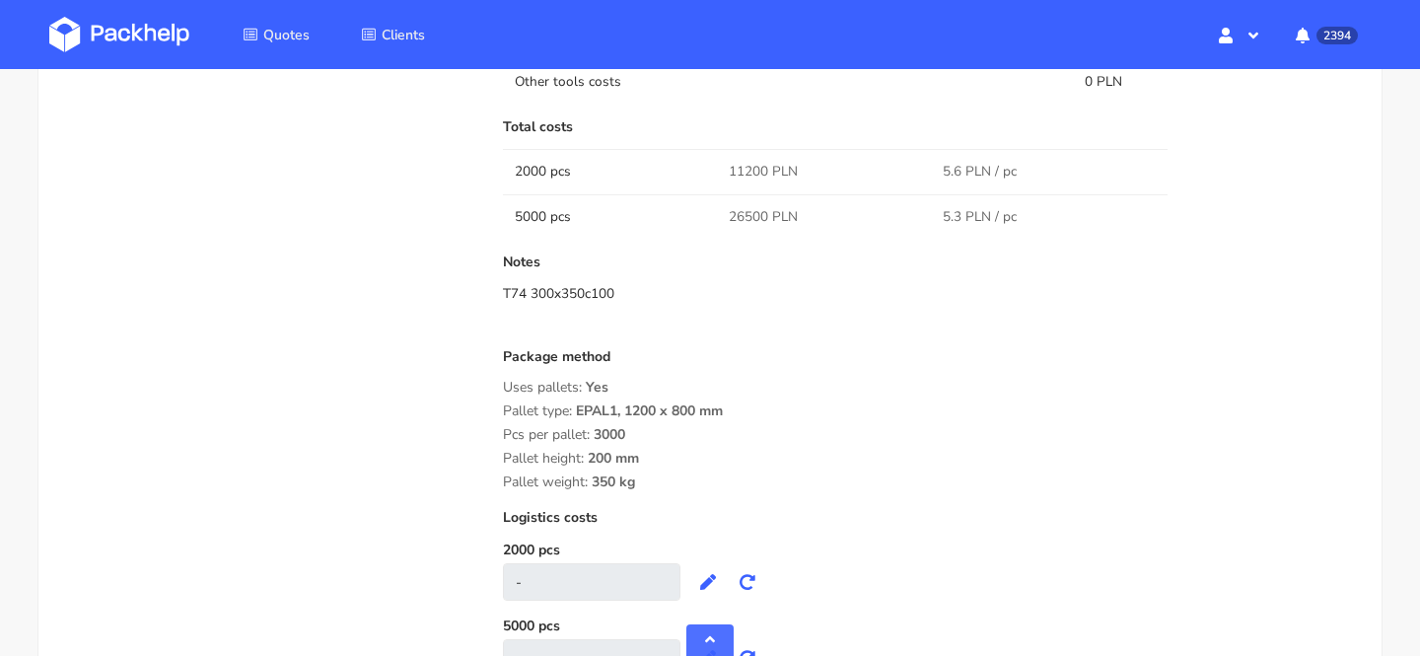
scroll to position [1585, 0]
drag, startPoint x: 618, startPoint y: 284, endPoint x: 530, endPoint y: 287, distance: 87.8
click at [530, 287] on div "T74 300x350c100" at bounding box center [930, 289] width 855 height 20
copy div "300x350c100"
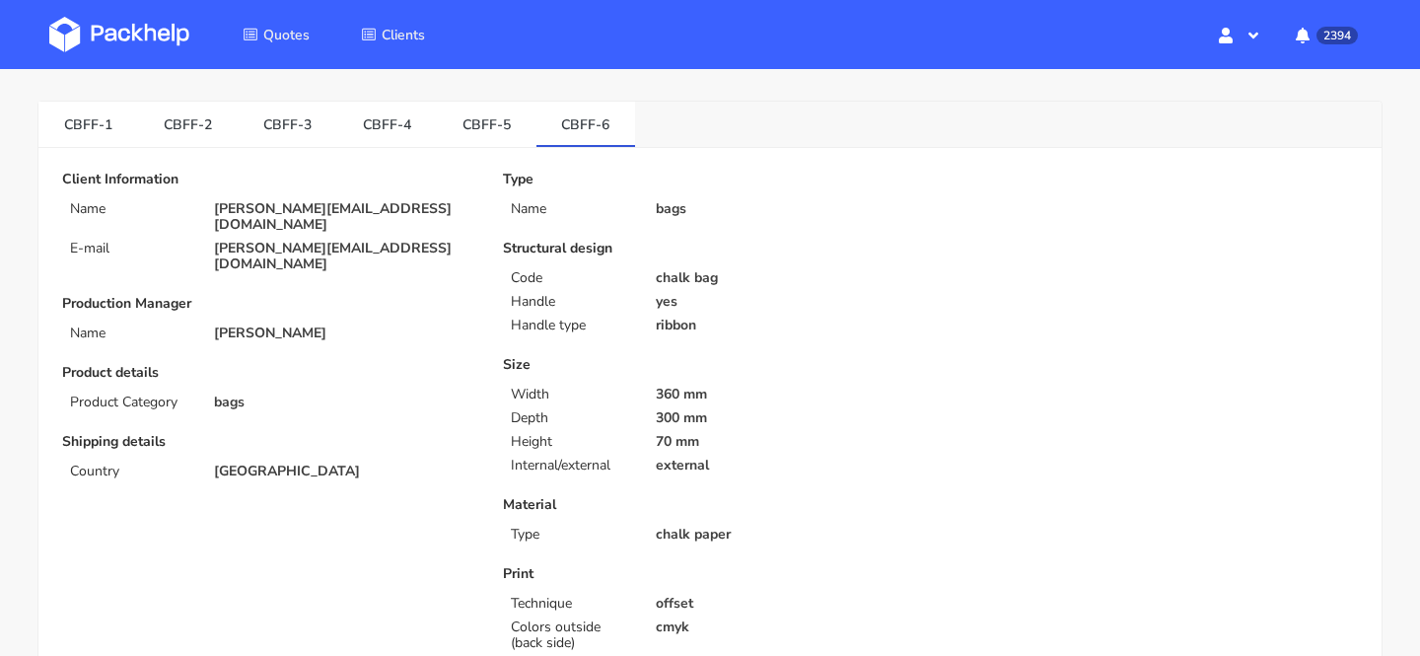
scroll to position [88, 0]
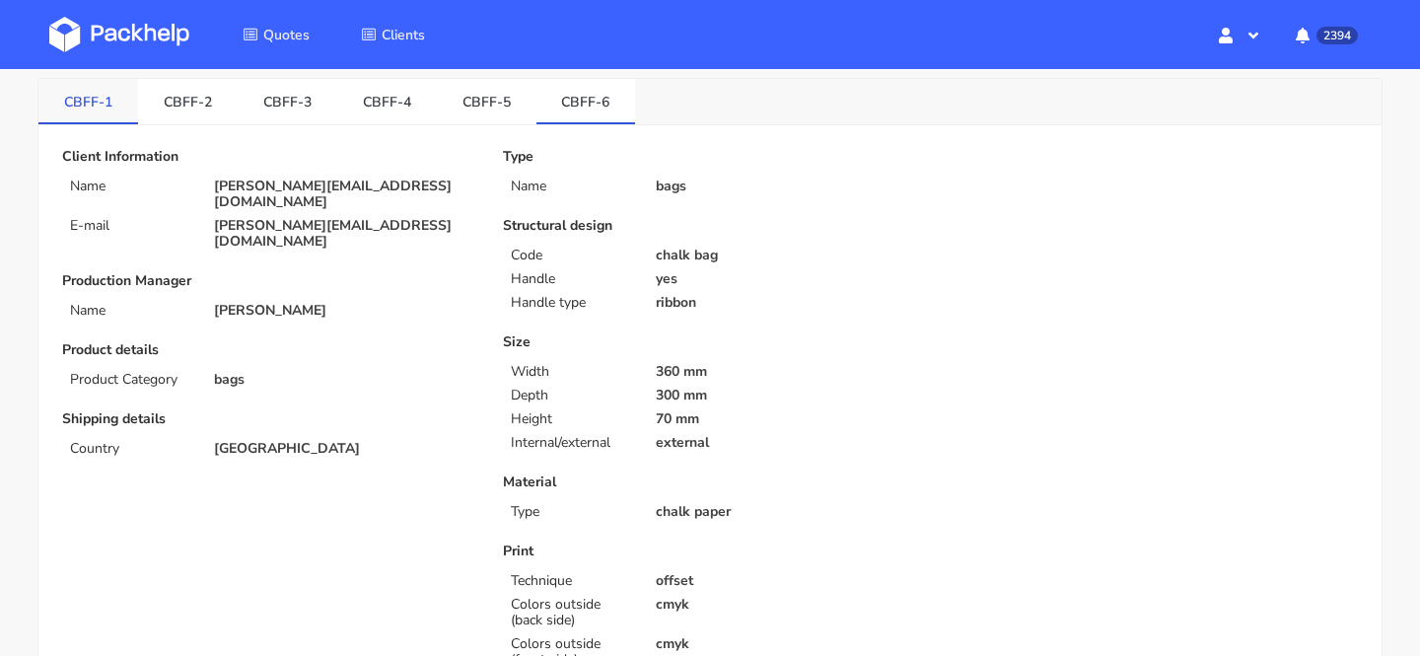
click at [80, 113] on link "CBFF-1" at bounding box center [88, 100] width 100 height 43
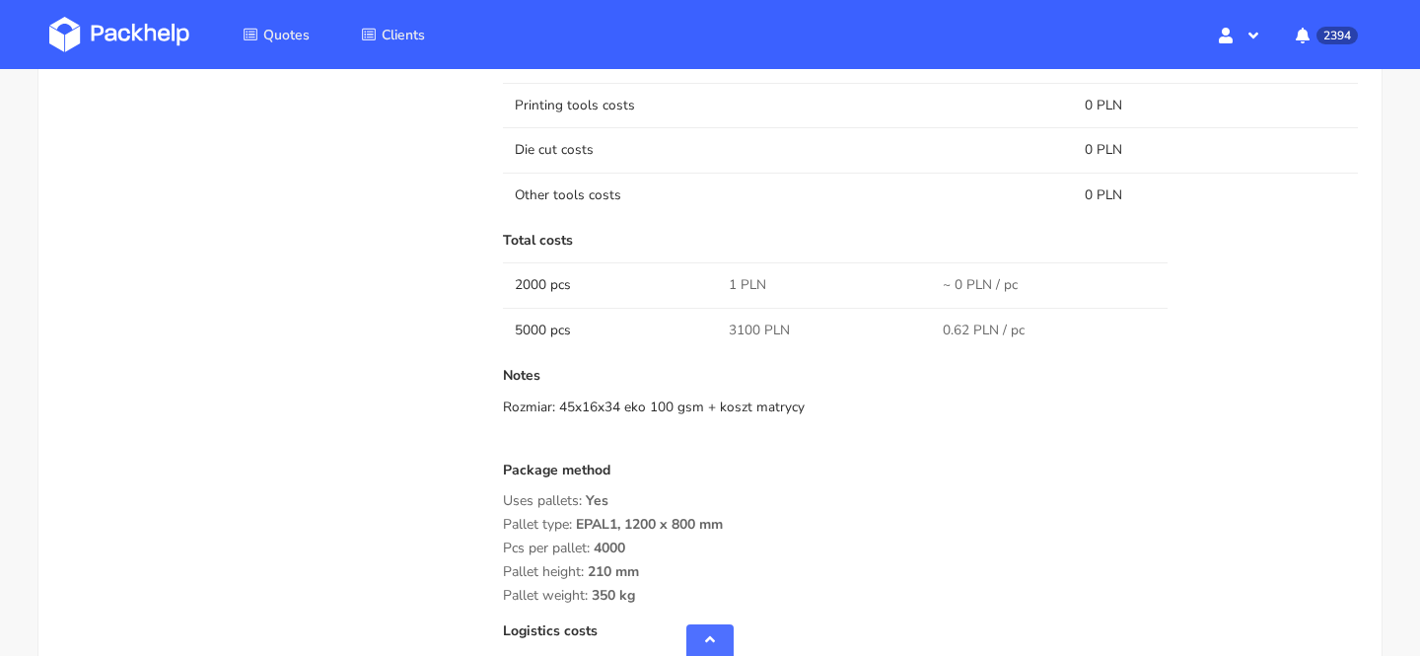
scroll to position [1476, 0]
click at [862, 439] on div "Notes Rozmiar: 45x16x34 eko 100 gsm + koszt matrycy" at bounding box center [930, 408] width 855 height 79
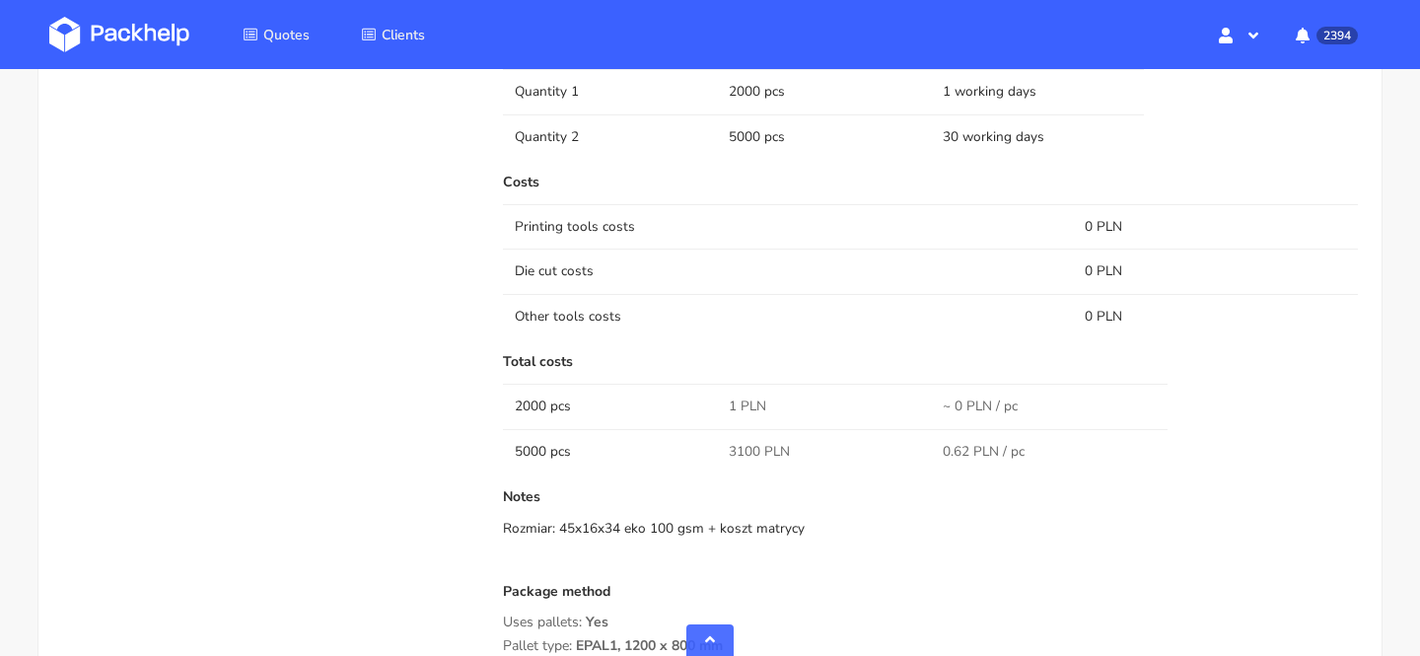
scroll to position [1402, 0]
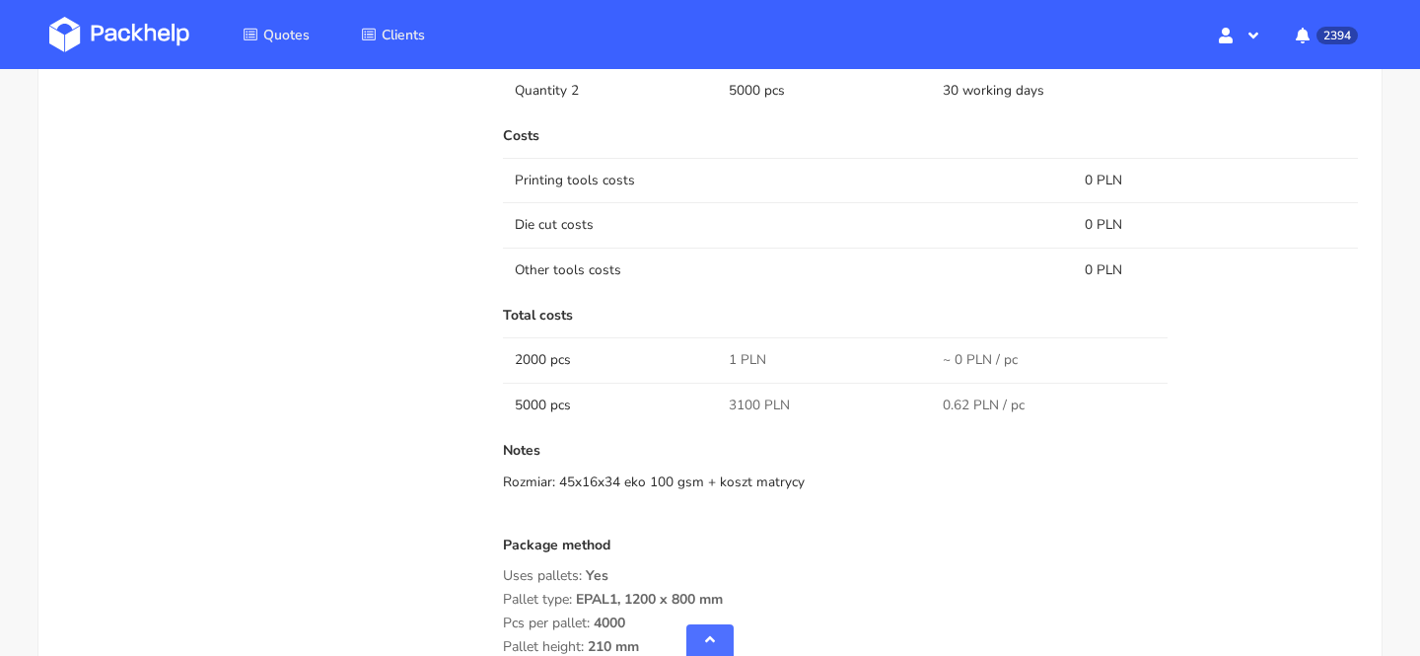
click at [742, 405] on span "3100 PLN" at bounding box center [759, 406] width 61 height 20
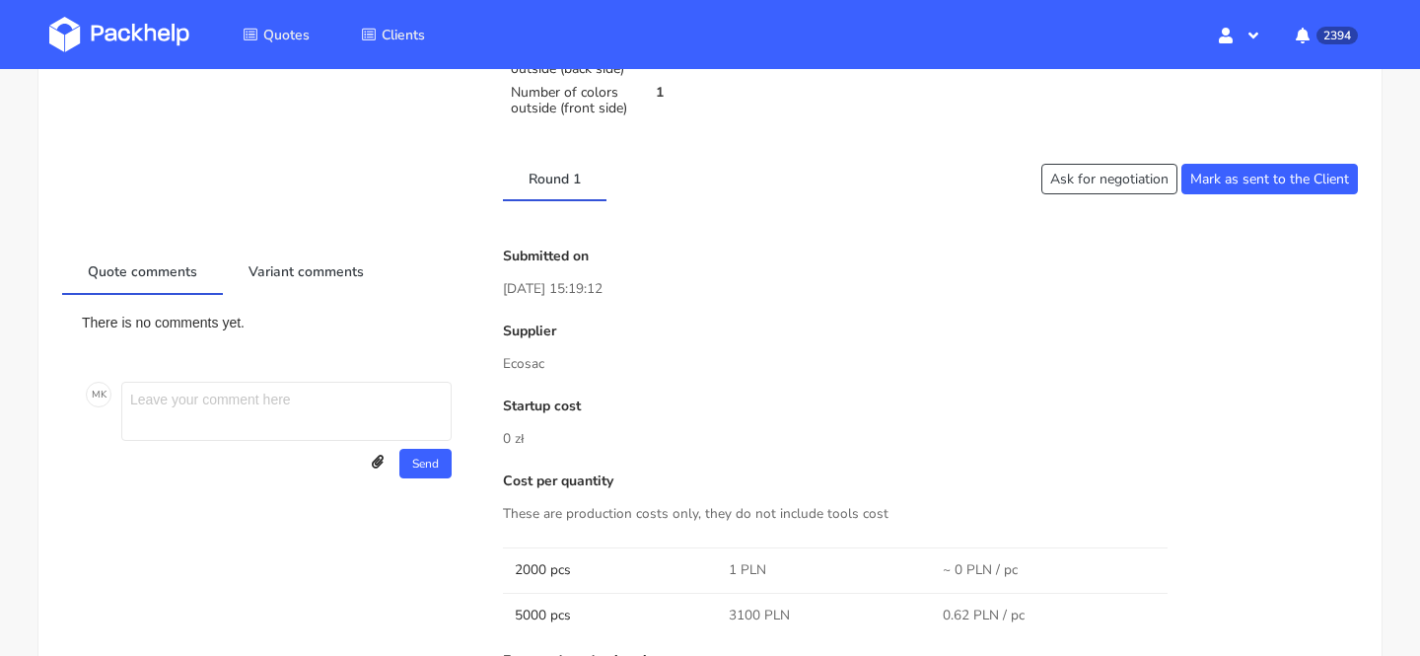
scroll to position [0, 0]
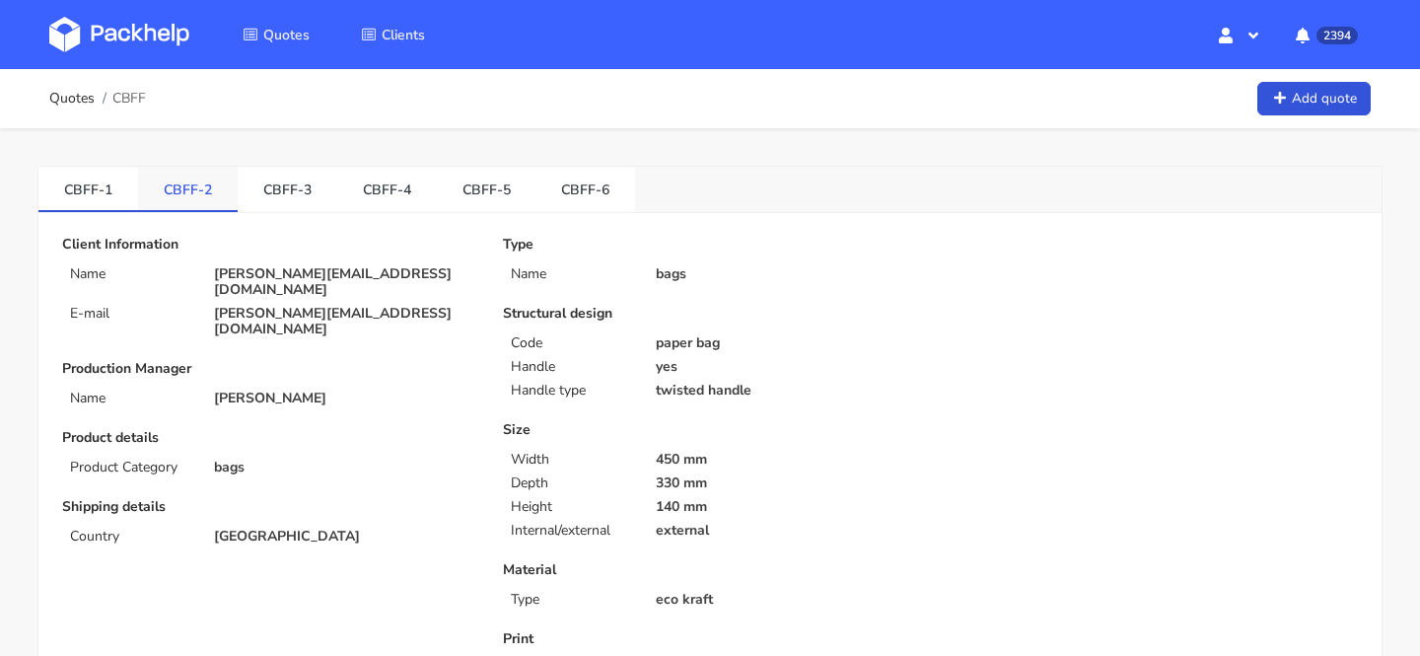
click at [158, 204] on link "CBFF-2" at bounding box center [188, 188] width 100 height 43
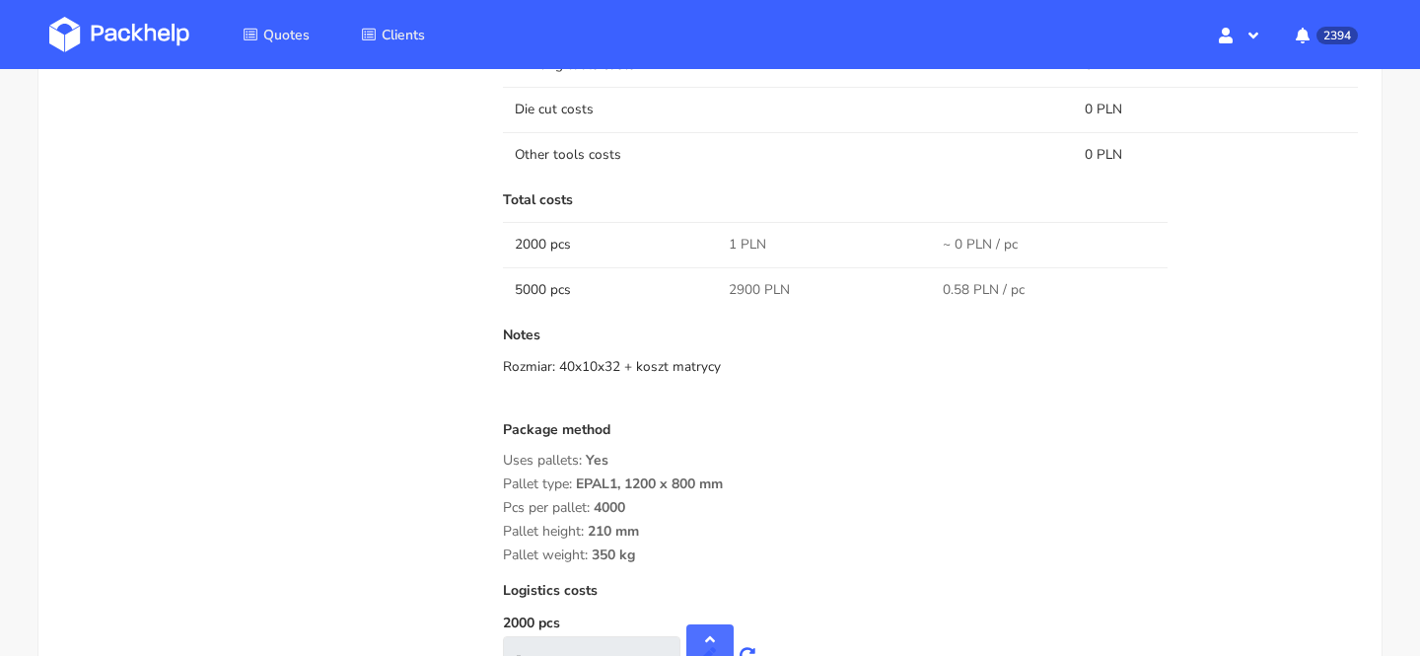
scroll to position [1519, 0]
click at [735, 286] on span "2900 PLN" at bounding box center [759, 288] width 61 height 20
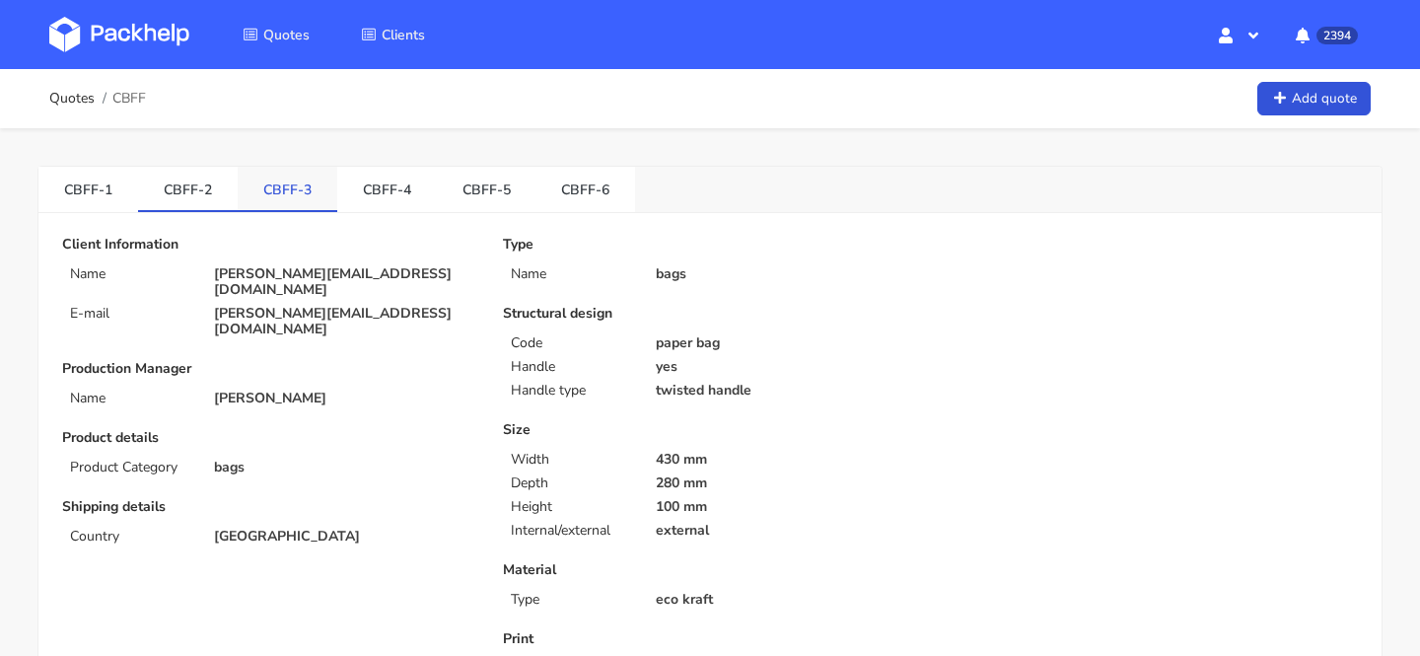
click at [300, 194] on link "CBFF-3" at bounding box center [288, 188] width 100 height 43
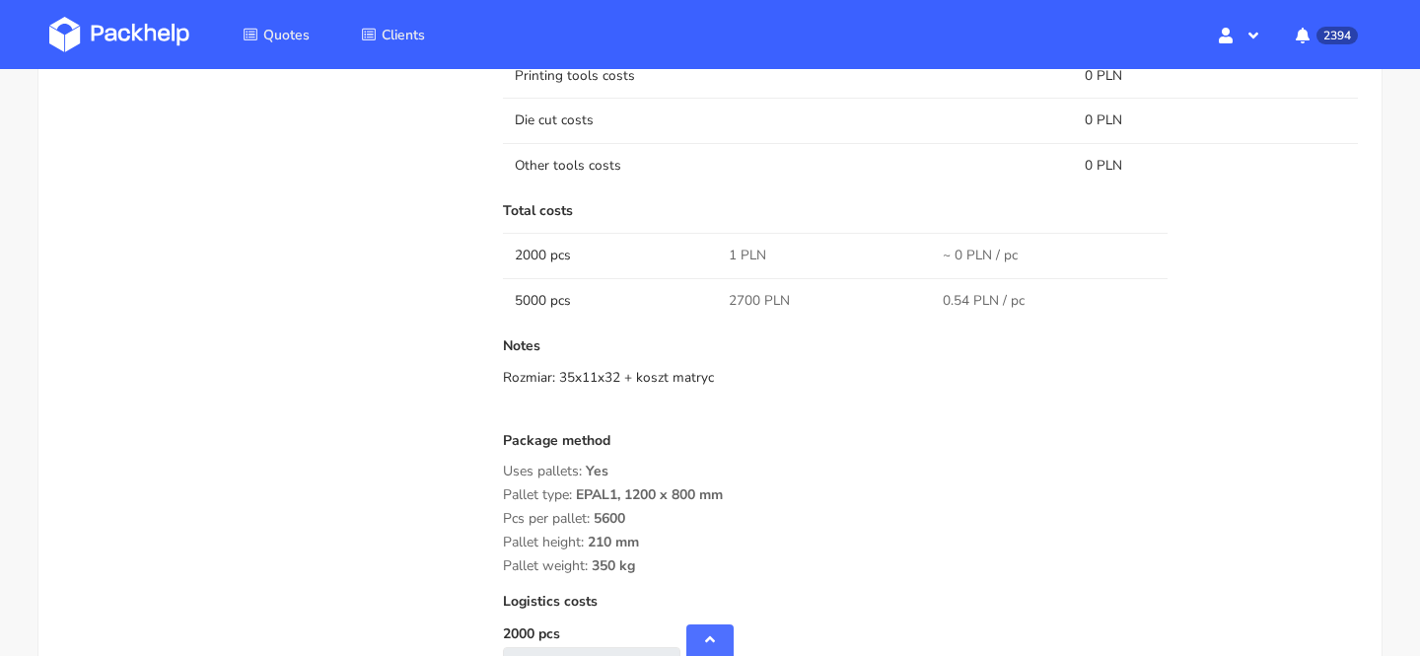
scroll to position [1496, 0]
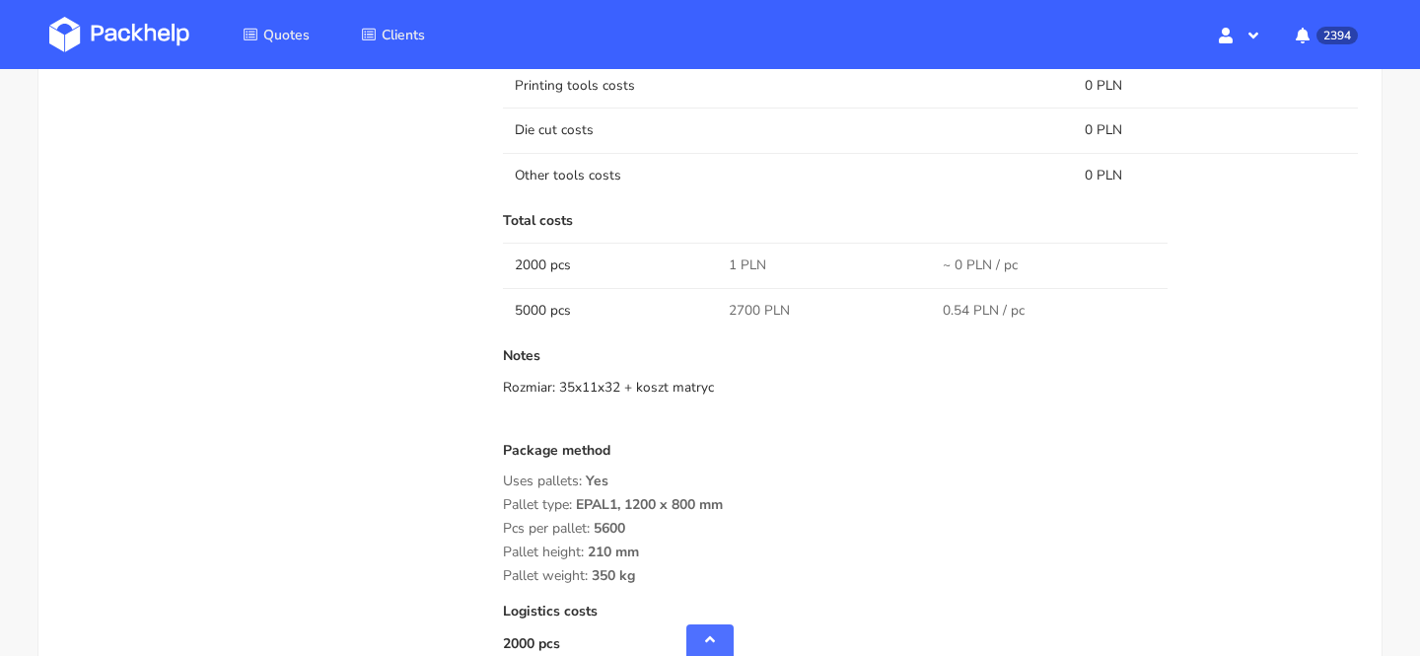
click at [736, 311] on span "2700 PLN" at bounding box center [759, 311] width 61 height 20
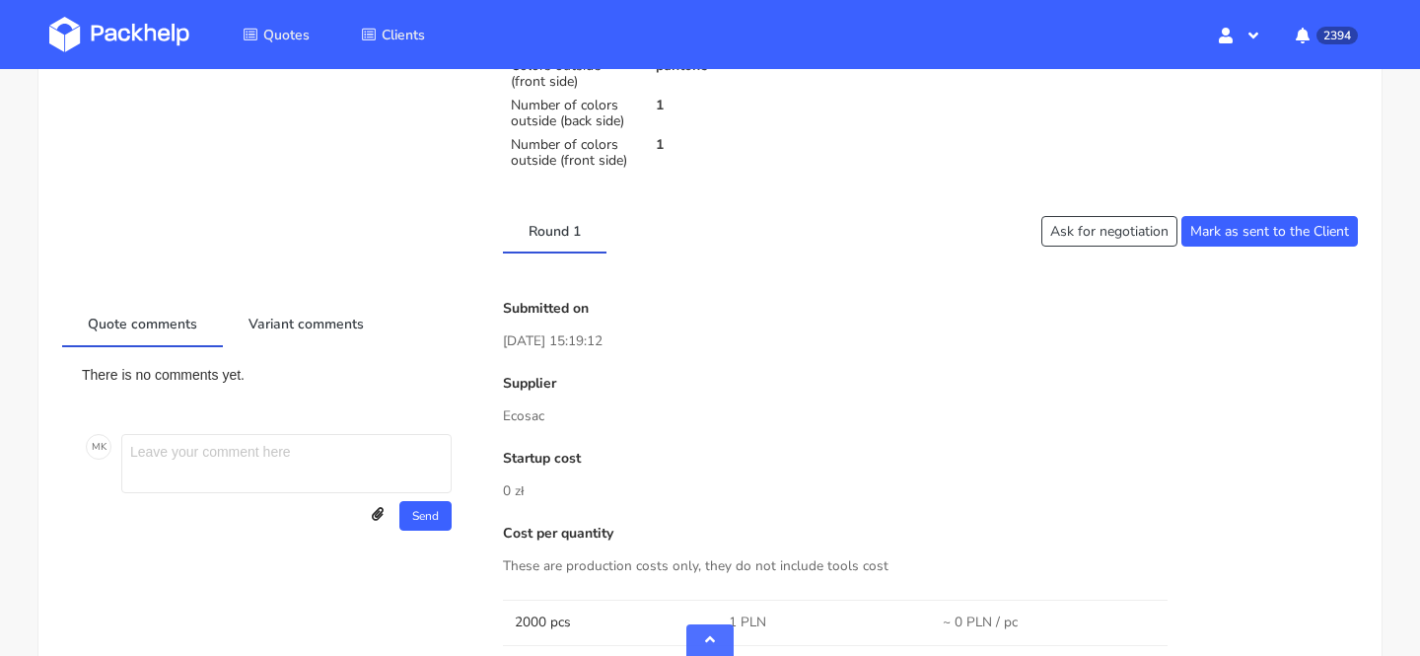
scroll to position [0, 0]
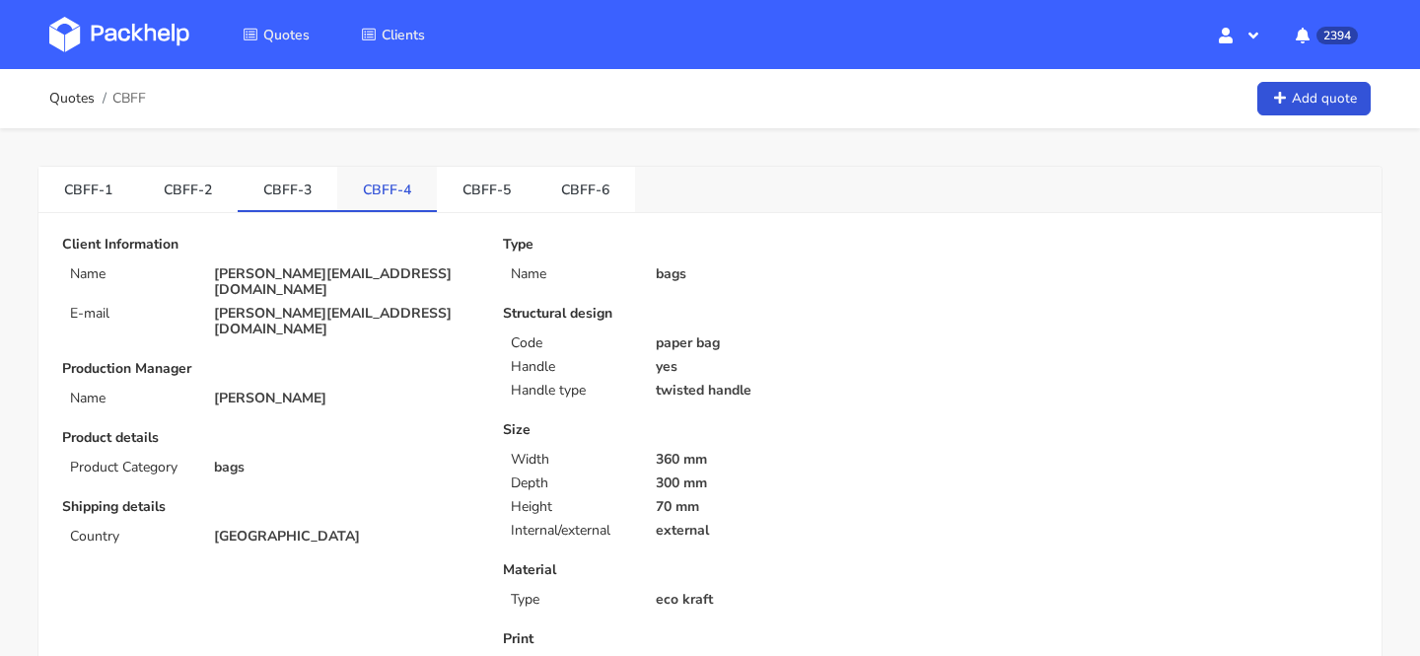
click at [385, 191] on link "CBFF-4" at bounding box center [387, 188] width 100 height 43
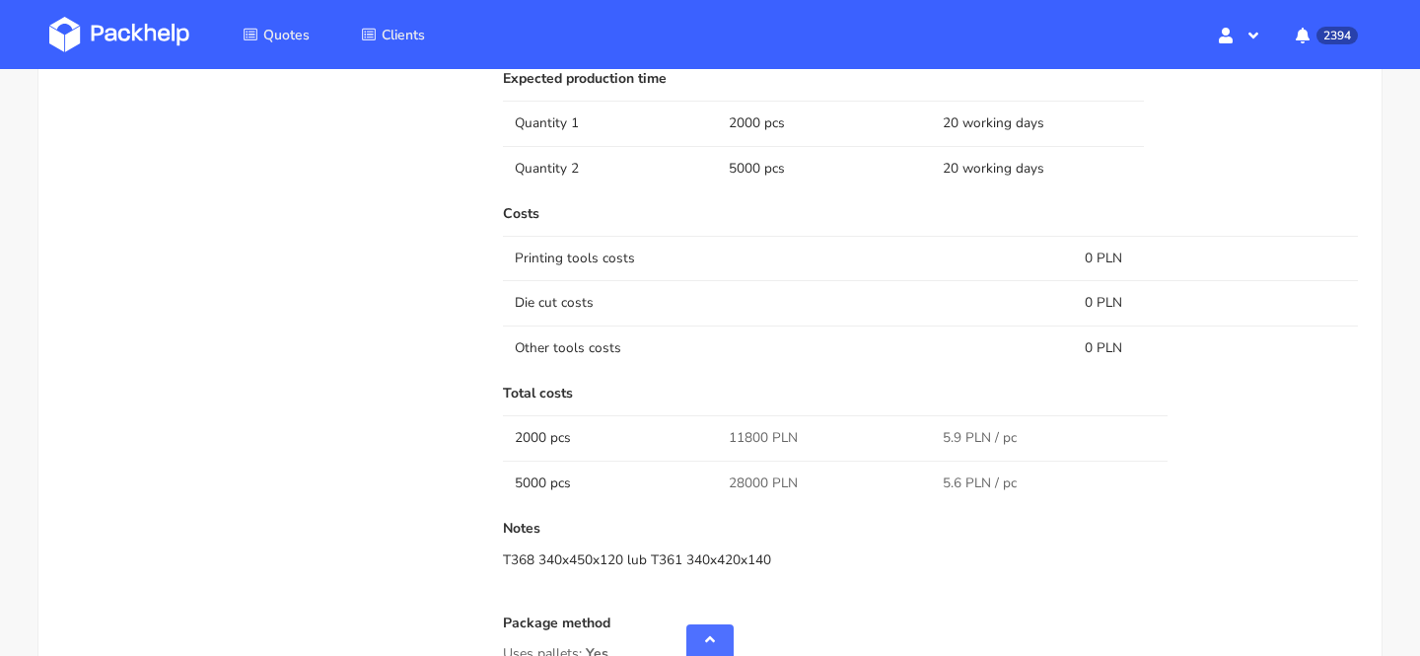
scroll to position [1306, 0]
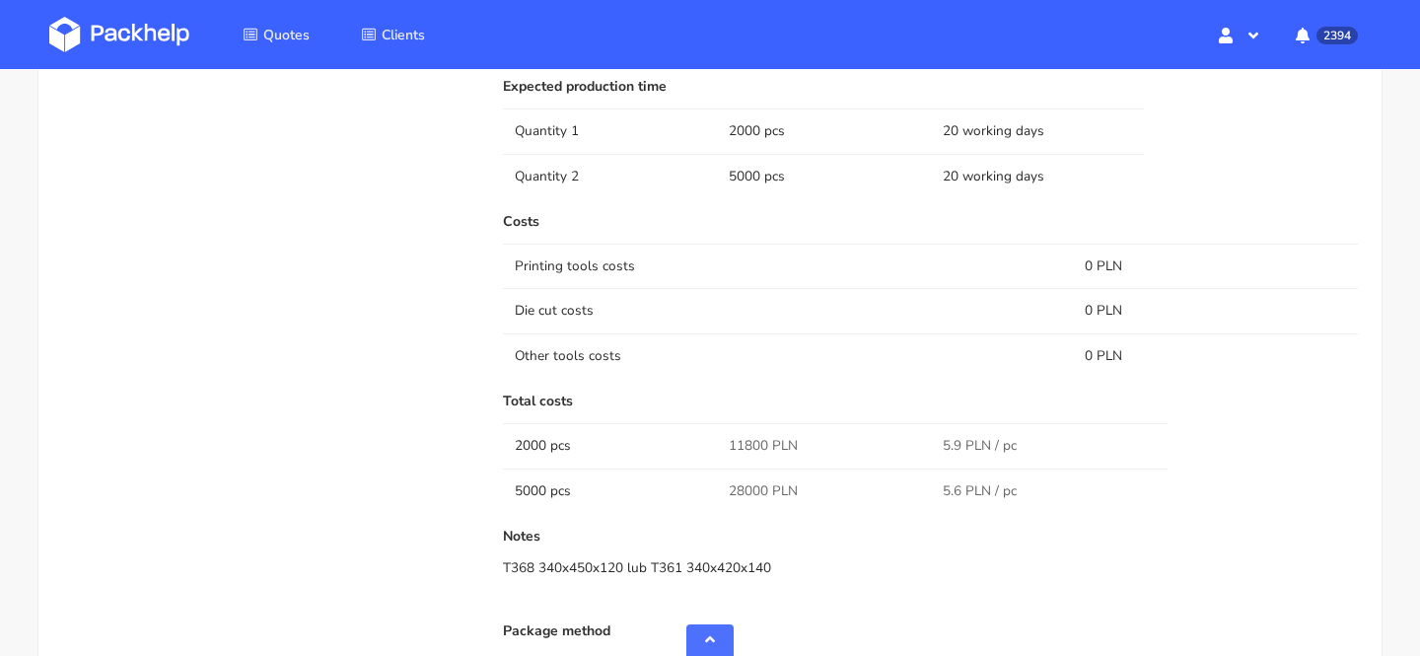
click at [754, 435] on td "11800 PLN" at bounding box center [824, 445] width 214 height 44
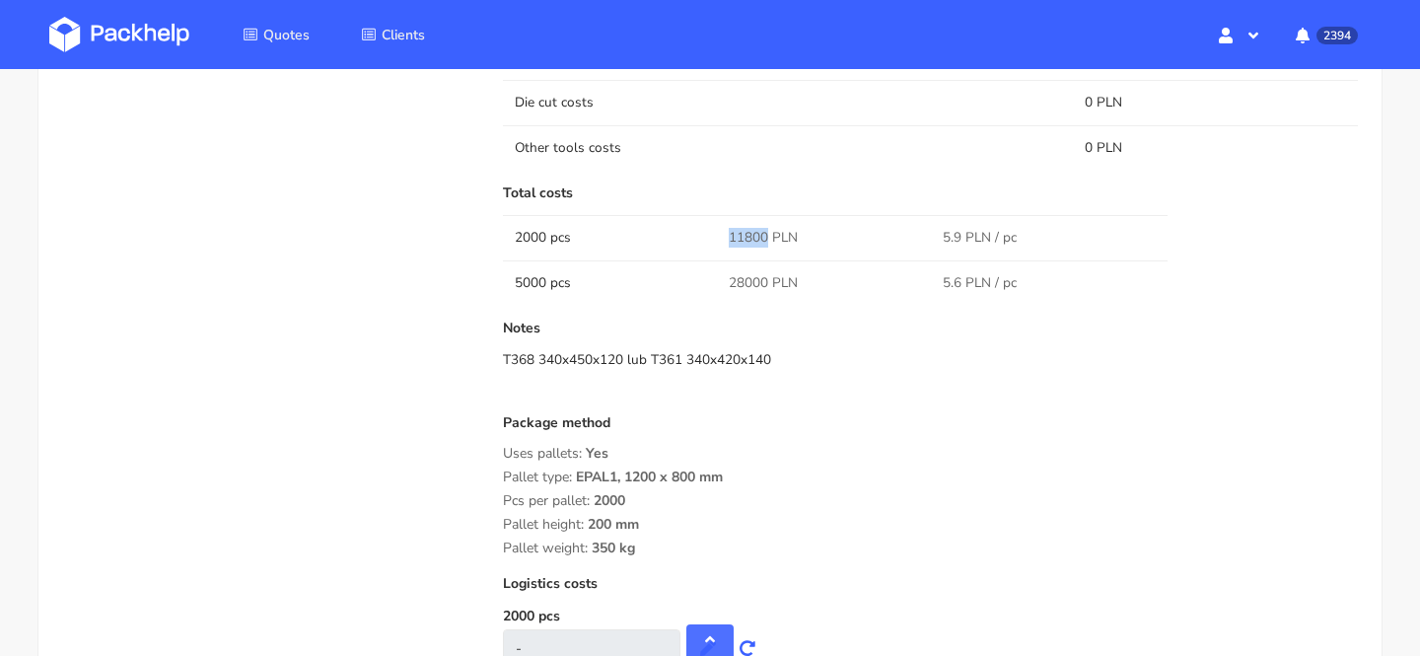
scroll to position [1515, 0]
click at [739, 279] on span "28000 PLN" at bounding box center [763, 282] width 69 height 20
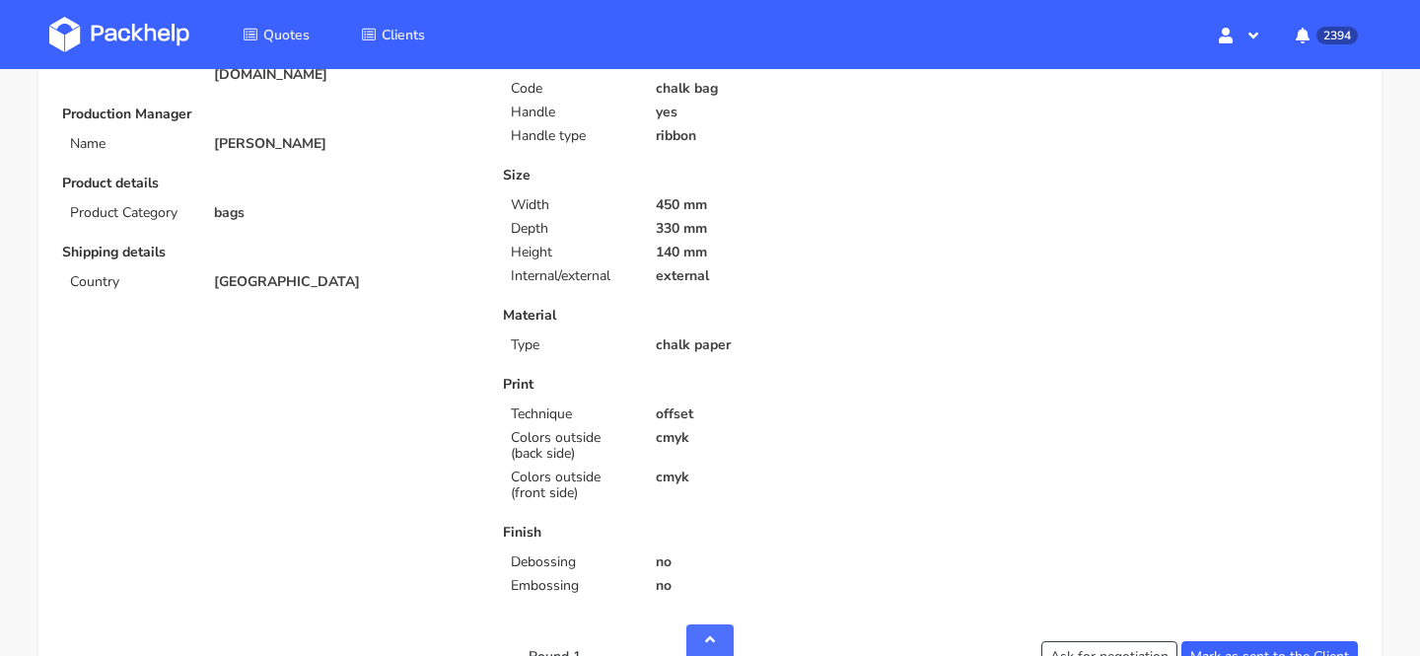
scroll to position [0, 0]
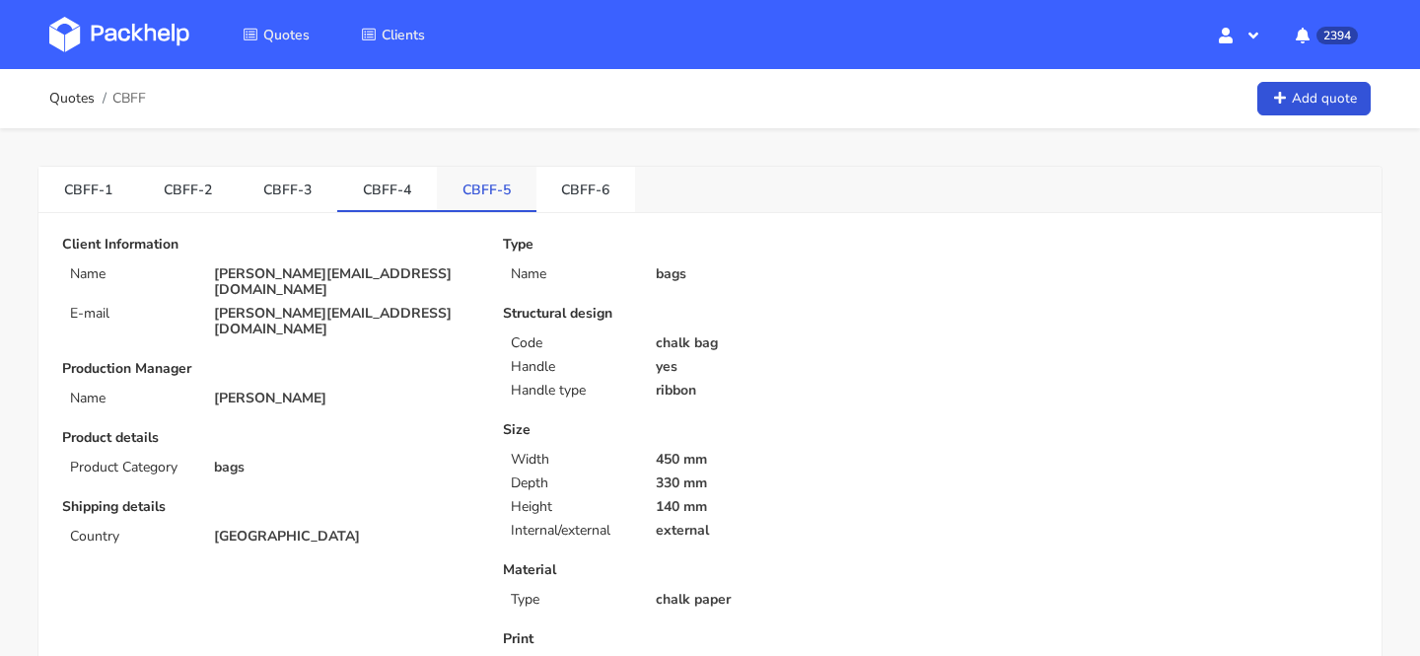
click at [477, 182] on link "CBFF-5" at bounding box center [487, 188] width 100 height 43
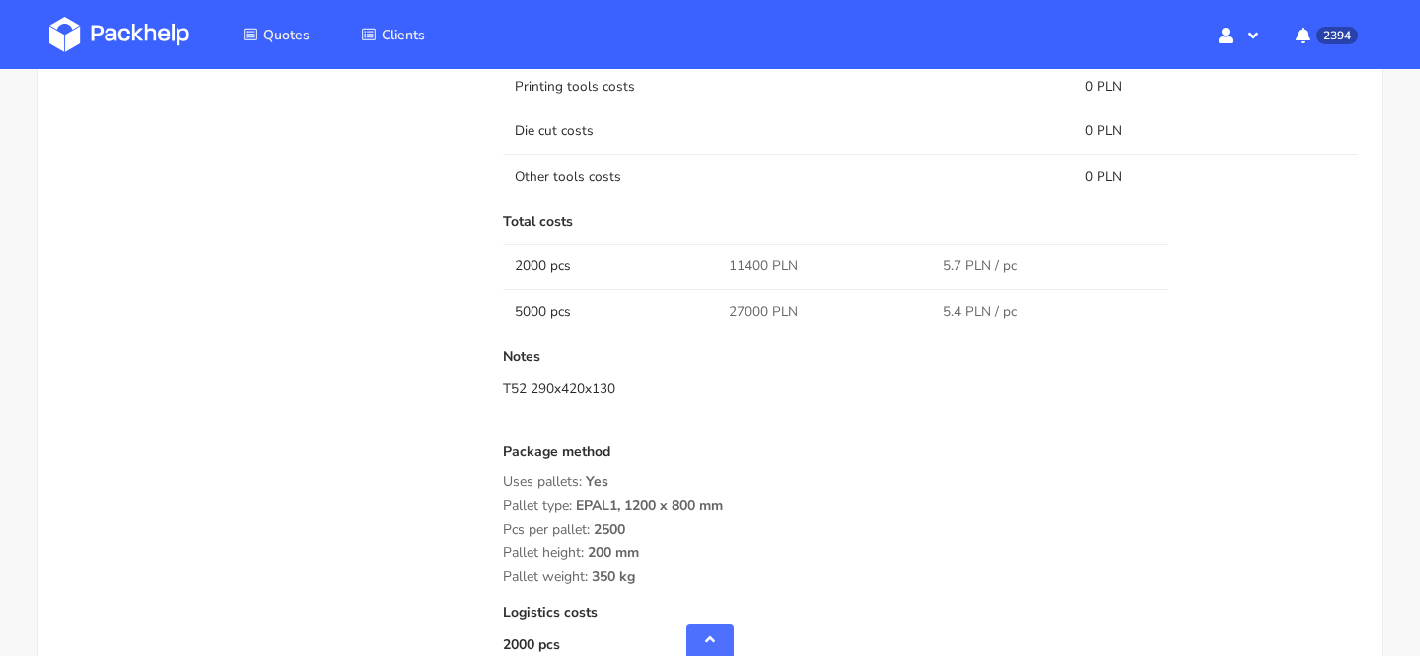
scroll to position [1487, 0]
click at [755, 261] on span "11400 PLN" at bounding box center [763, 265] width 69 height 20
click at [749, 310] on span "27000 PLN" at bounding box center [763, 311] width 69 height 20
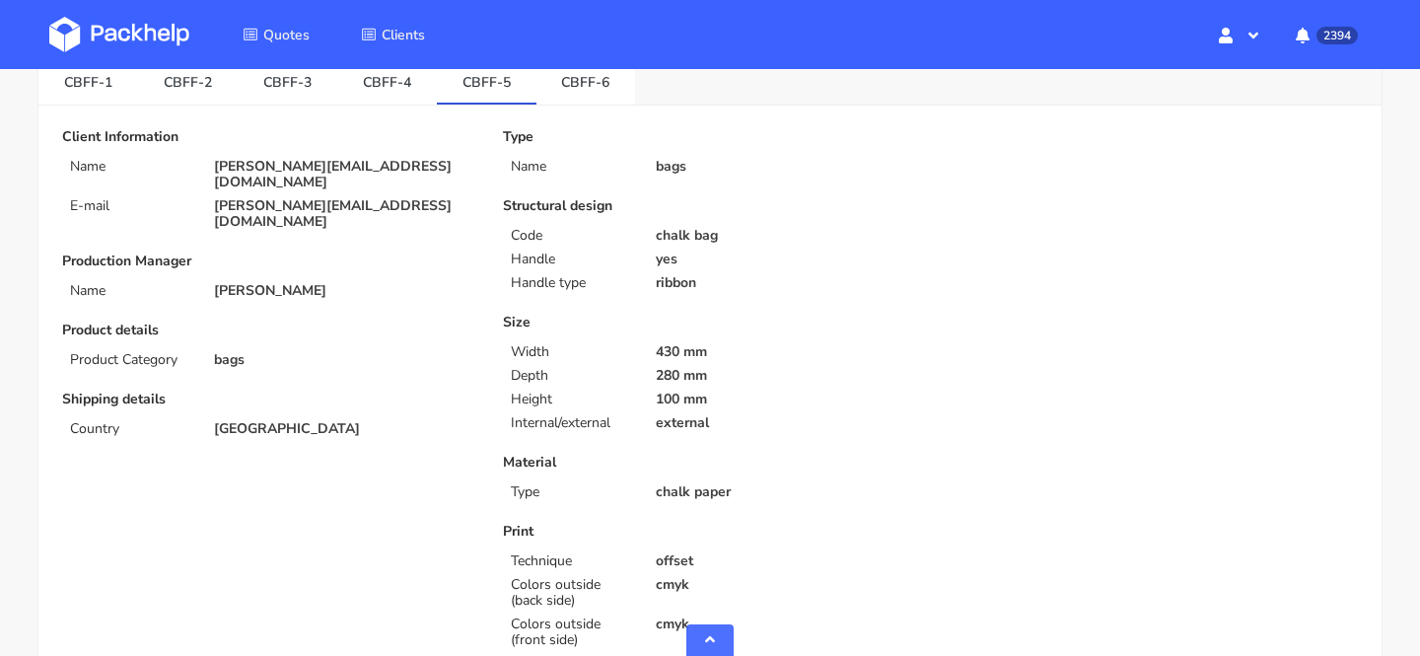
scroll to position [0, 0]
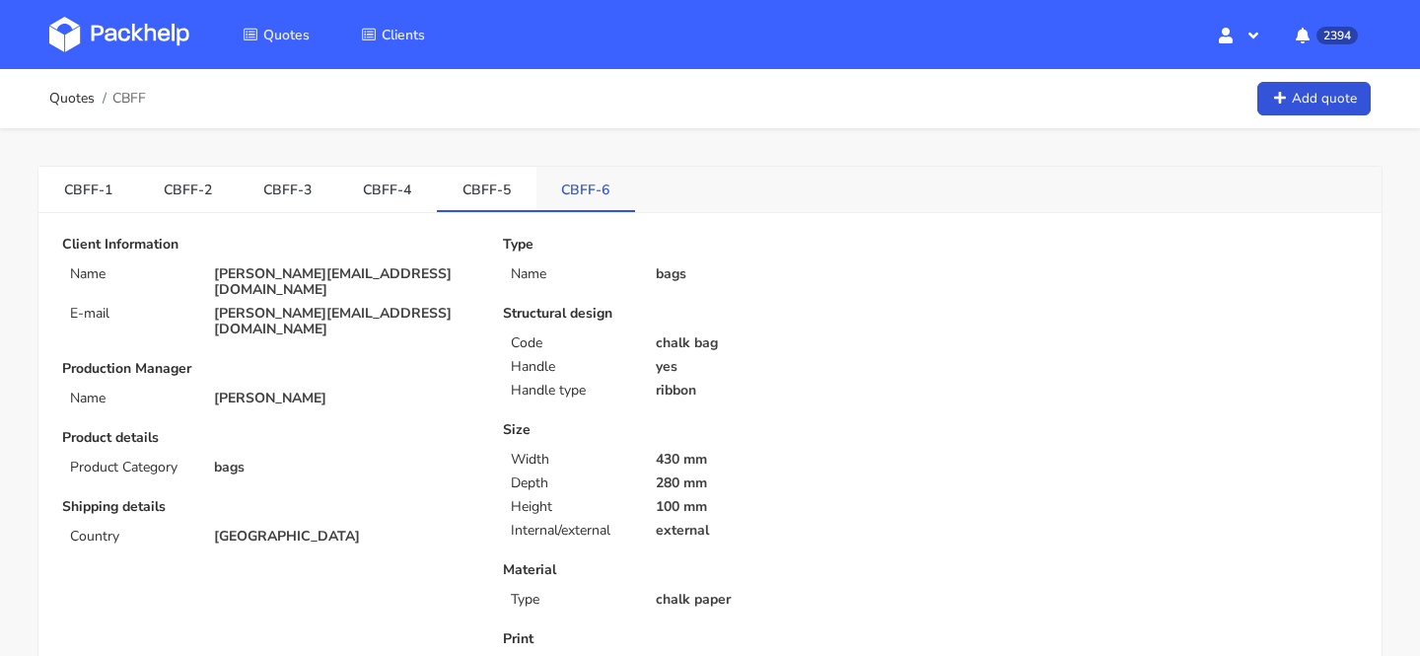
click at [587, 196] on link "CBFF-6" at bounding box center [587, 188] width 100 height 43
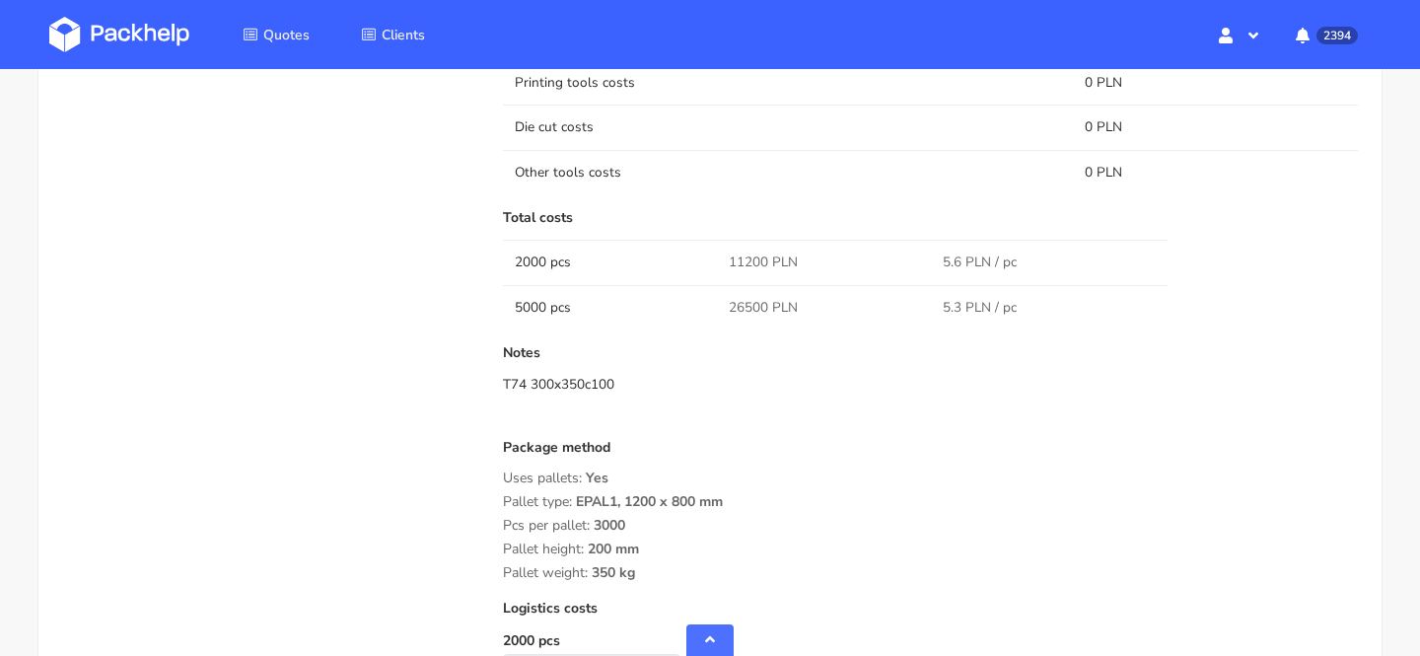
scroll to position [1549, 0]
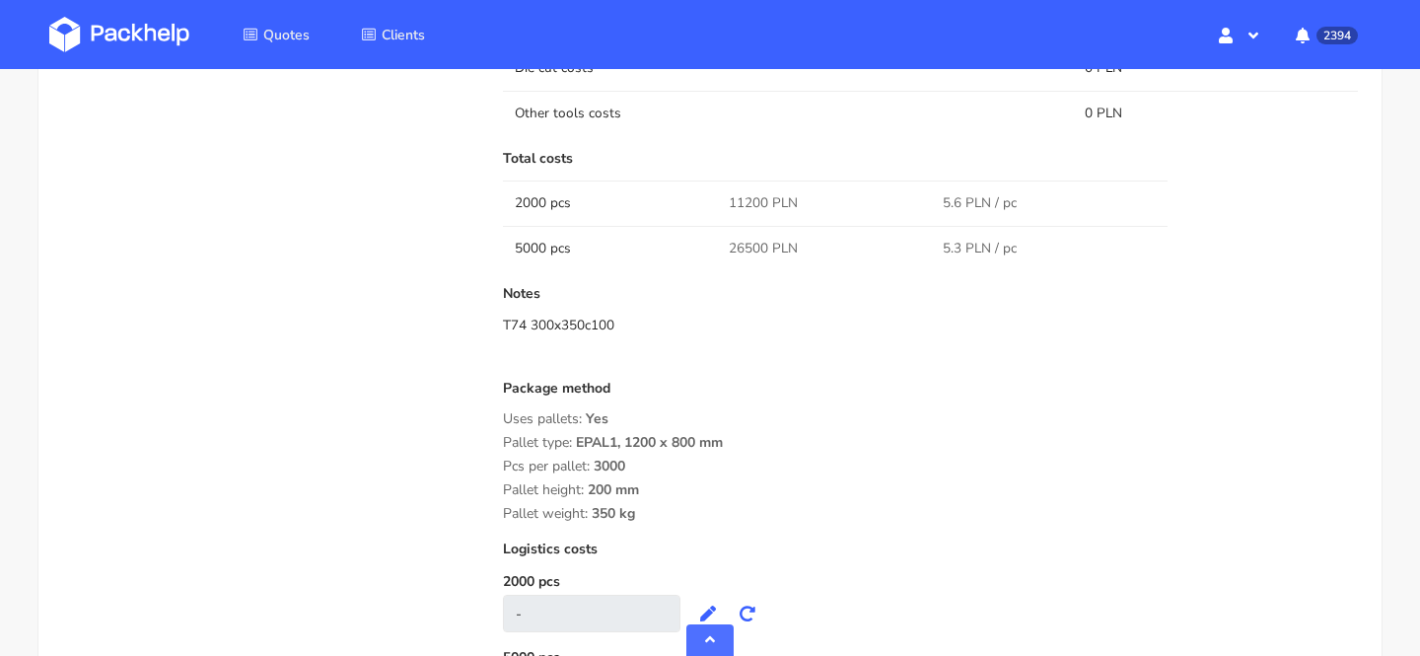
click at [755, 208] on span "11200 PLN" at bounding box center [763, 203] width 69 height 20
click at [757, 245] on span "26500 PLN" at bounding box center [763, 249] width 69 height 20
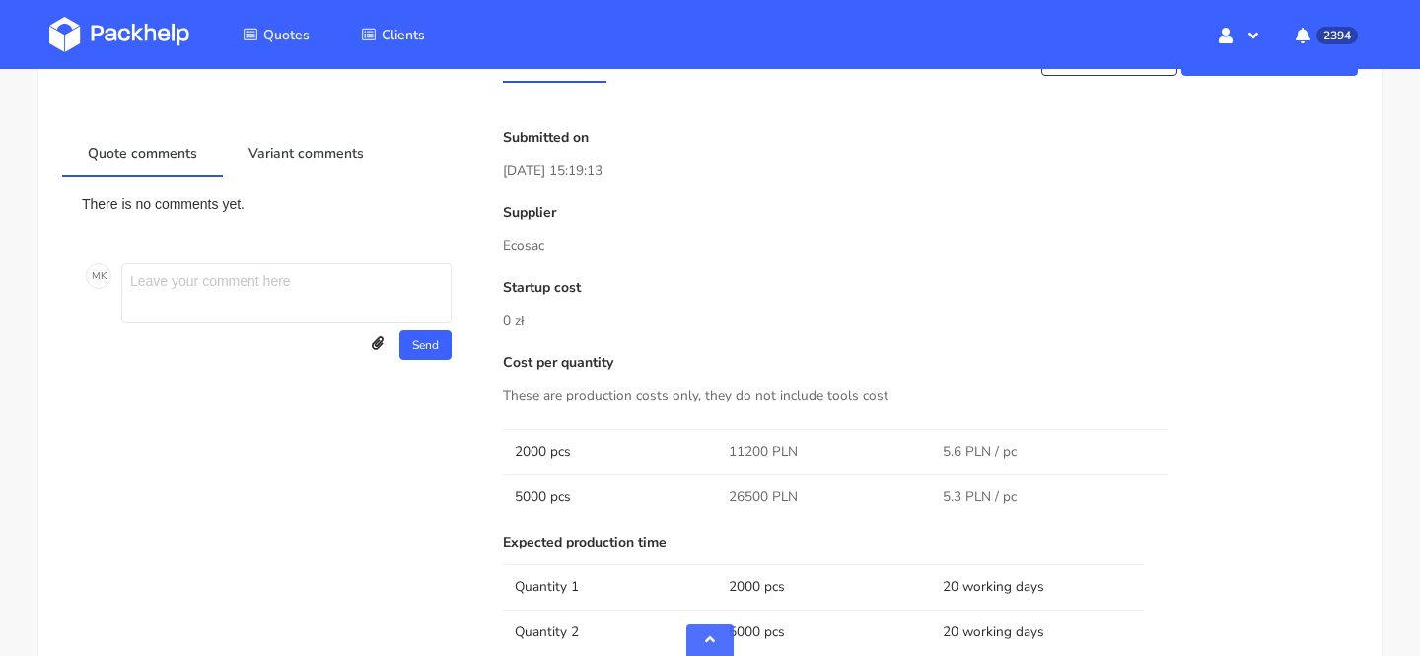
scroll to position [0, 0]
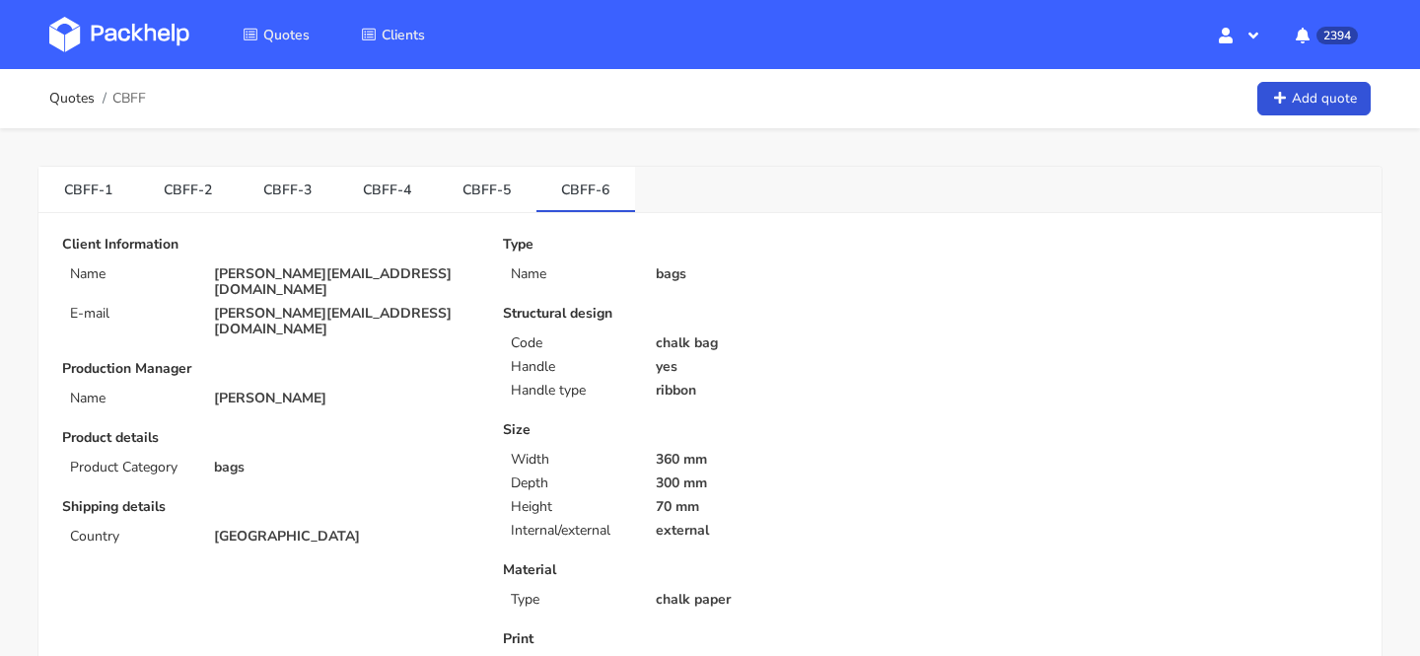
click at [132, 44] on img at bounding box center [119, 35] width 140 height 36
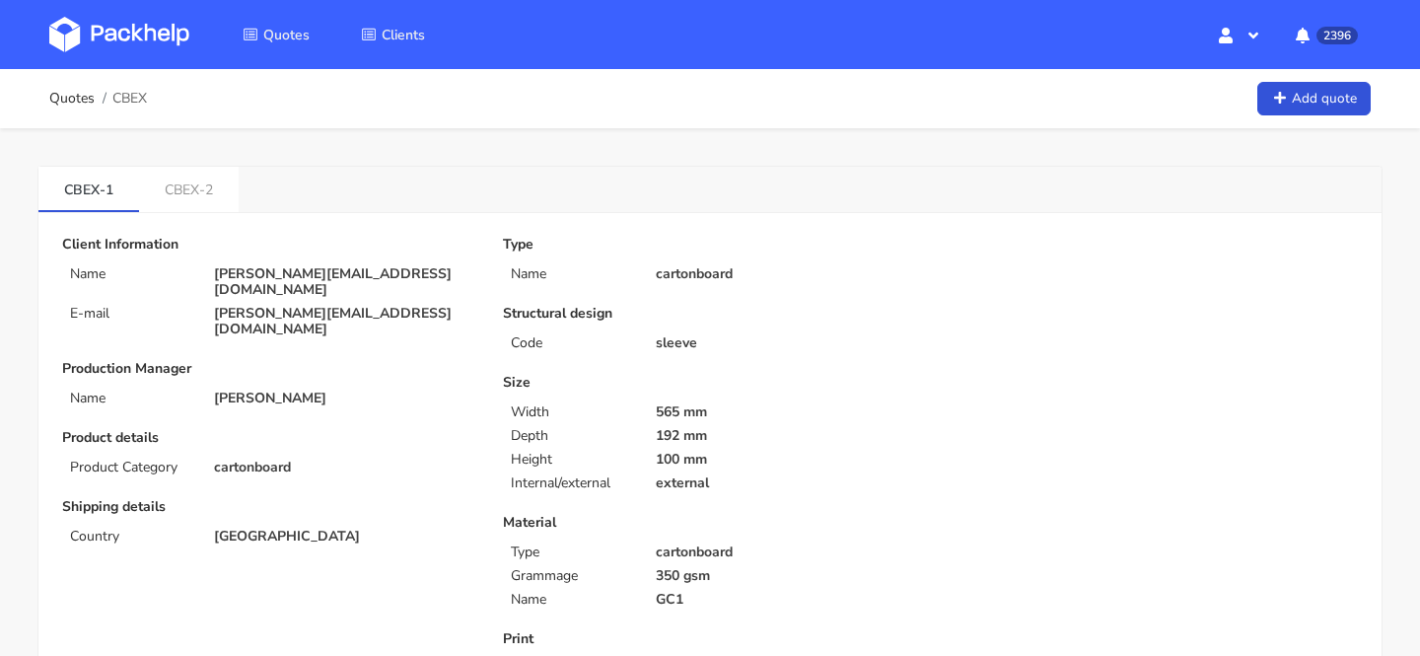
click at [130, 105] on span "CBEX" at bounding box center [129, 99] width 35 height 16
copy span "CBEX"
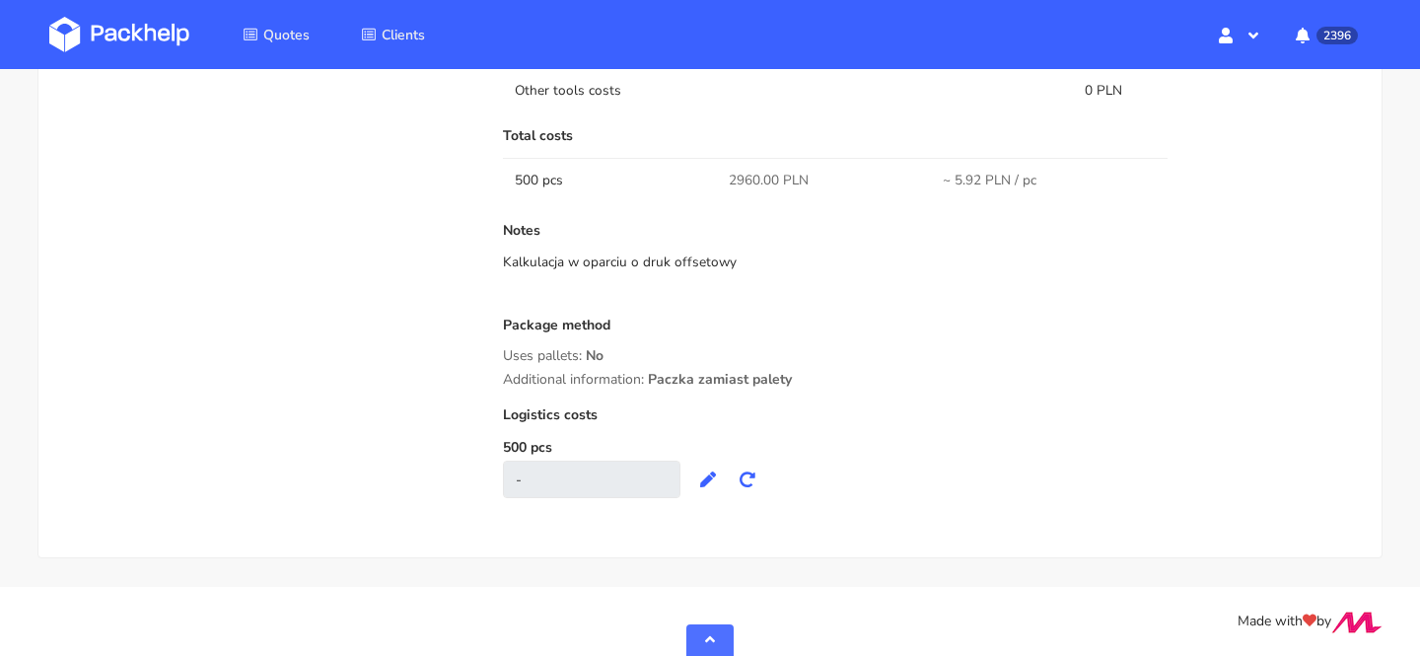
scroll to position [1541, 0]
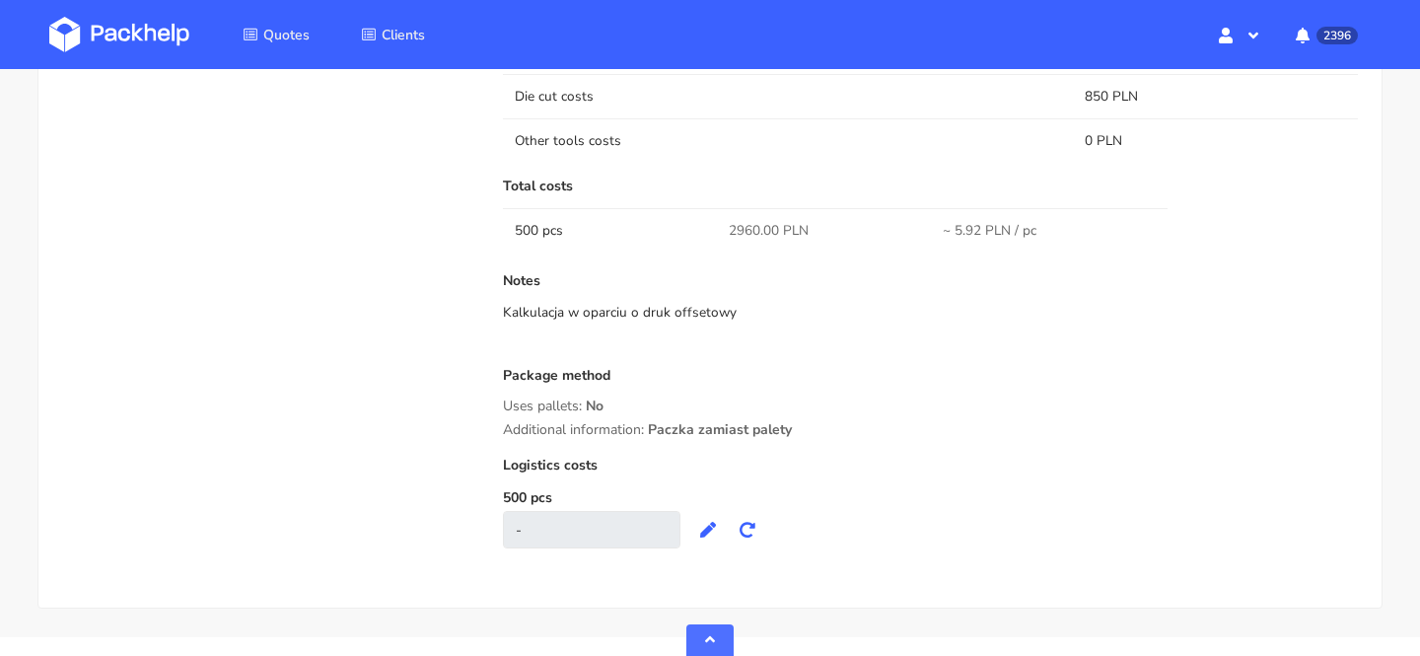
click at [744, 232] on span "2960.00 PLN" at bounding box center [769, 231] width 80 height 20
copy span "2960.00"
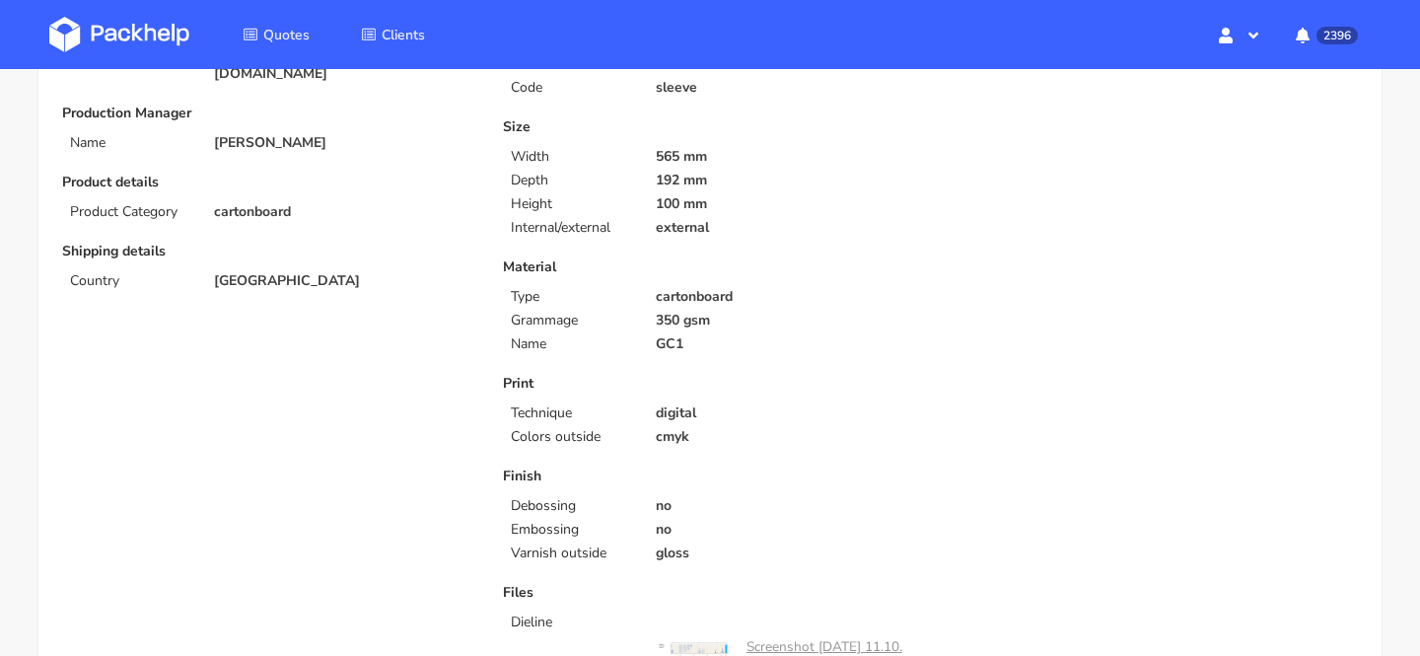
scroll to position [0, 0]
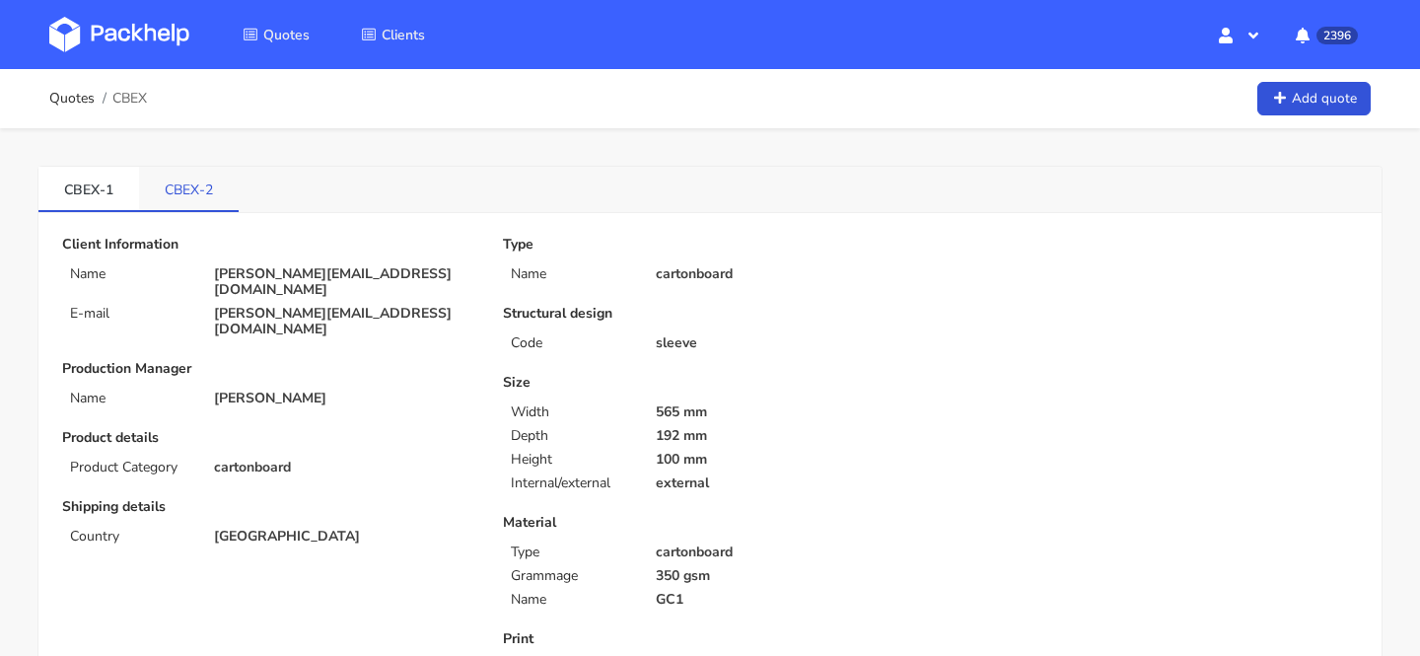
click at [213, 176] on link "CBEX-2" at bounding box center [189, 188] width 100 height 43
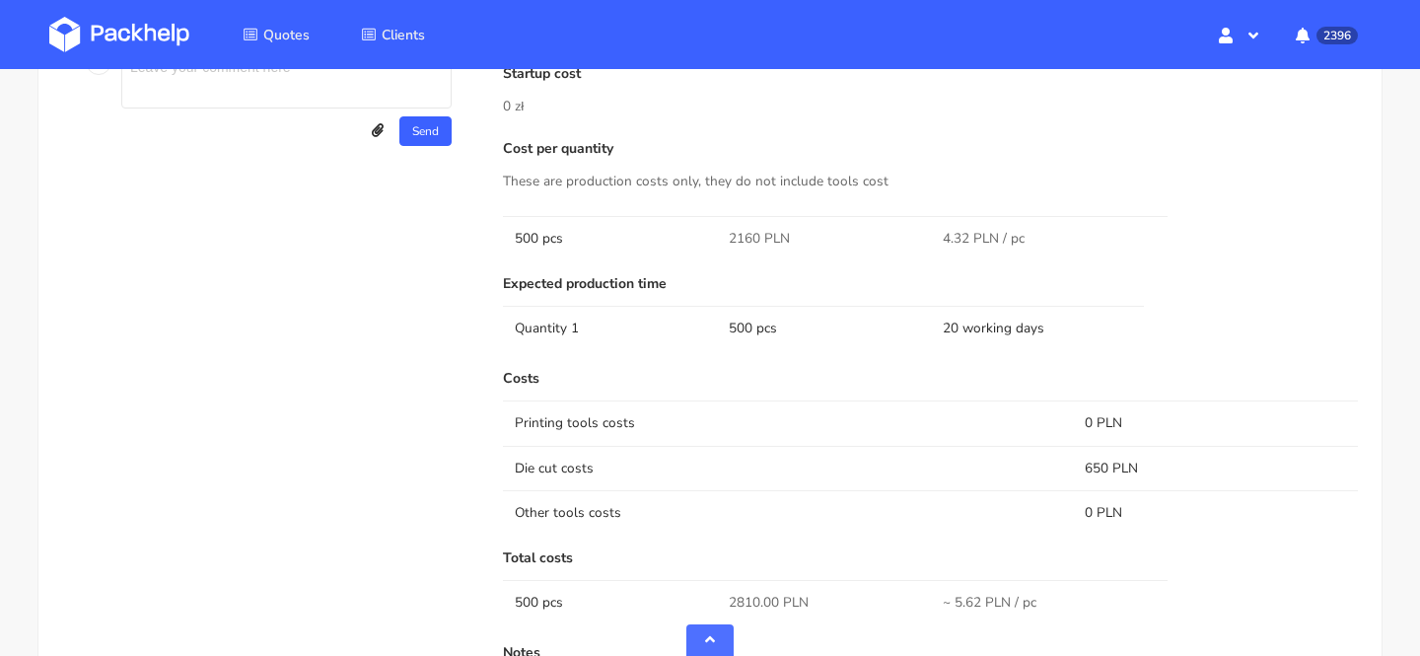
scroll to position [1498, 0]
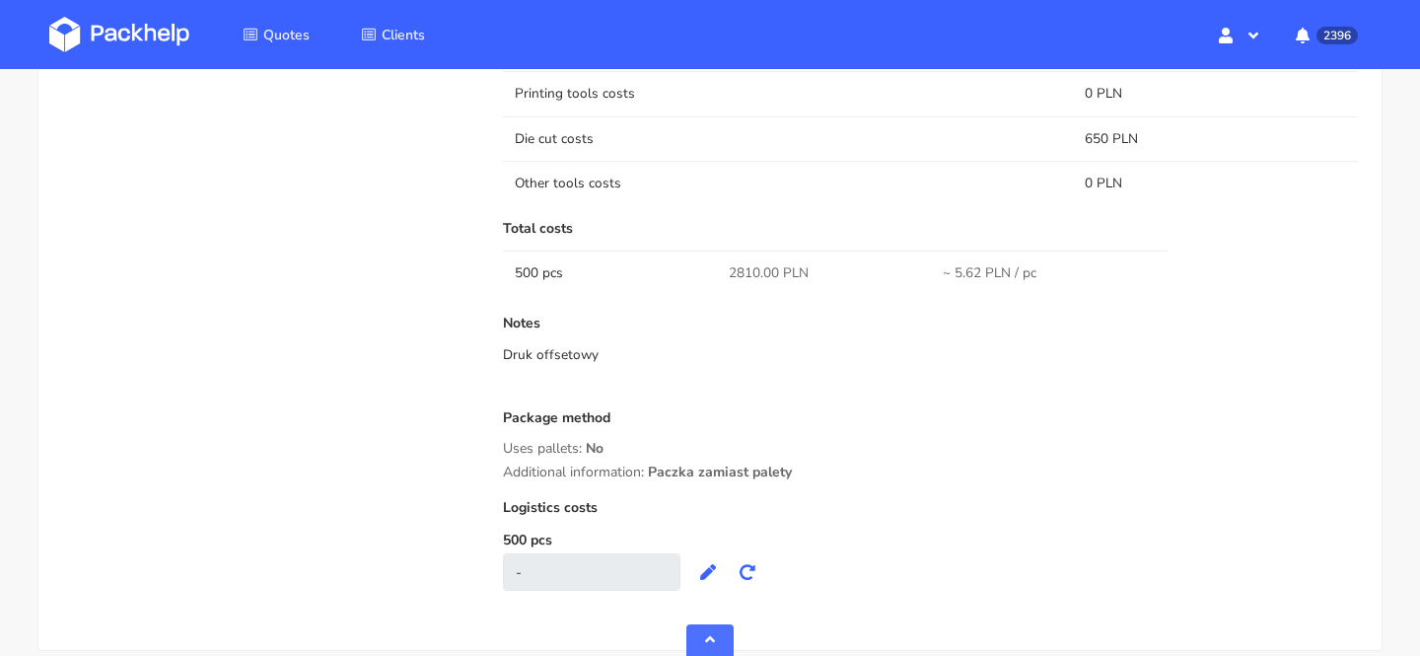
click at [744, 276] on span "2810.00 PLN" at bounding box center [769, 273] width 80 height 20
copy span "2810.00"
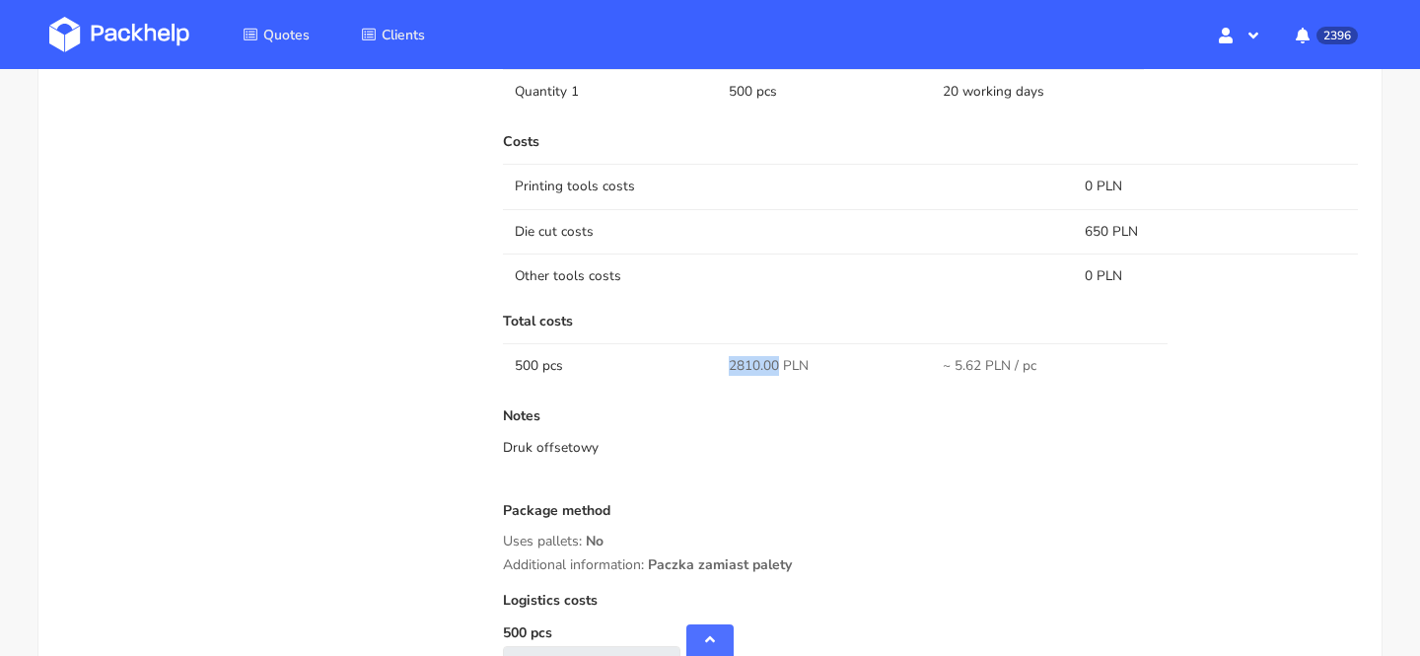
scroll to position [1591, 0]
